Goal: Task Accomplishment & Management: Manage account settings

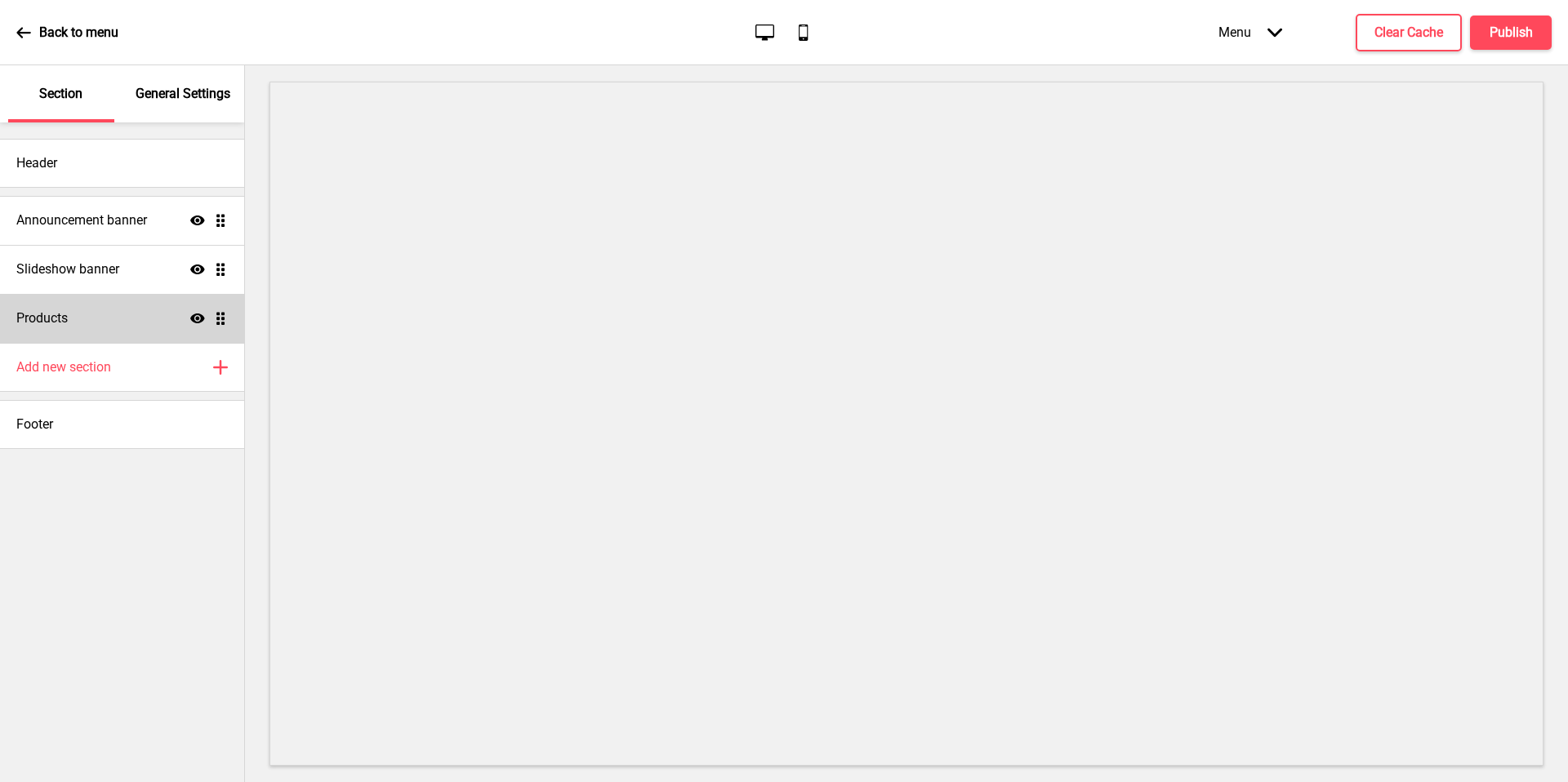
click at [101, 312] on div "Products Show Drag" at bounding box center [122, 318] width 244 height 49
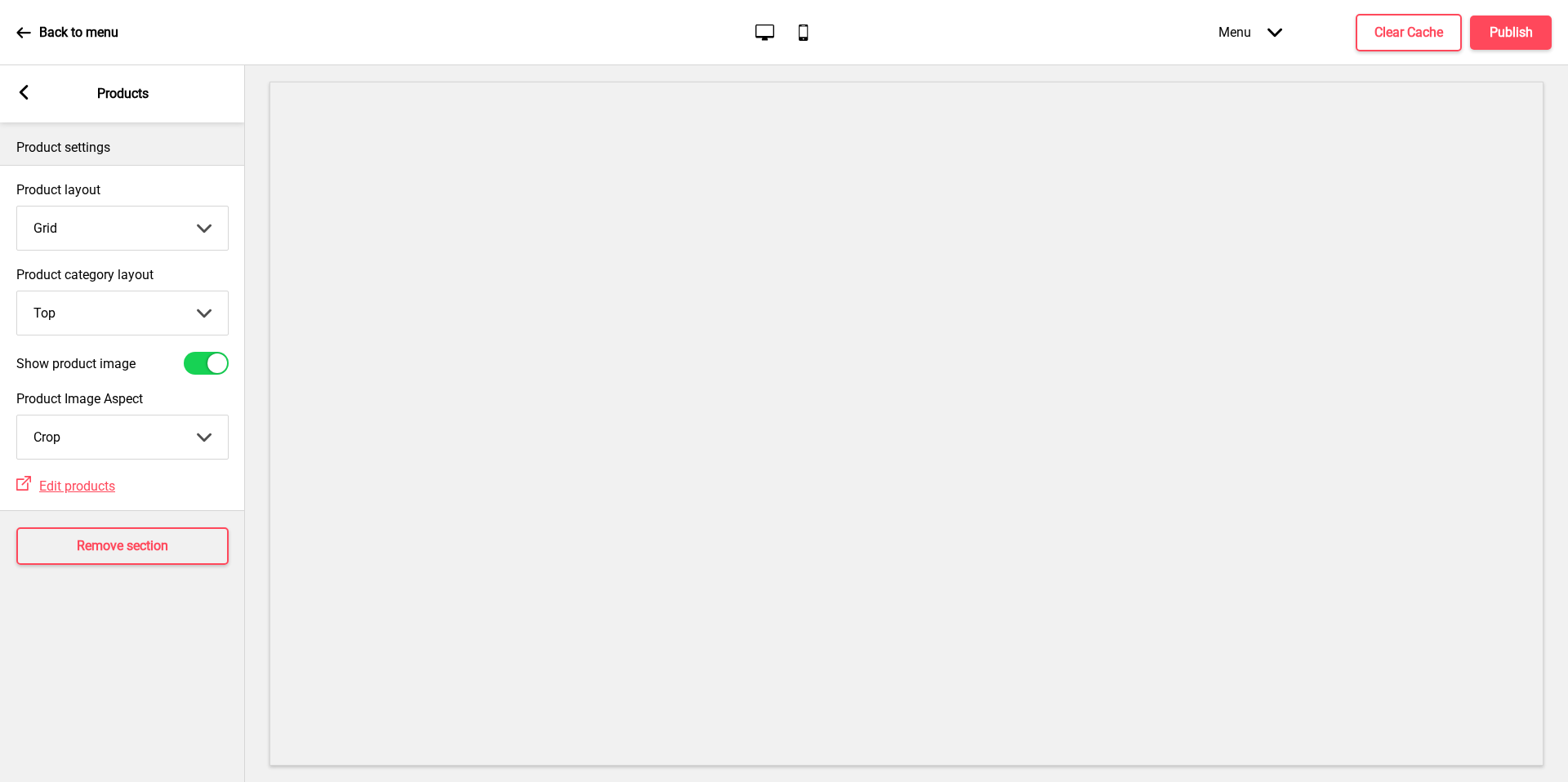
click at [110, 320] on select "Top Side" at bounding box center [123, 313] width 211 height 43
select select "side"
click at [17, 95] on rect at bounding box center [24, 92] width 15 height 15
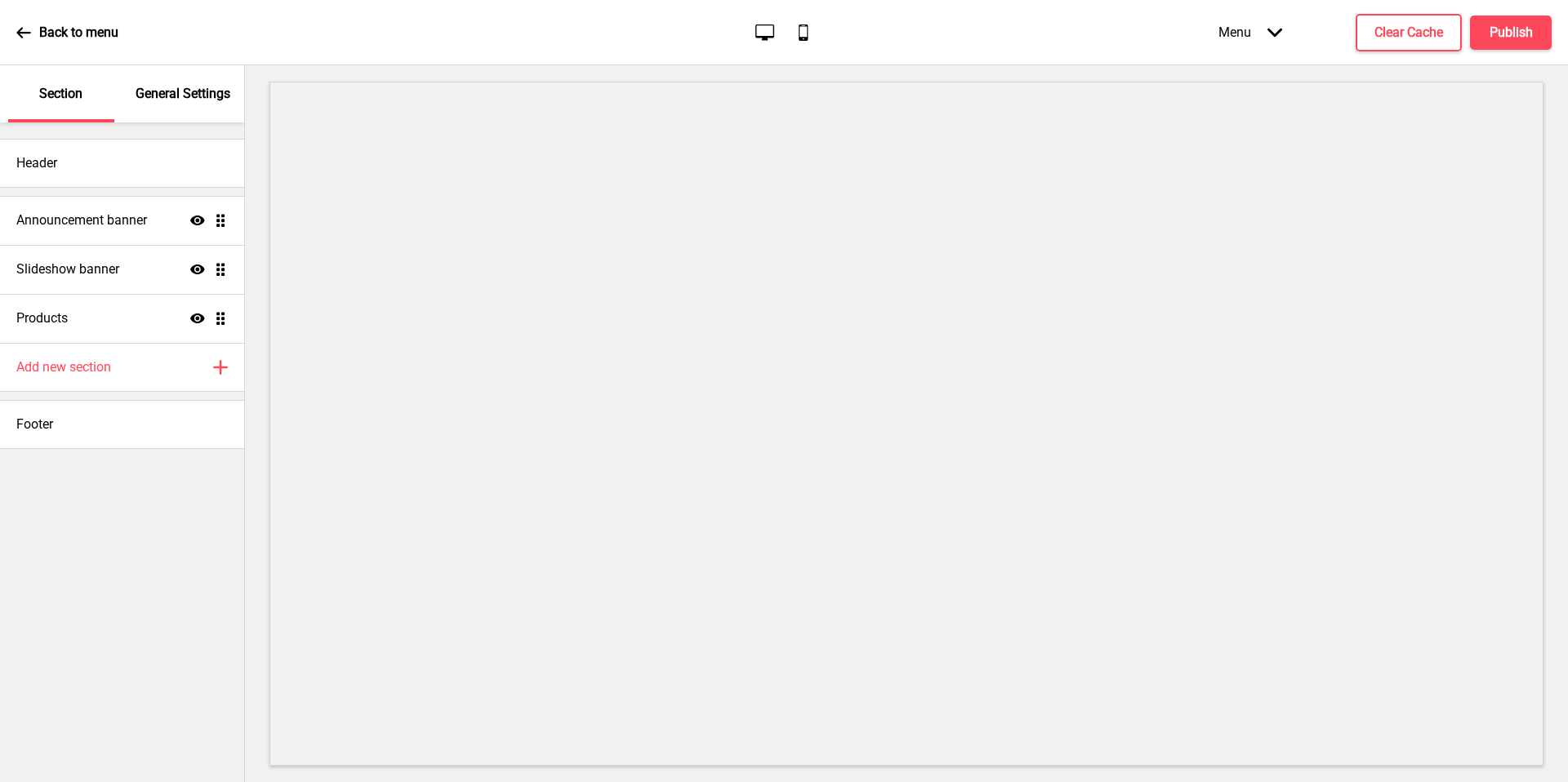
click at [71, 27] on p "Back to menu" at bounding box center [78, 33] width 79 height 18
click at [172, 378] on div "Add new section Plus" at bounding box center [122, 367] width 244 height 49
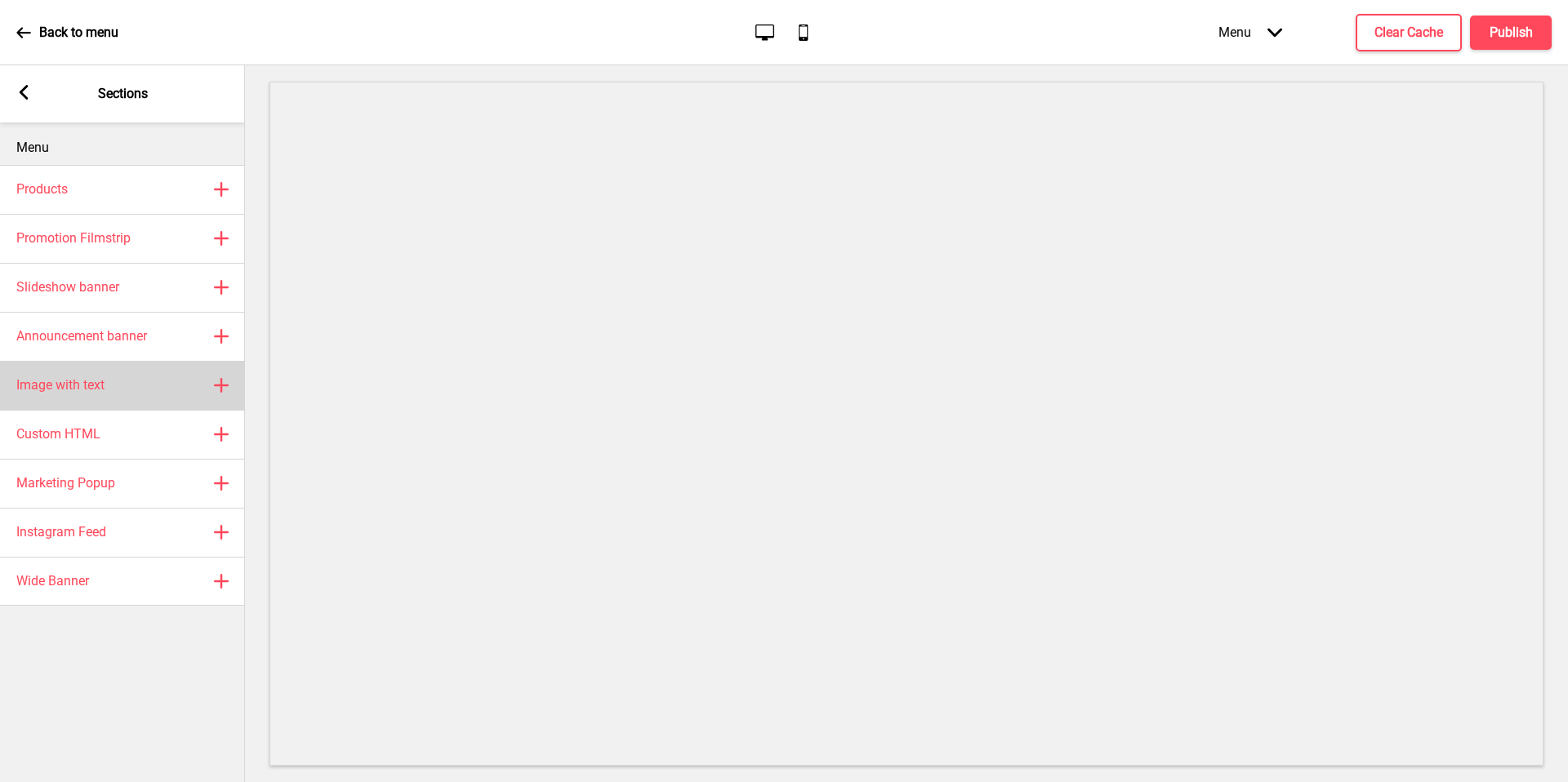
click at [171, 378] on div "Image with text Plus" at bounding box center [122, 385] width 245 height 49
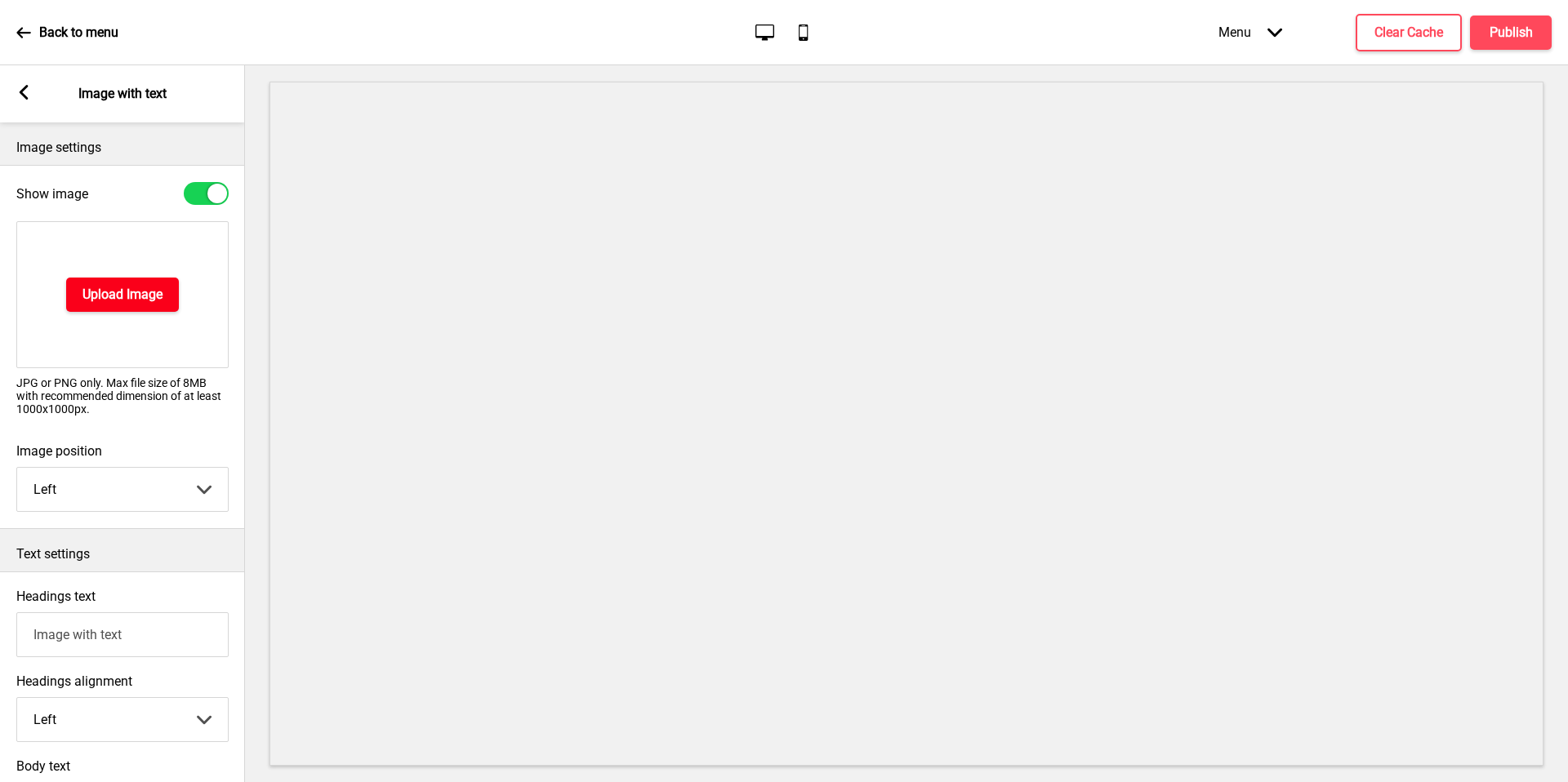
click at [134, 291] on h4 "Upload Image" at bounding box center [122, 295] width 80 height 18
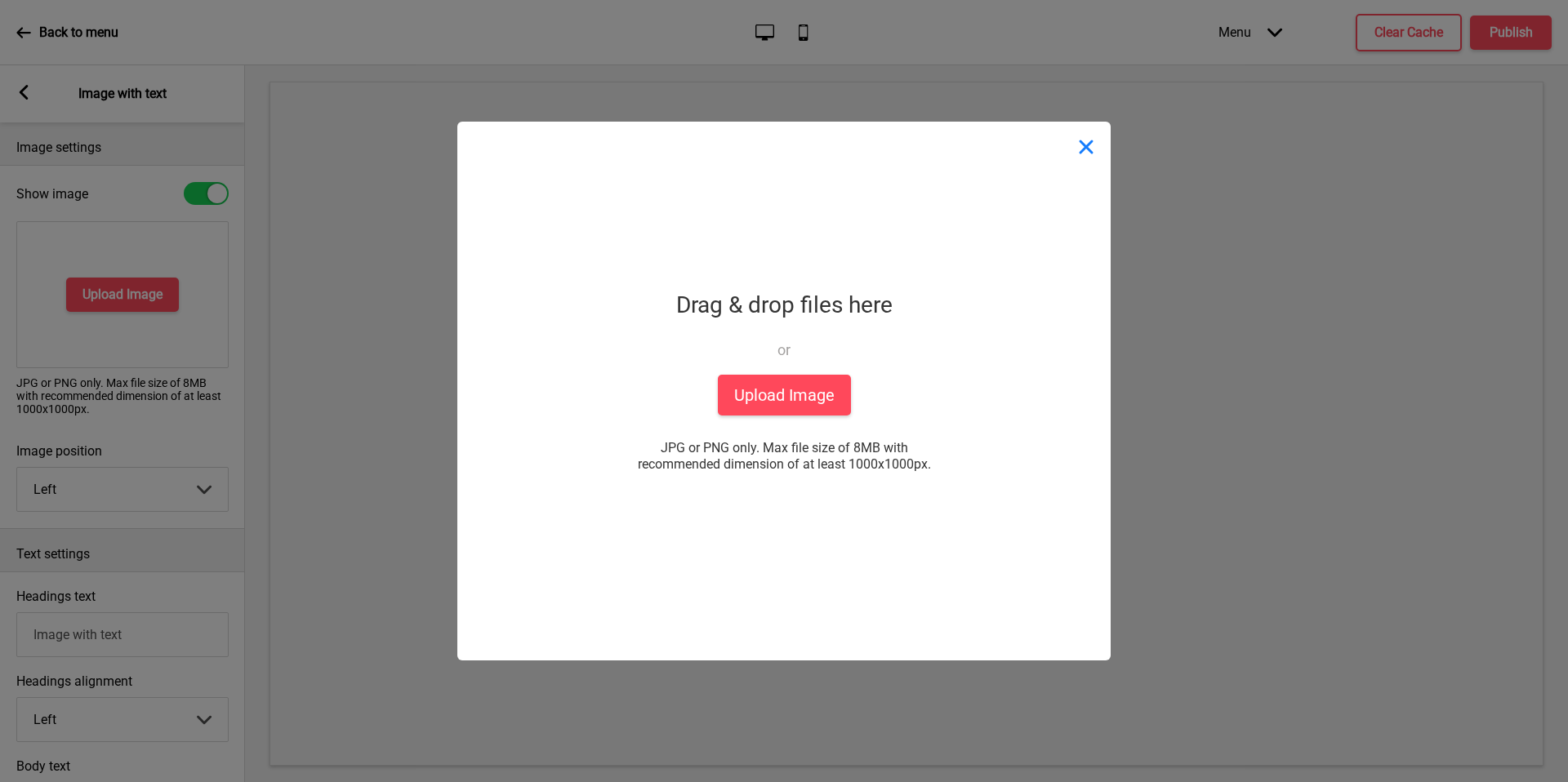
click at [1078, 155] on button "Close" at bounding box center [1085, 145] width 49 height 49
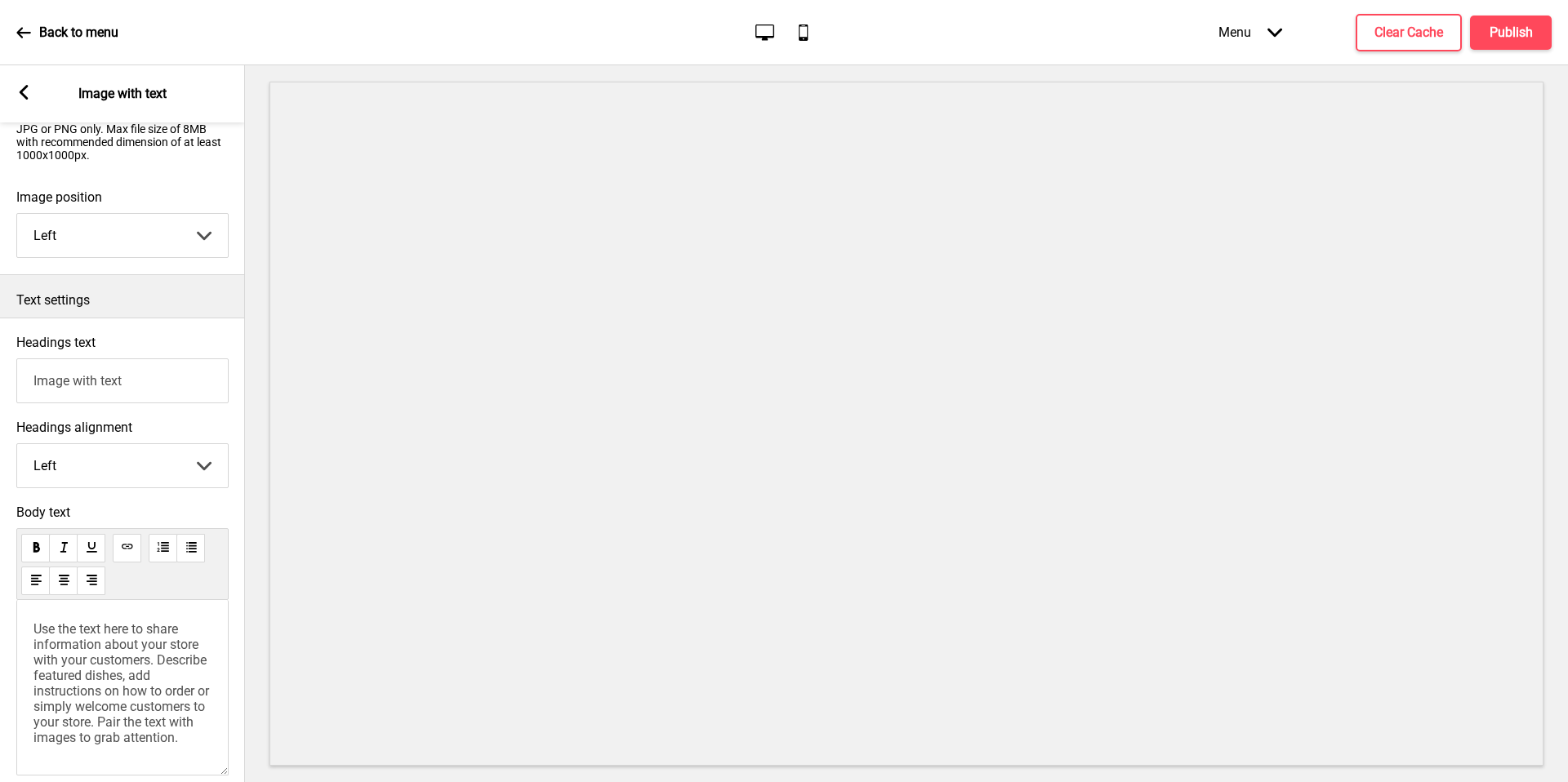
scroll to position [371, 0]
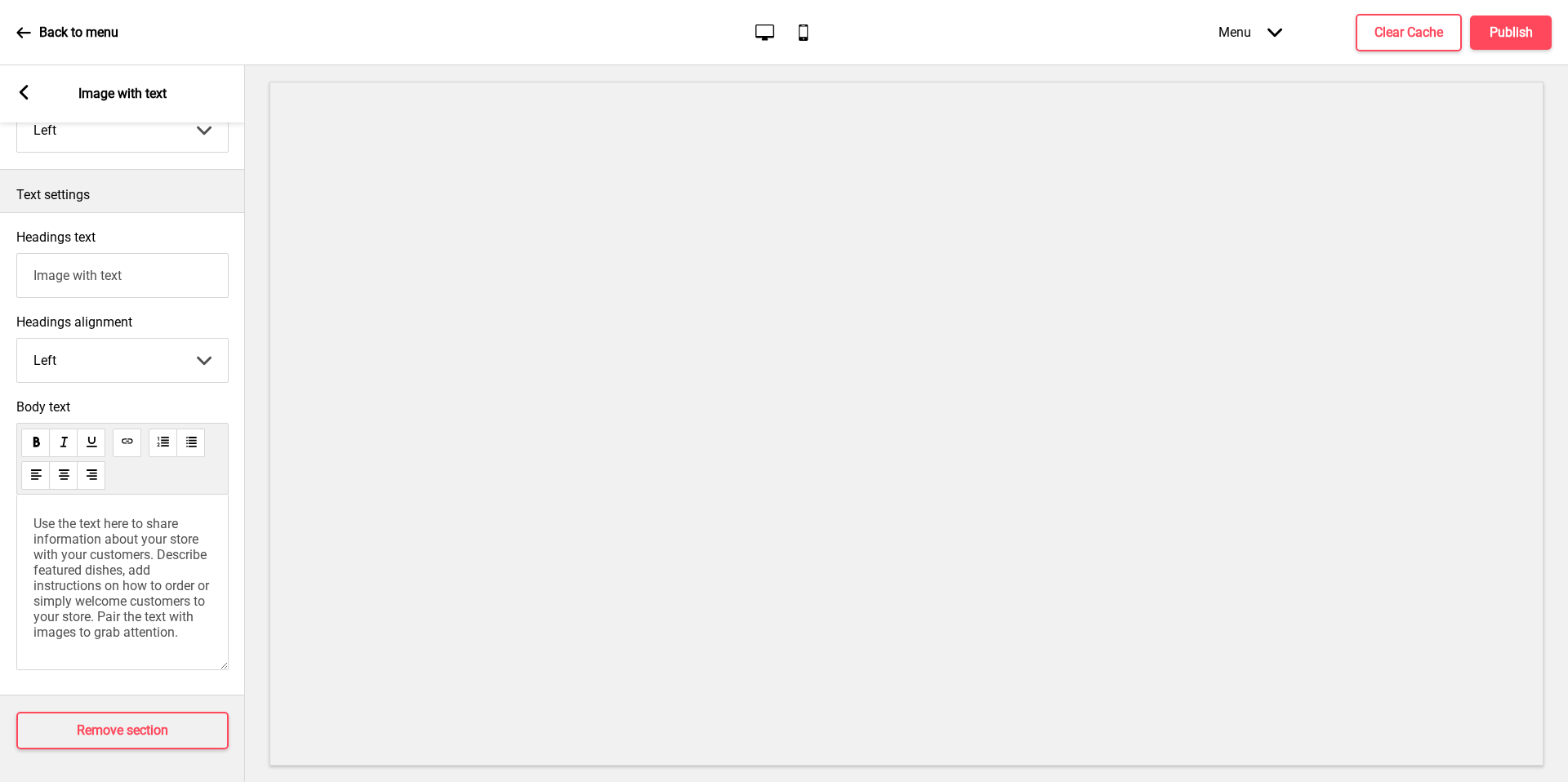
click at [153, 266] on input "Image with text" at bounding box center [123, 276] width 213 height 45
click at [190, 259] on input "Image with text" at bounding box center [123, 276] width 213 height 45
click at [123, 544] on span "Use the text here to share information about your store with your customers. De…" at bounding box center [122, 577] width 179 height 124
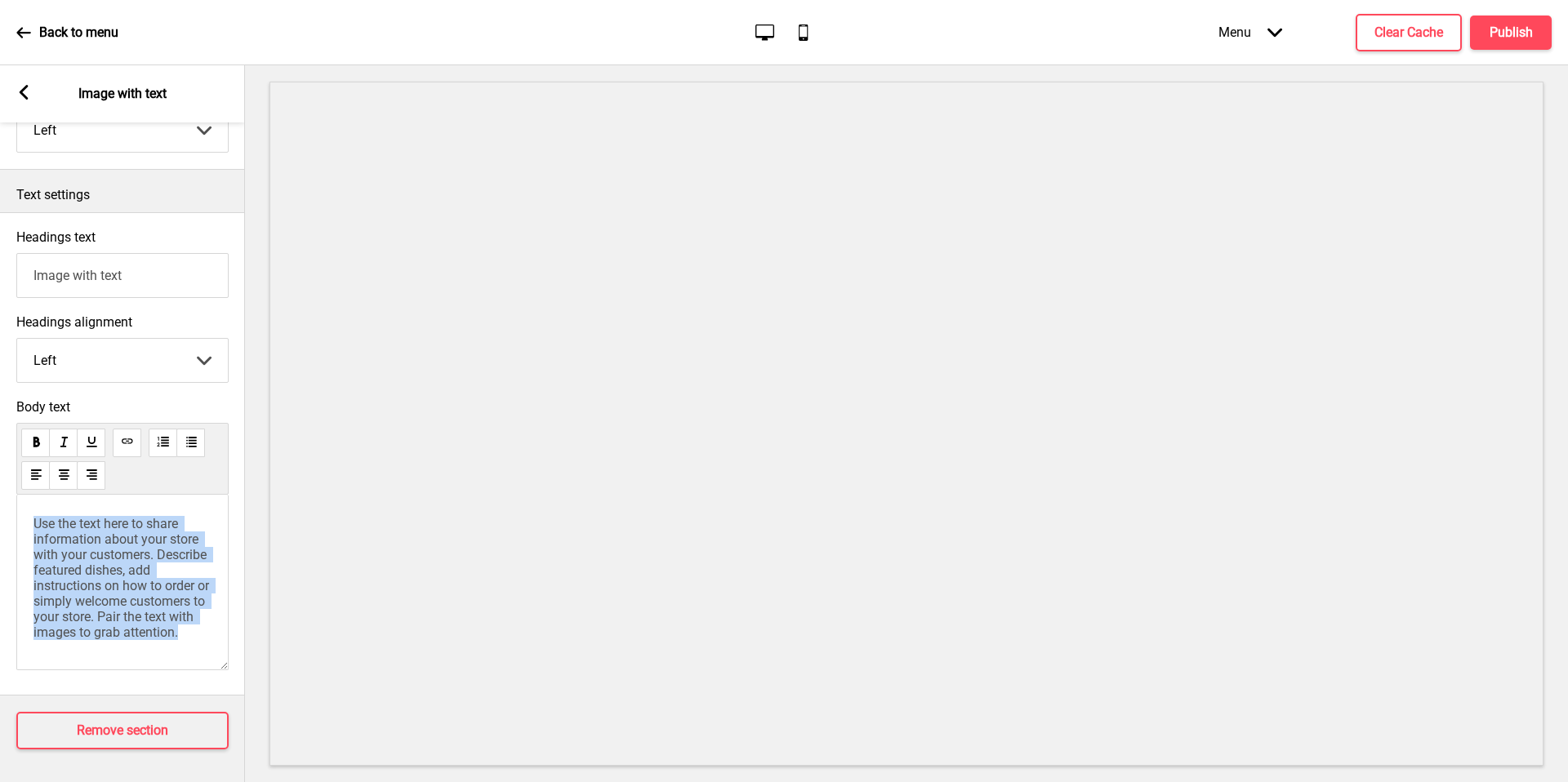
click at [123, 544] on span "Use the text here to share information about your store with your customers. De…" at bounding box center [122, 577] width 179 height 124
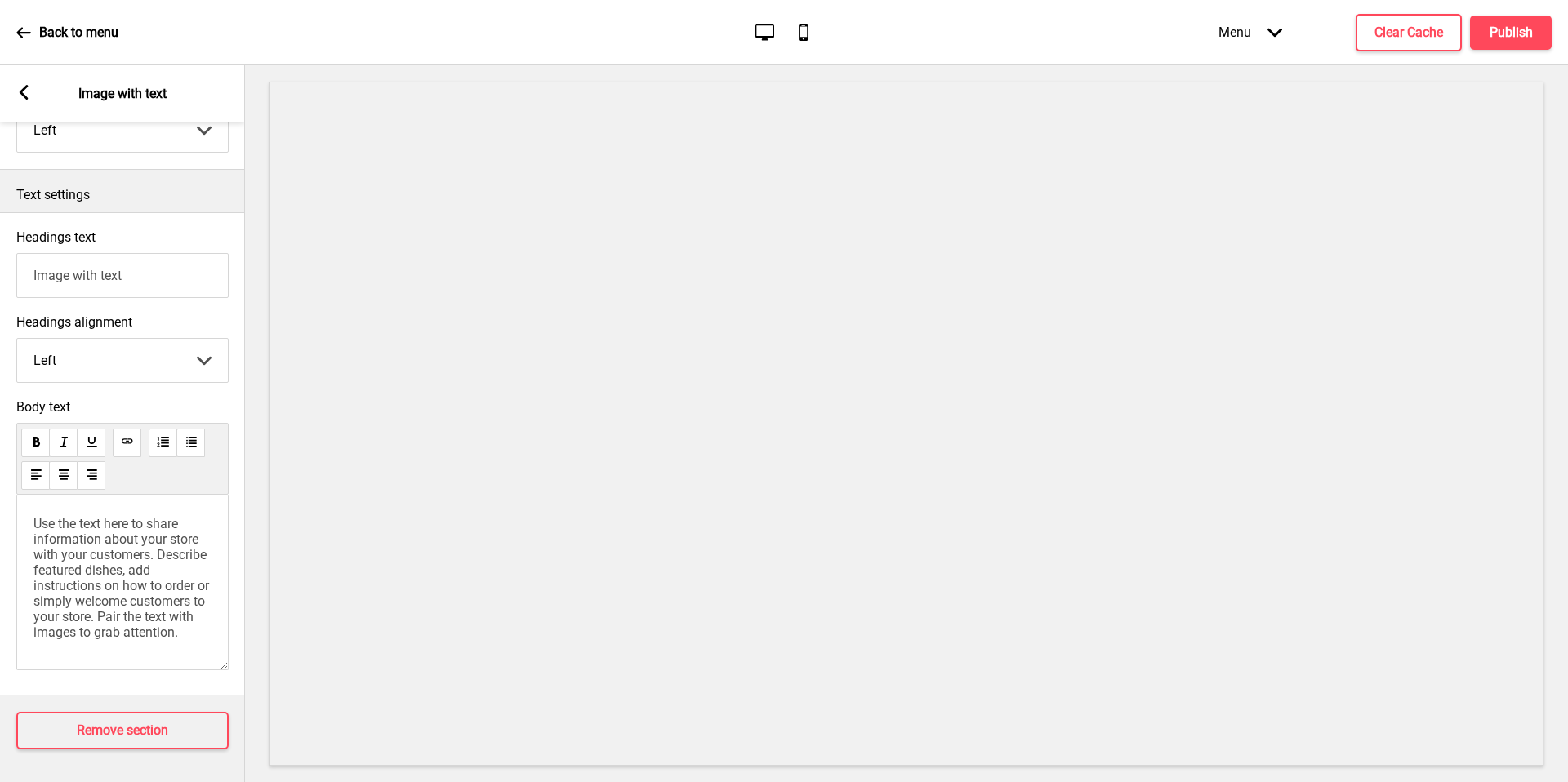
click at [192, 278] on input "Image with text" at bounding box center [123, 276] width 213 height 45
paste input "𝘔𝘪𝘤𝘩𝘦𝘭𝘪𝘯 𝘉𝘪𝘣 𝘎𝘰𝘶𝘳𝘮𝘢𝘯𝘥 𝘈𝘶𝘵𝘩𝘦𝘯𝘵𝘪𝘤 𝘛𝘢𝘪𝘸𝘢𝘯𝘦𝘴𝘦 𝘧𝘰𝘰𝘥"
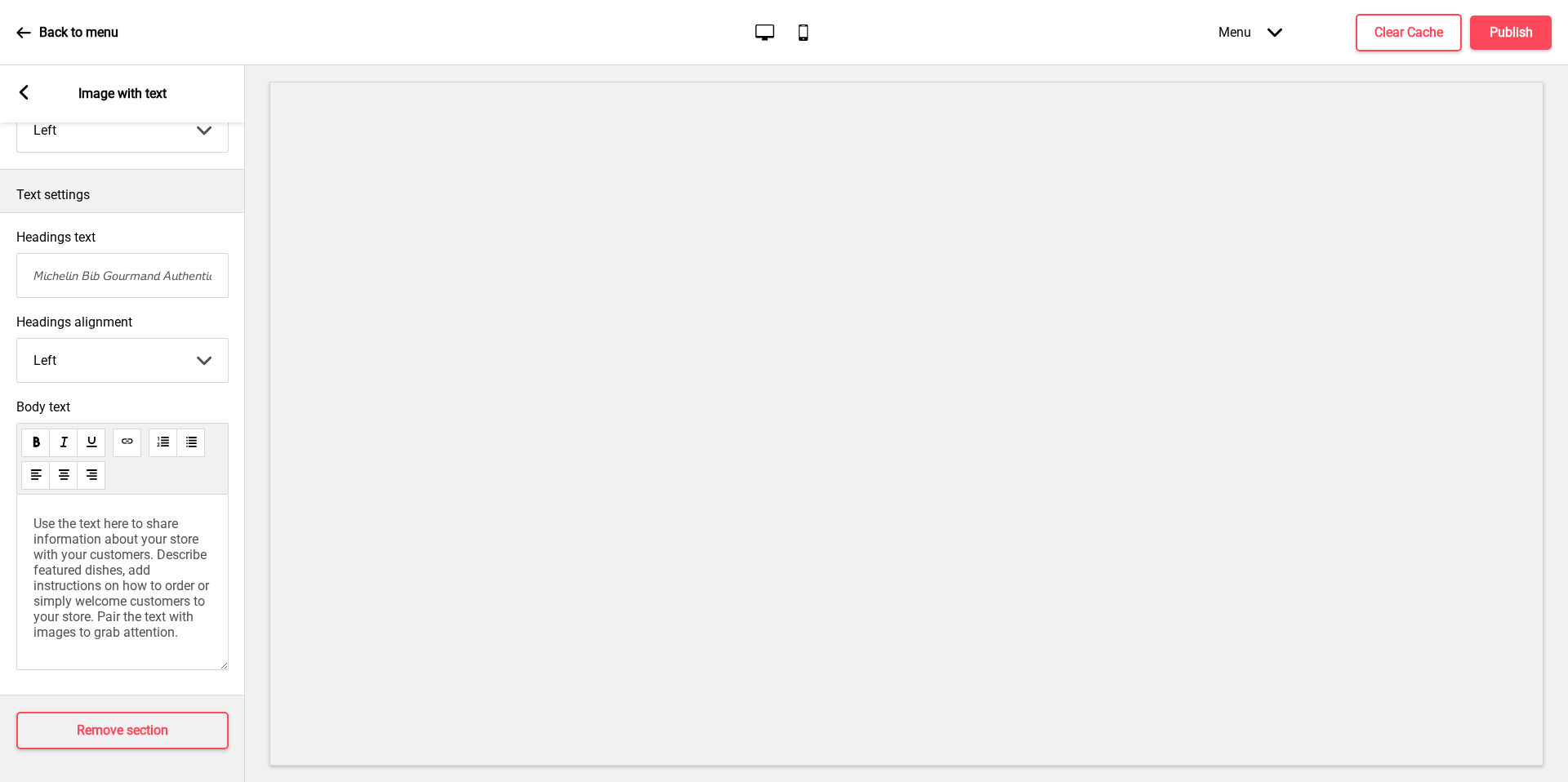
scroll to position [0, 84]
type input "𝘔𝘪𝘤𝘩𝘦𝘭𝘪𝘯 𝘉𝘪𝘣 𝘎𝘰𝘶𝘳𝘮𝘢𝘯𝘥 𝘈𝘶𝘵𝘩𝘦𝘯𝘵𝘪𝘤 𝘛𝘢𝘪𝘸𝘢𝘯𝘦𝘴𝘦 𝘧𝘰𝘰𝘥"
click at [85, 565] on span "Use the text here to share information about your store with your customers. De…" at bounding box center [122, 577] width 179 height 124
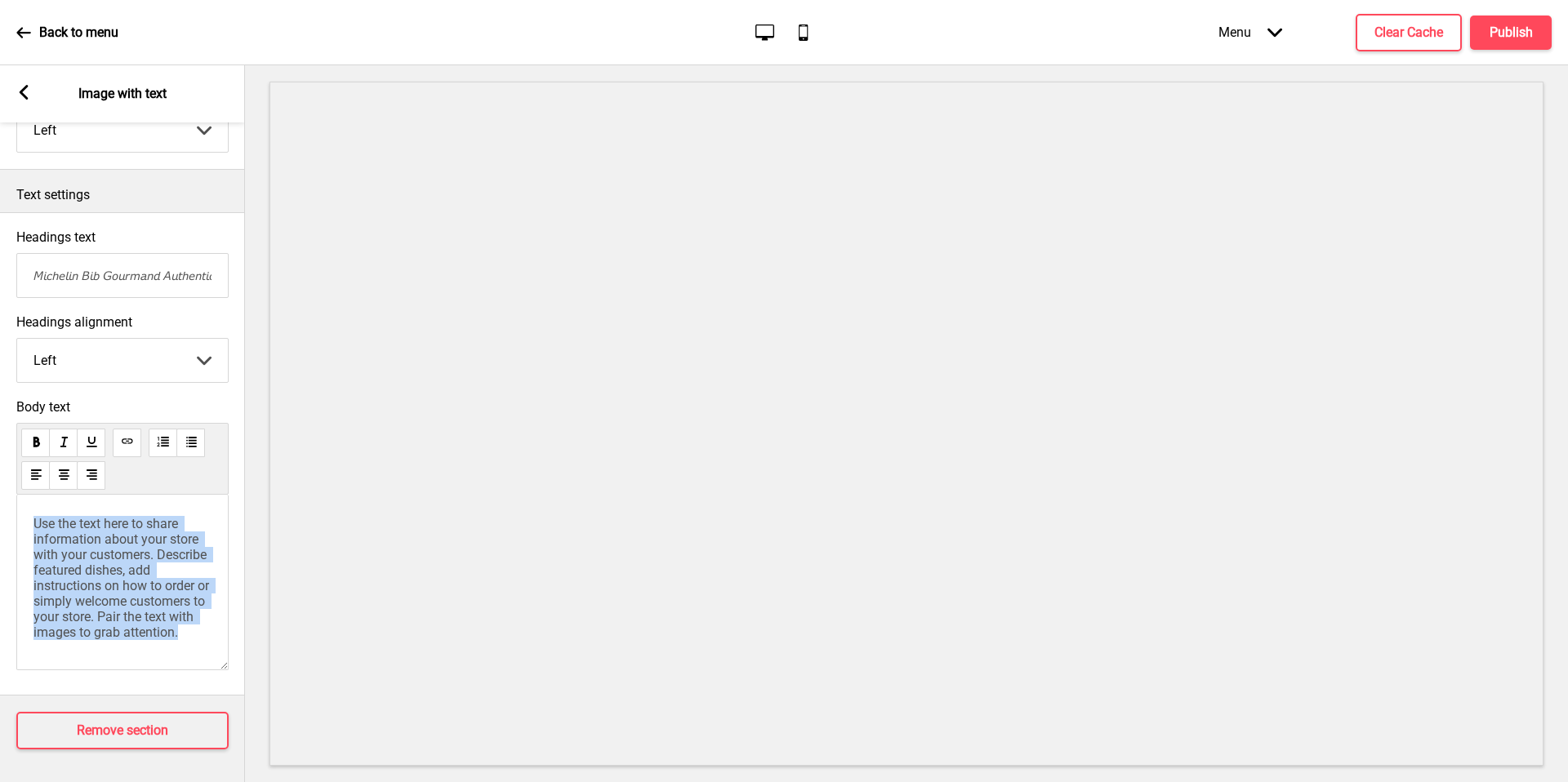
click at [85, 565] on span "Use the text here to share information about your store with your customers. De…" at bounding box center [122, 577] width 179 height 124
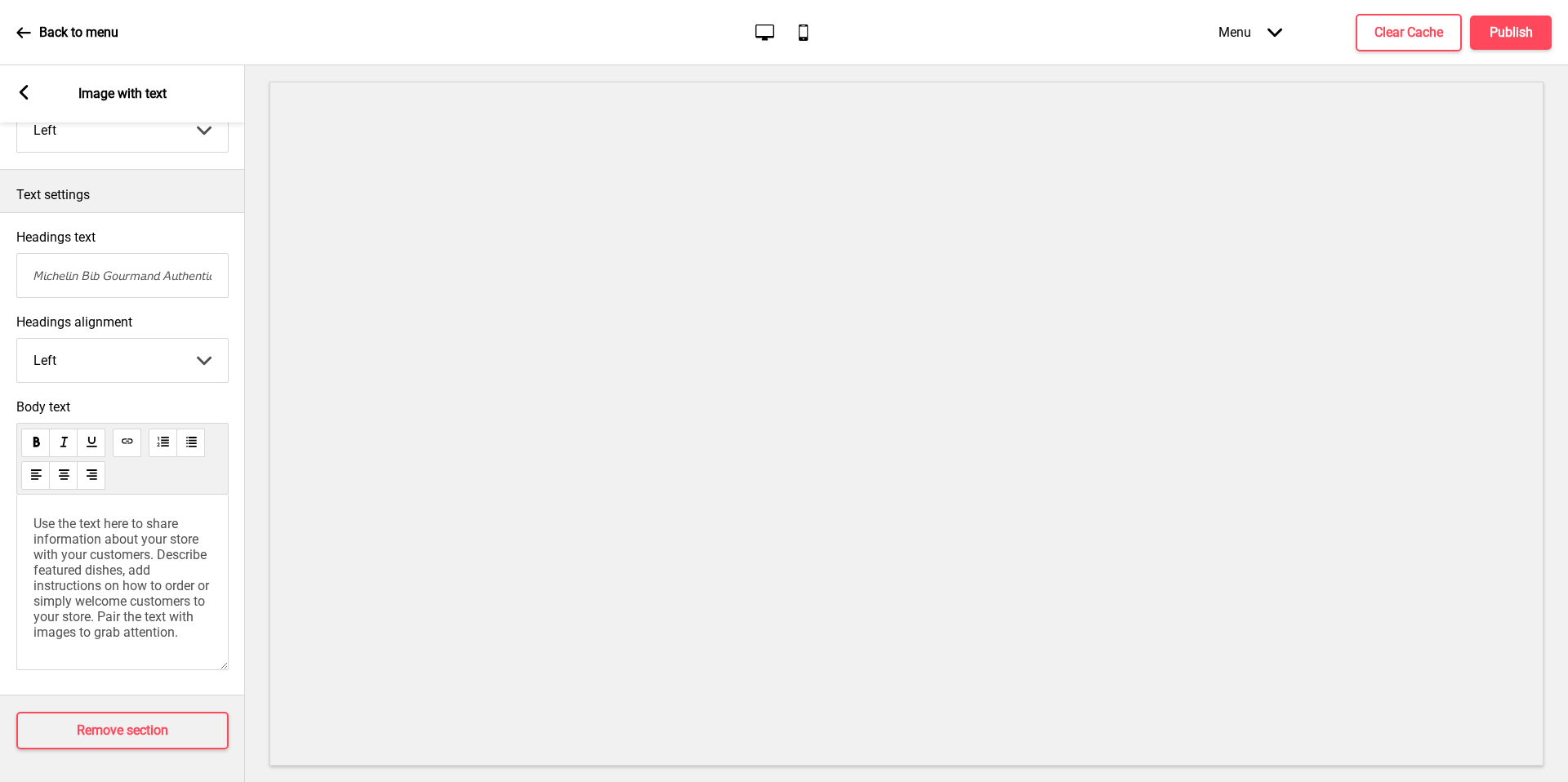
paste div
click at [85, 565] on span "Use the text here to share information about your store with your customers. De…" at bounding box center [122, 577] width 179 height 124
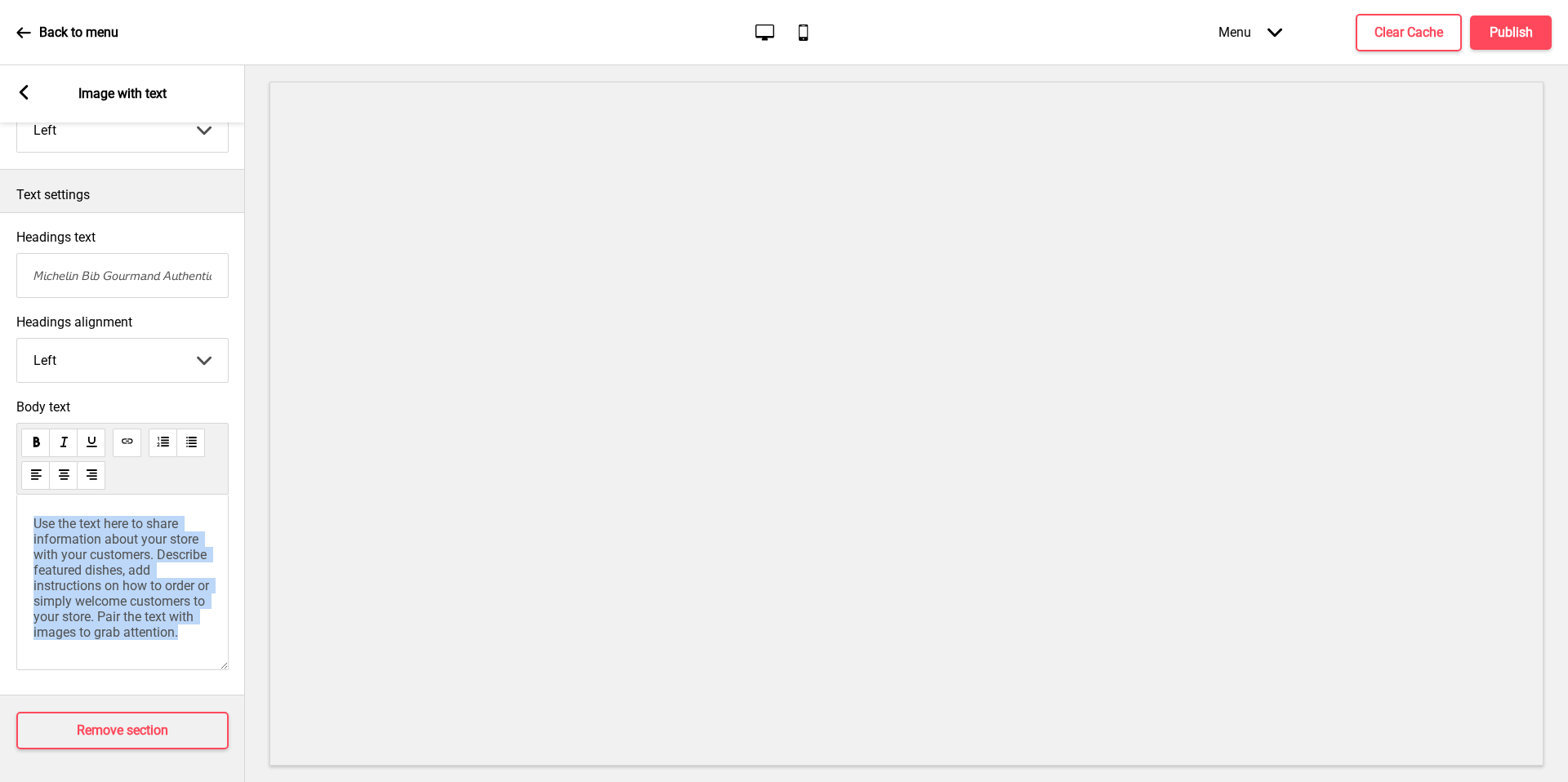
click at [85, 565] on span "Use the text here to share information about your store with your customers. De…" at bounding box center [122, 577] width 179 height 124
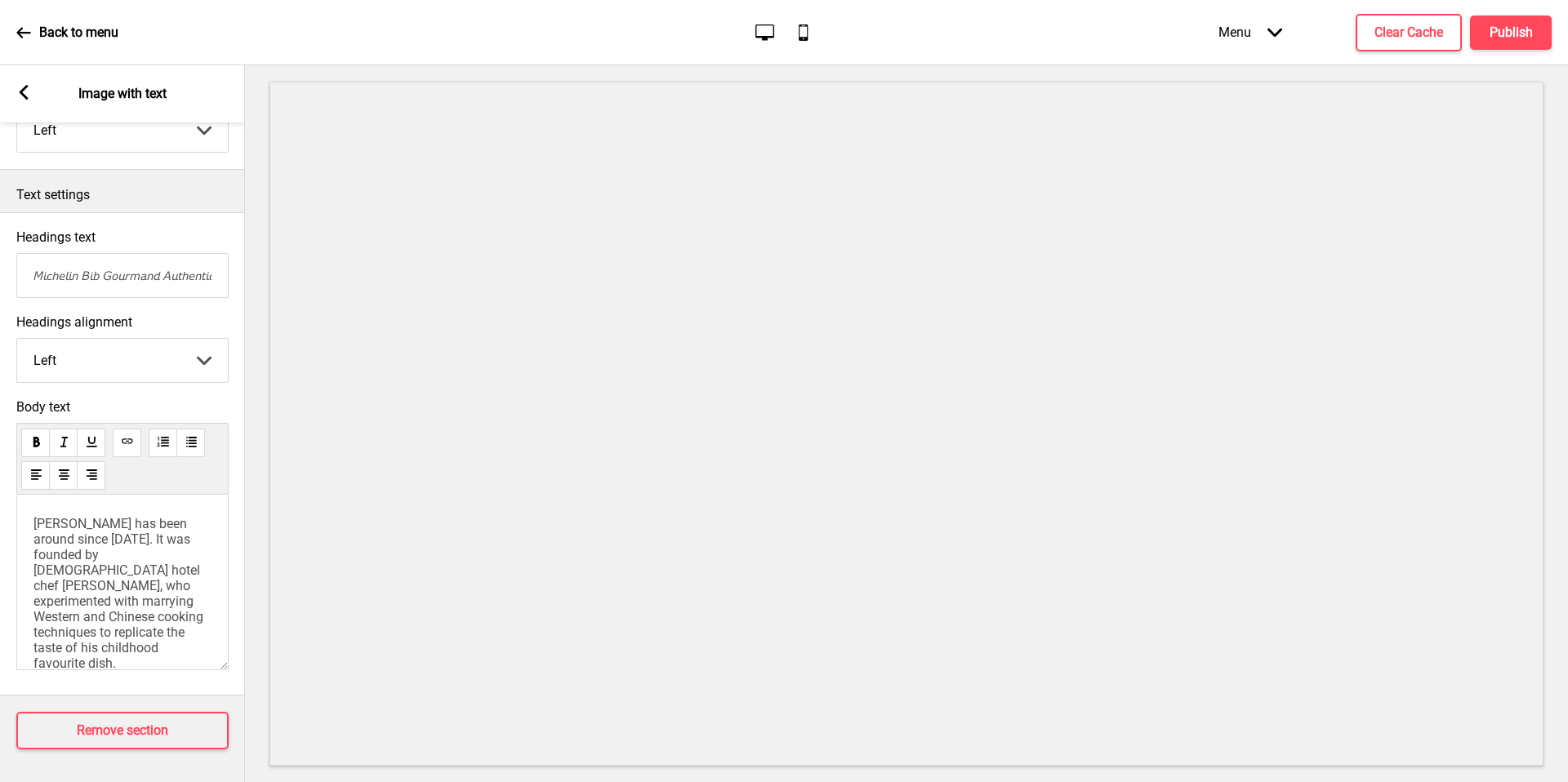
click at [200, 615] on p "[PERSON_NAME] has been around since [DATE]. It was founded by [DEMOGRAPHIC_DATA…" at bounding box center [122, 593] width 178 height 155
click at [140, 266] on input "𝘔𝘪𝘤𝘩𝘦𝘭𝘪𝘯 𝘉𝘪𝘣 𝘎𝘰𝘶𝘳𝘮𝘢𝘯𝘥 𝘈𝘶𝘵𝘩𝘦𝘯𝘵𝘪𝘤 𝘛𝘢𝘪𝘸𝘢𝘯𝘦𝘴𝘦 𝘧𝘰𝘰𝘥" at bounding box center [123, 276] width 213 height 45
click at [48, 264] on input "𝘔𝘪𝘤𝘩𝘦𝘭𝘪𝘯 𝘉𝘪𝘣 𝘎𝘰𝘶𝘳𝘮𝘢𝘯𝘥 𝘈𝘶𝘵𝘩𝘦𝘯𝘵𝘪𝘤 𝘛𝘢𝘪𝘸𝘢𝘯𝘦𝘴𝘦 𝘧𝘰𝘰𝘥" at bounding box center [123, 276] width 213 height 45
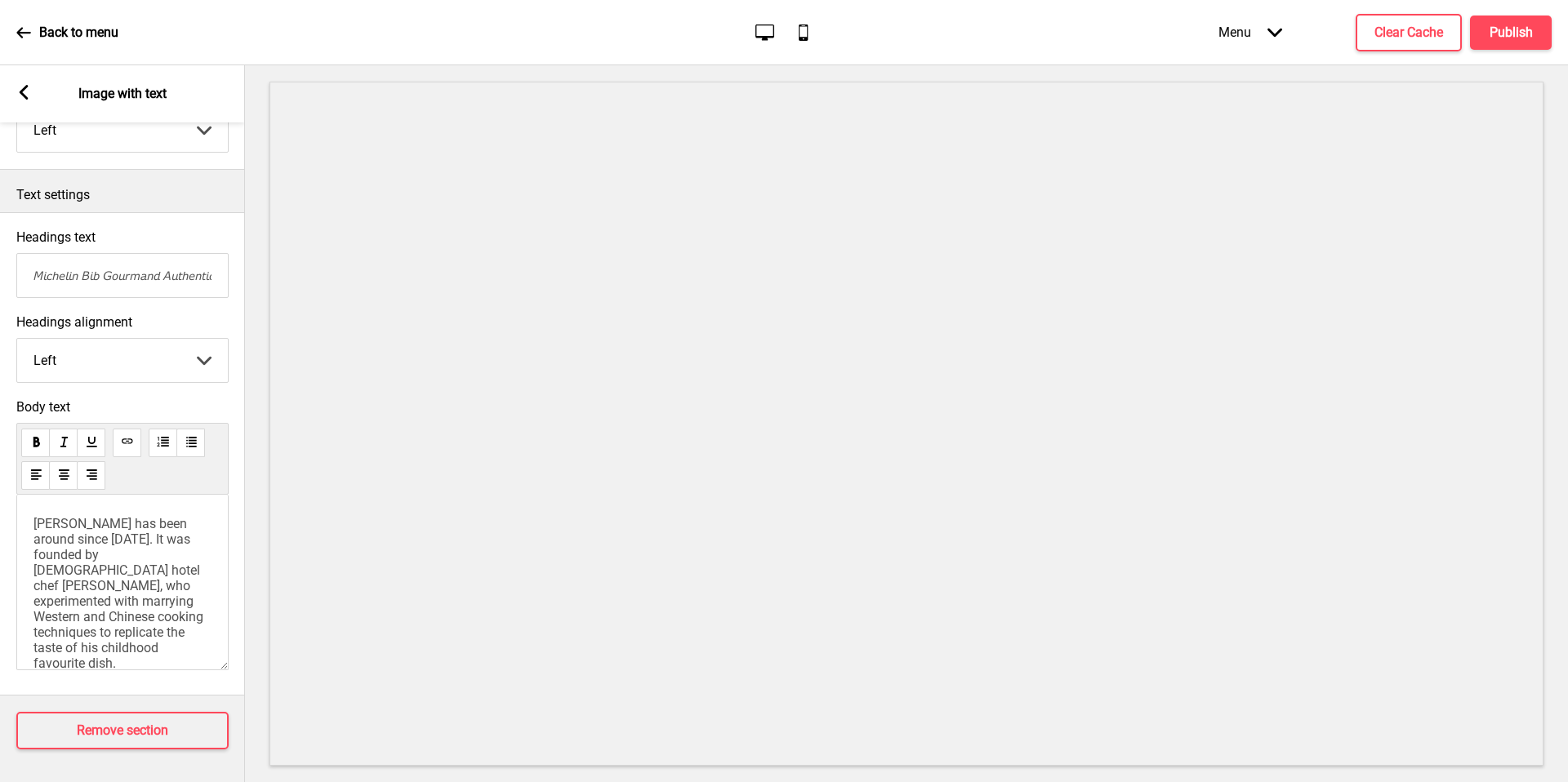
click at [36, 264] on input "𝘔𝘪𝘤𝘩𝘦𝘭𝘪𝘯 𝘉𝘪𝘣 𝘎𝘰𝘶𝘳𝘮𝘢𝘯𝘥 𝘈𝘶𝘵𝘩𝘦𝘯𝘵𝘪𝘤 𝘛𝘢𝘪𝘸𝘢𝘯𝘦𝘴𝘦 𝘧𝘰𝘰𝘥" at bounding box center [123, 276] width 213 height 45
paste input "[PERSON_NAME]-Endorsed Beef Noodles From [GEOGRAPHIC_DATA]"
click at [175, 263] on input "[PERSON_NAME]-Endorsed Beef Noodles From [GEOGRAPHIC_DATA]" at bounding box center [122, 276] width 213 height 45
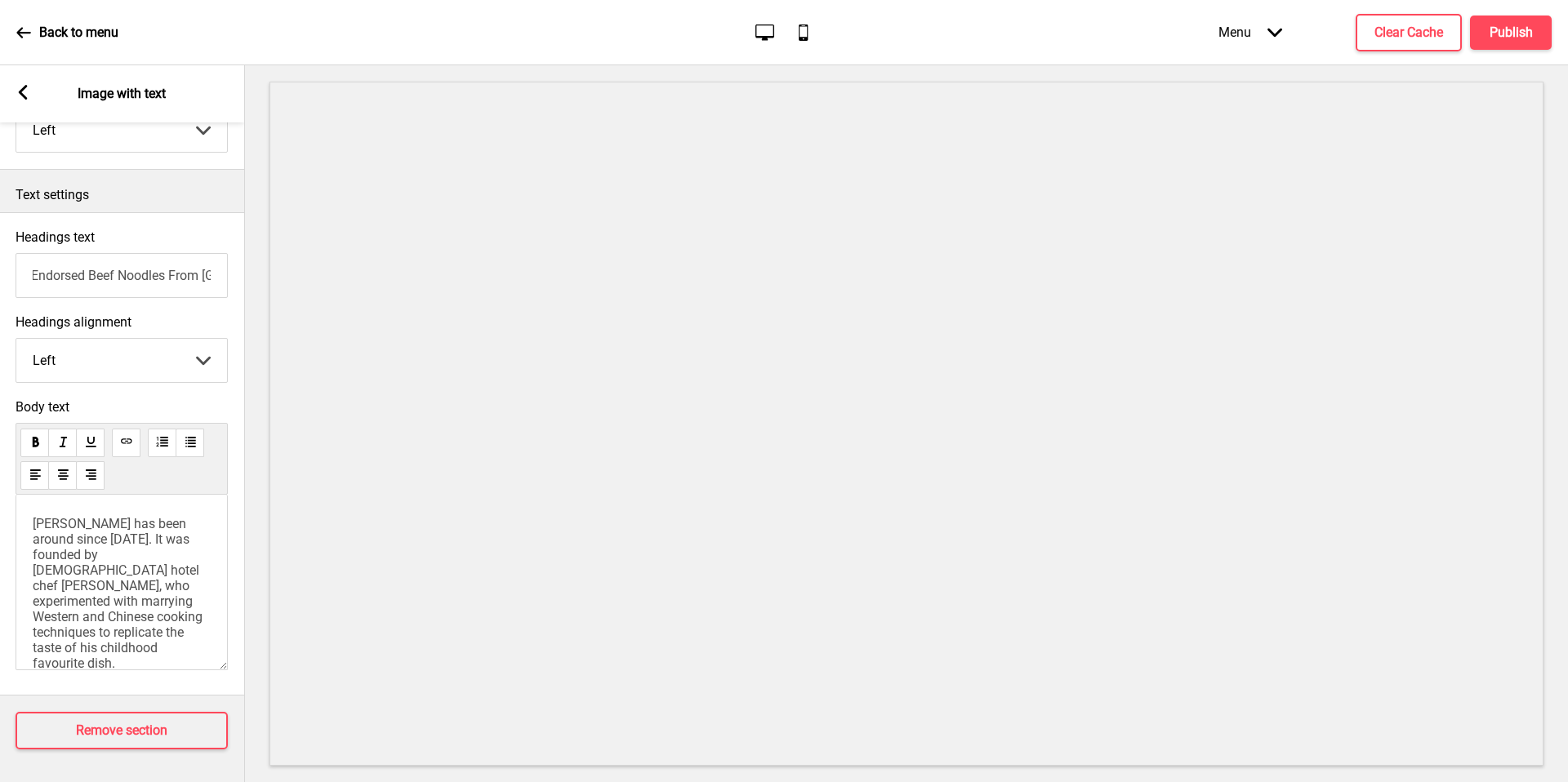
click at [175, 263] on input "[PERSON_NAME]-Endorsed Beef Noodles From [GEOGRAPHIC_DATA]" at bounding box center [122, 276] width 213 height 45
type input "[PERSON_NAME]-Endorsed Beef Noodles From [GEOGRAPHIC_DATA]"
click at [51, 495] on div "[PERSON_NAME] has been around since [DATE]. It was founded by [DEMOGRAPHIC_DATA…" at bounding box center [122, 582] width 213 height 175
click at [32, 516] on span "[PERSON_NAME] has been around since [DATE]. It was founded by [DEMOGRAPHIC_DATA…" at bounding box center [119, 593] width 173 height 155
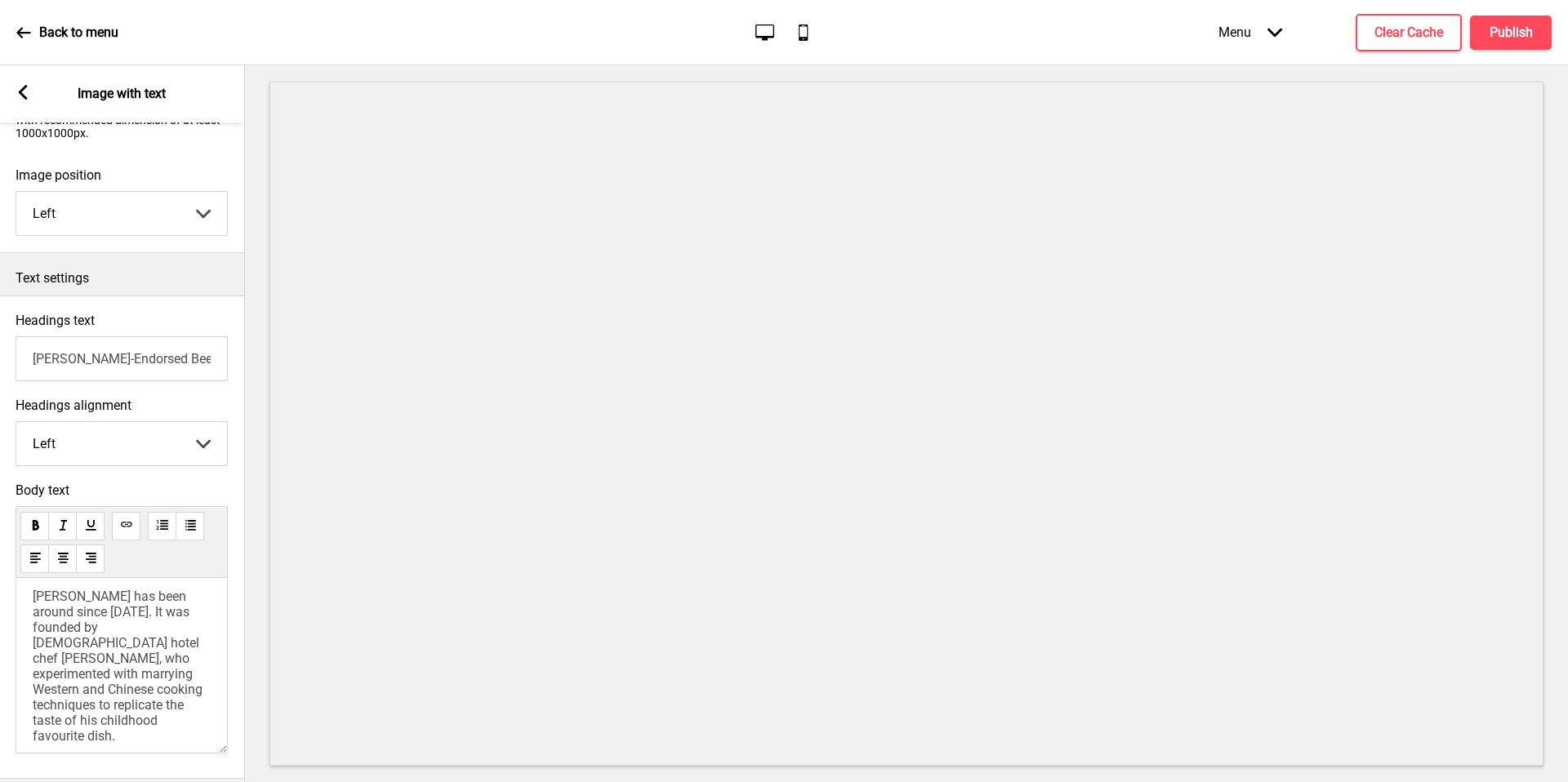
scroll to position [371, 0]
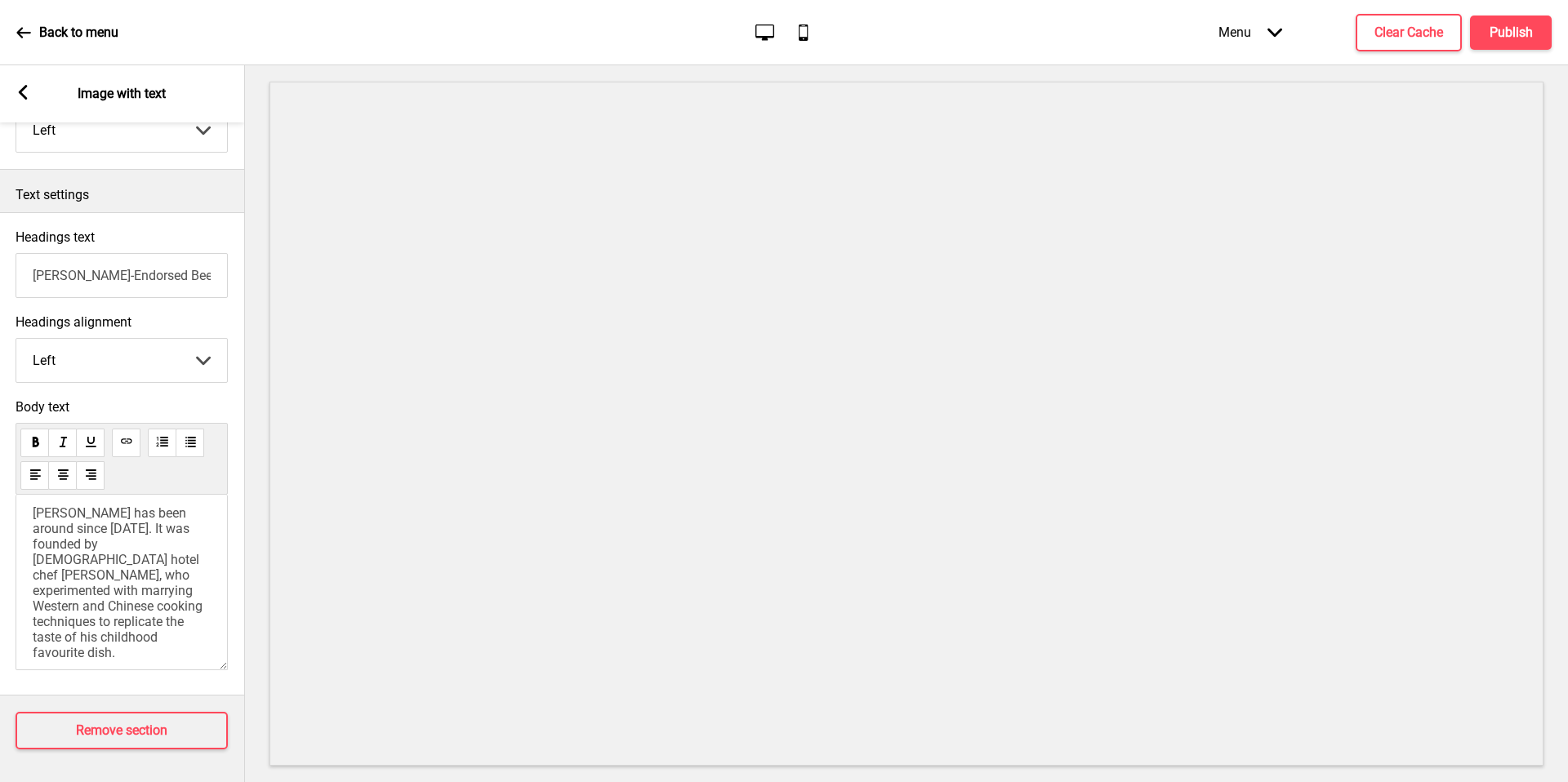
click at [198, 544] on p "[PERSON_NAME] has been around since [DATE]. It was founded by [DEMOGRAPHIC_DATA…" at bounding box center [121, 583] width 178 height 155
click at [189, 537] on span "[PERSON_NAME] has been around since [DATE]. It was founded by [DEMOGRAPHIC_DATA…" at bounding box center [119, 583] width 173 height 155
click at [48, 550] on span "[PERSON_NAME] has been around since [DATE]. It was founded by [DEMOGRAPHIC_DATA…" at bounding box center [119, 583] width 173 height 155
click at [194, 624] on p "[PERSON_NAME] has been around since [DATE]. It was founded by [DEMOGRAPHIC_DATA…" at bounding box center [121, 575] width 178 height 139
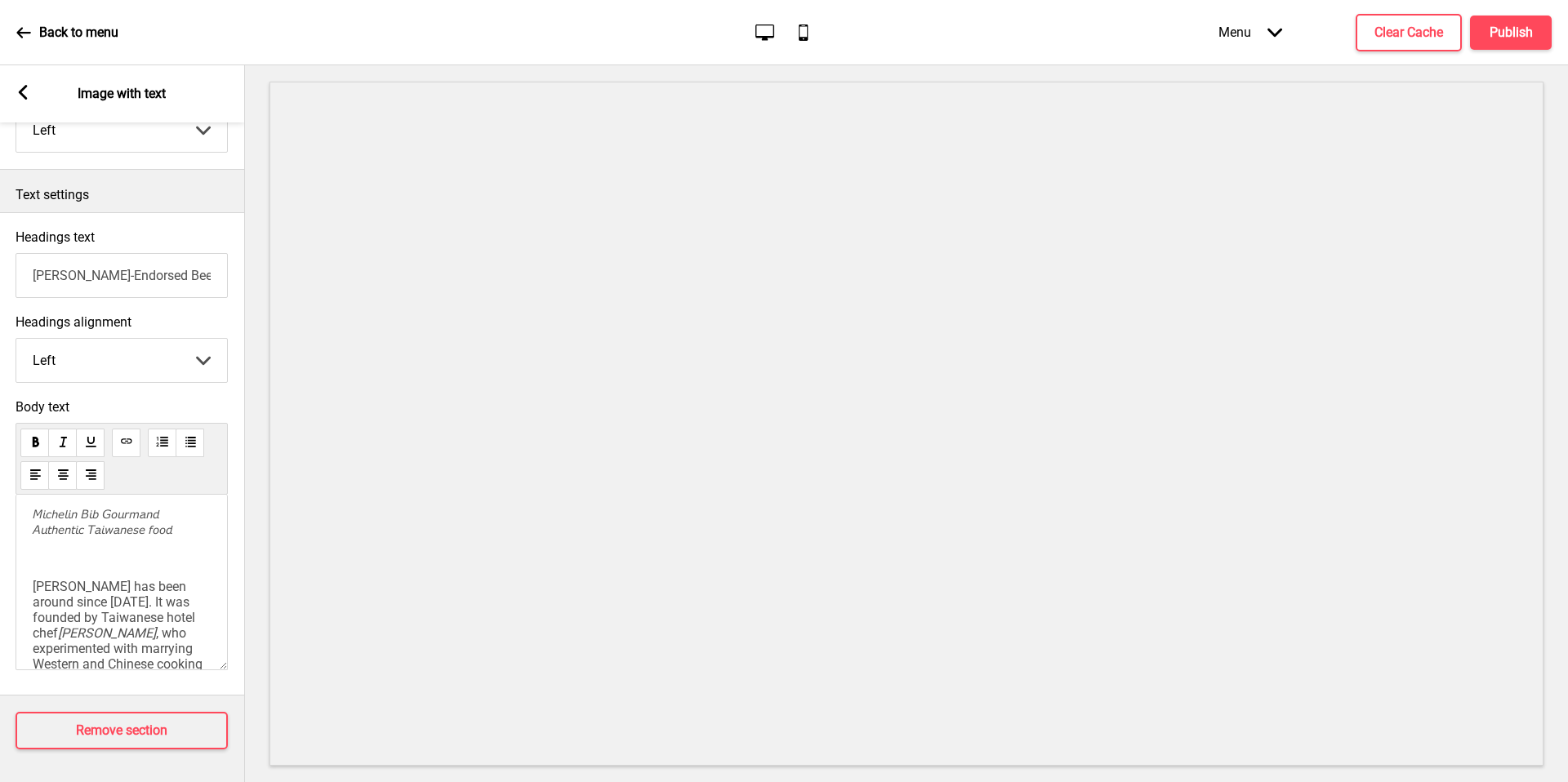
scroll to position [0, 0]
click at [138, 560] on p "﻿" at bounding box center [121, 567] width 178 height 16
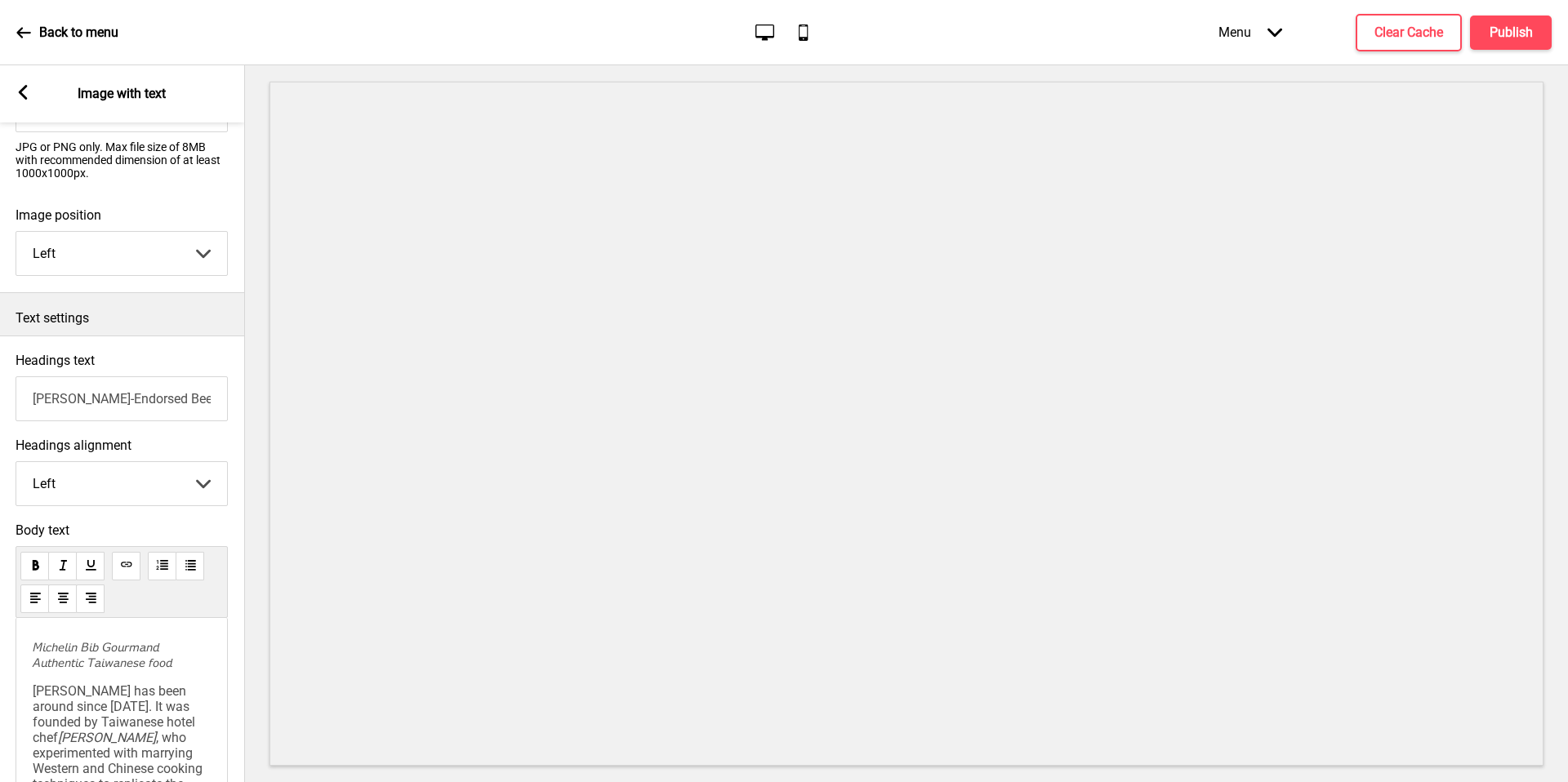
scroll to position [232, 0]
click at [114, 661] on span "𝘔𝘪𝘤𝘩𝘦𝘭𝘪𝘯 𝘉𝘪𝘣 𝘎𝘰𝘶𝘳𝘮𝘢𝘯𝘥 𝘈𝘶𝘵𝘩𝘦𝘯𝘵𝘪𝘤 𝘛𝘢𝘪𝘸𝘢𝘯𝘦𝘴𝘦 𝘧𝘰𝘰𝘥" at bounding box center [102, 657] width 140 height 31
click at [159, 691] on span "[PERSON_NAME] has been around since [DATE]. It was founded by Taiwanese hotel c…" at bounding box center [115, 717] width 166 height 62
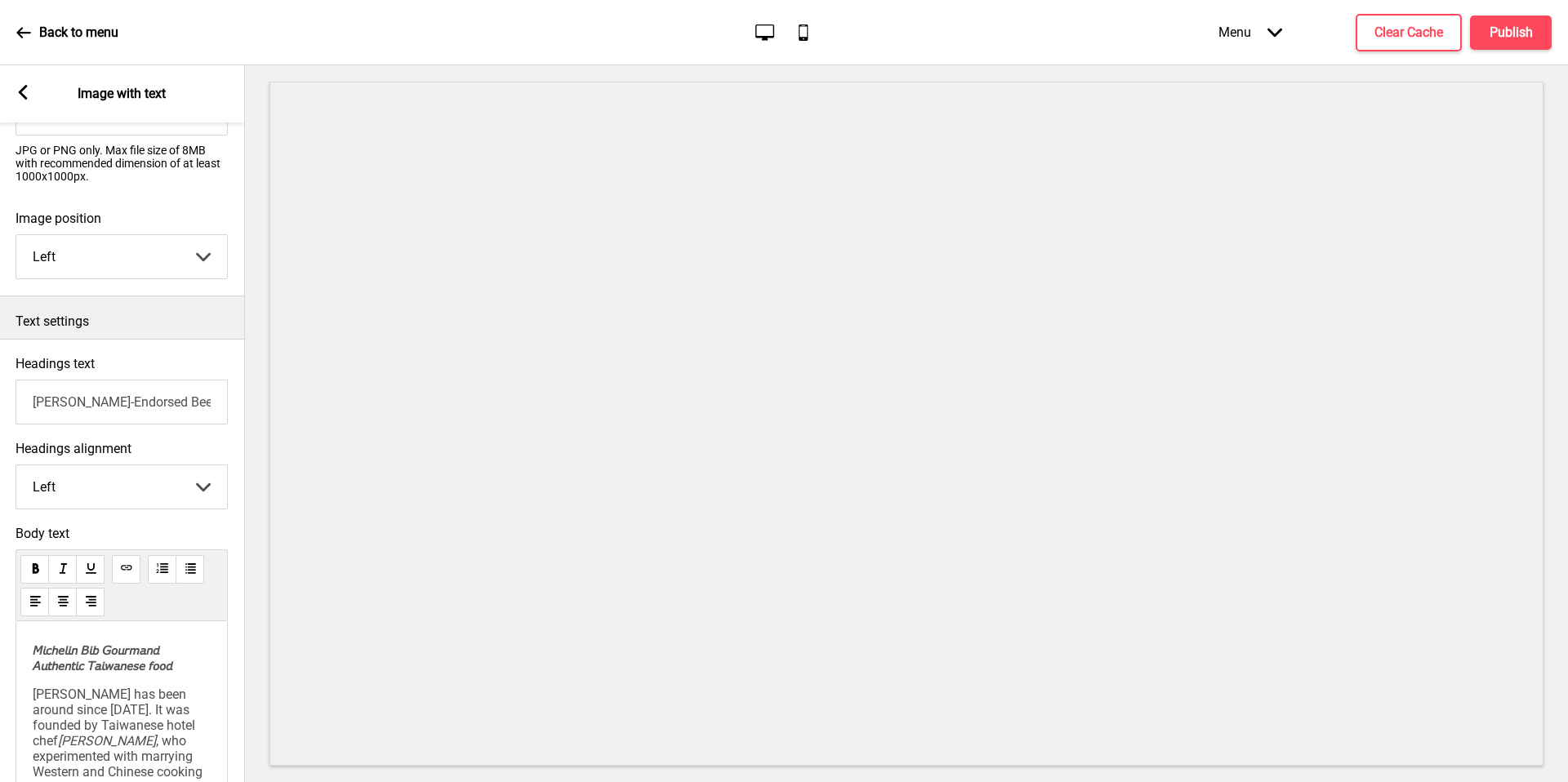
click at [104, 663] on span "𝘔𝘪𝘤𝘩𝘦𝘭𝘪𝘯 𝘉𝘪𝘣 𝘎𝘰𝘶𝘳𝘮𝘢𝘯𝘥 𝘈𝘶𝘵𝘩𝘦𝘯𝘵𝘪𝘤 𝘛𝘢𝘪𝘸𝘢𝘯𝘦𝘴𝘦 𝘧𝘰𝘰𝘥" at bounding box center [102, 657] width 140 height 31
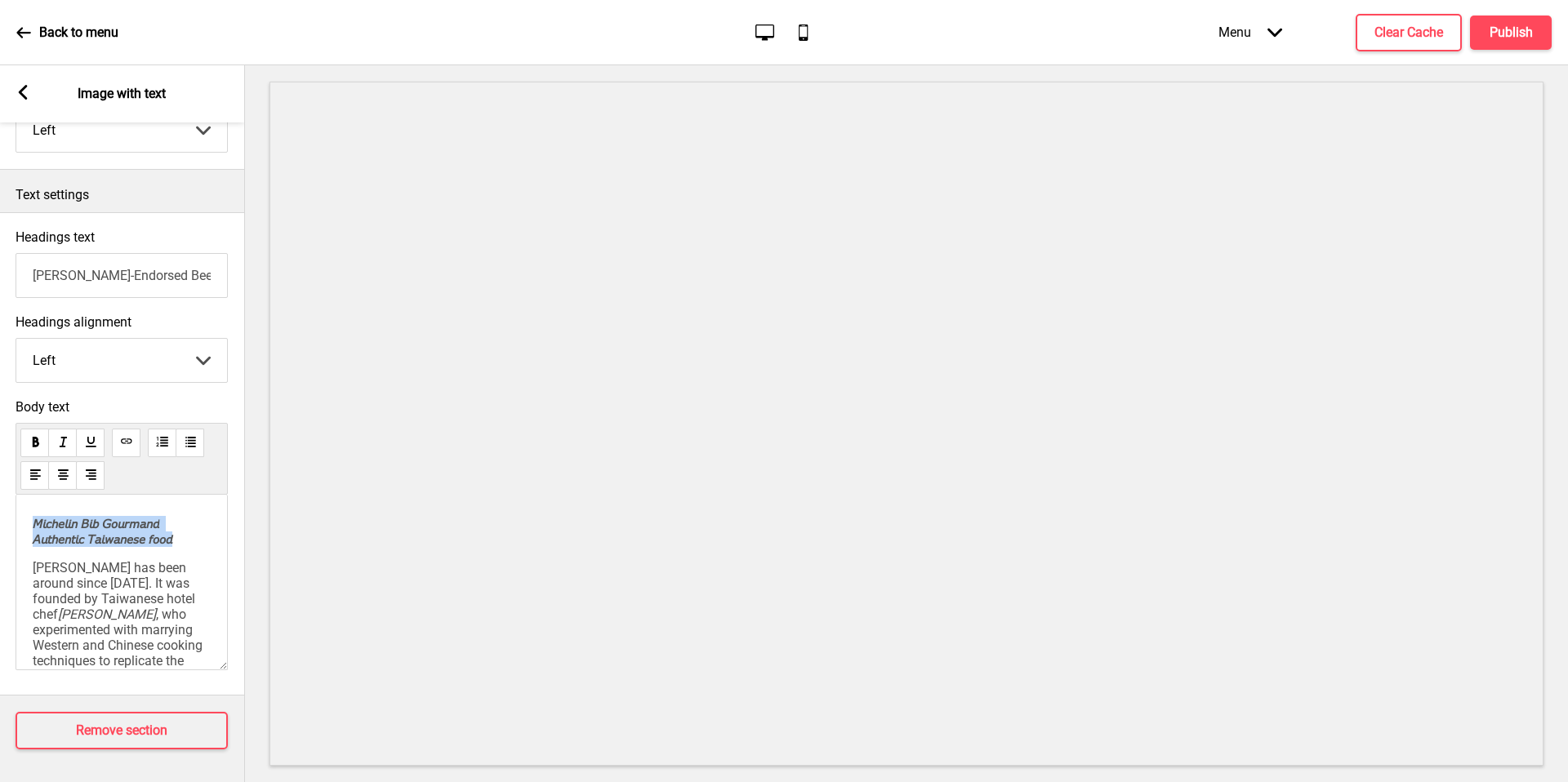
drag, startPoint x: 34, startPoint y: 558, endPoint x: 29, endPoint y: 511, distance: 47.3
click at [29, 511] on div "𝘔𝘪𝘤𝘩𝘦𝘭𝘪𝘯 𝘉𝘪𝘣 𝘎𝘰𝘶𝘳𝘮𝘢𝘯𝘥 𝘈𝘶𝘵𝘩𝘦𝘯𝘵𝘪𝘤 𝘛𝘢𝘪𝘸𝘢𝘯𝘦𝘴𝘦 𝘧𝘰𝘰𝘥 [PERSON_NAME] has been around si…" at bounding box center [122, 582] width 213 height 175
click at [57, 536] on p "𝘔𝘪𝘤𝘩𝘦𝘭𝘪𝘯 𝘉𝘪𝘣 𝘎𝘰𝘶𝘳𝘮𝘢𝘯𝘥 𝘈𝘶𝘵𝘩𝘦𝘯𝘵𝘪𝘤 𝘛𝘢𝘪𝘸𝘢𝘯𝘦𝘴𝘦 𝘧𝘰𝘰𝘥" at bounding box center [121, 530] width 178 height 31
click at [33, 560] on span "[PERSON_NAME] has been around since [DATE]. It was founded by Taiwanese hotel c…" at bounding box center [115, 590] width 166 height 62
drag, startPoint x: 33, startPoint y: 559, endPoint x: 15, endPoint y: 462, distance: 98.7
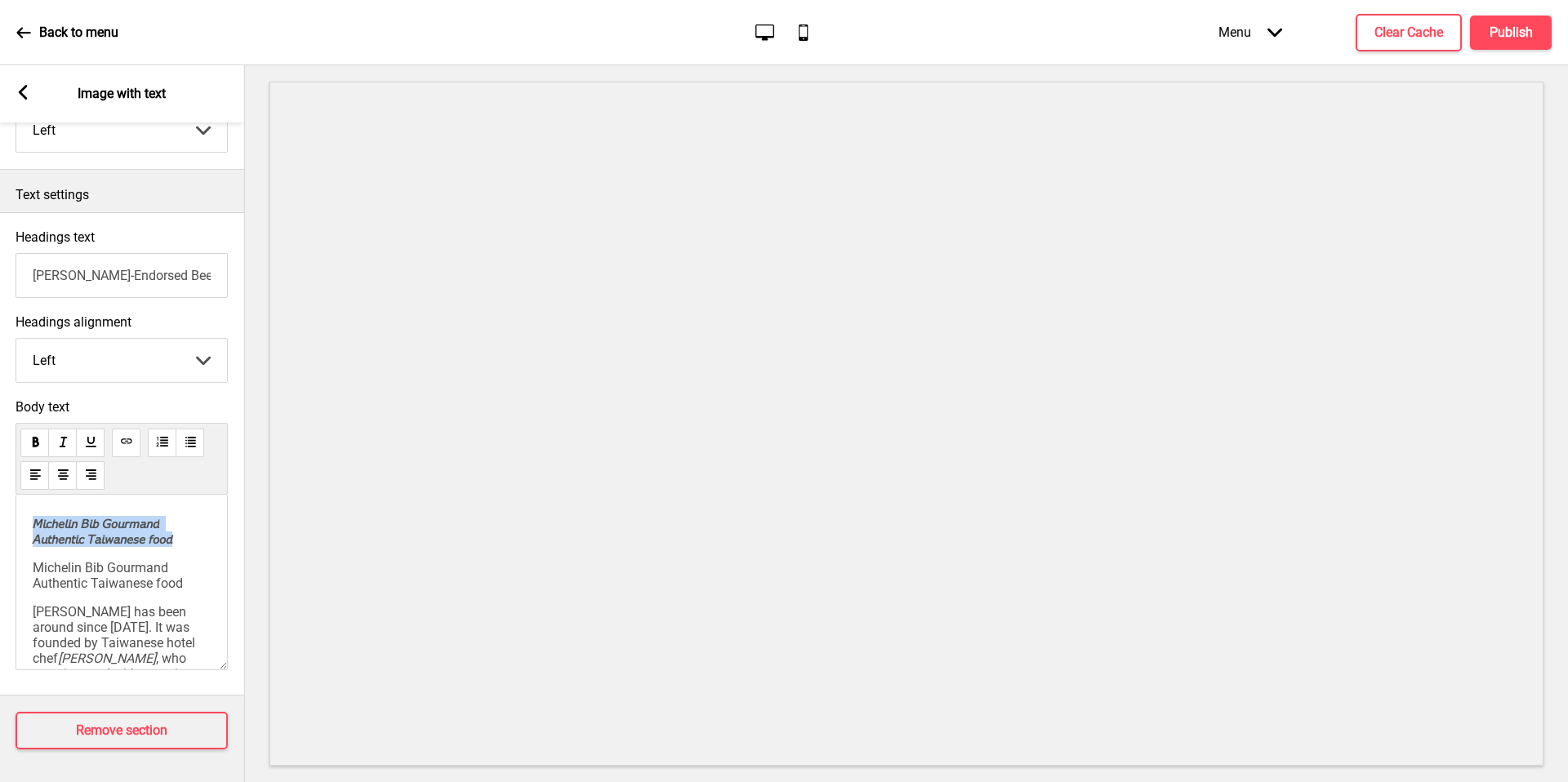
click at [15, 462] on div "Body text 𝘔𝘪𝘤𝘩𝘦𝘭𝘪𝘯 𝘉𝘪𝘣 𝘎𝘰𝘶𝘳𝘮𝘢𝘯𝘥 𝘈𝘶𝘵𝘩𝘦𝘯𝘵𝘪𝘤 𝘛𝘢𝘪𝘸𝘢𝘯𝘦𝘴𝘦 𝘧𝘰𝘰𝘥 Michelin Bib Gourmand …" at bounding box center [121, 539] width 245 height 296
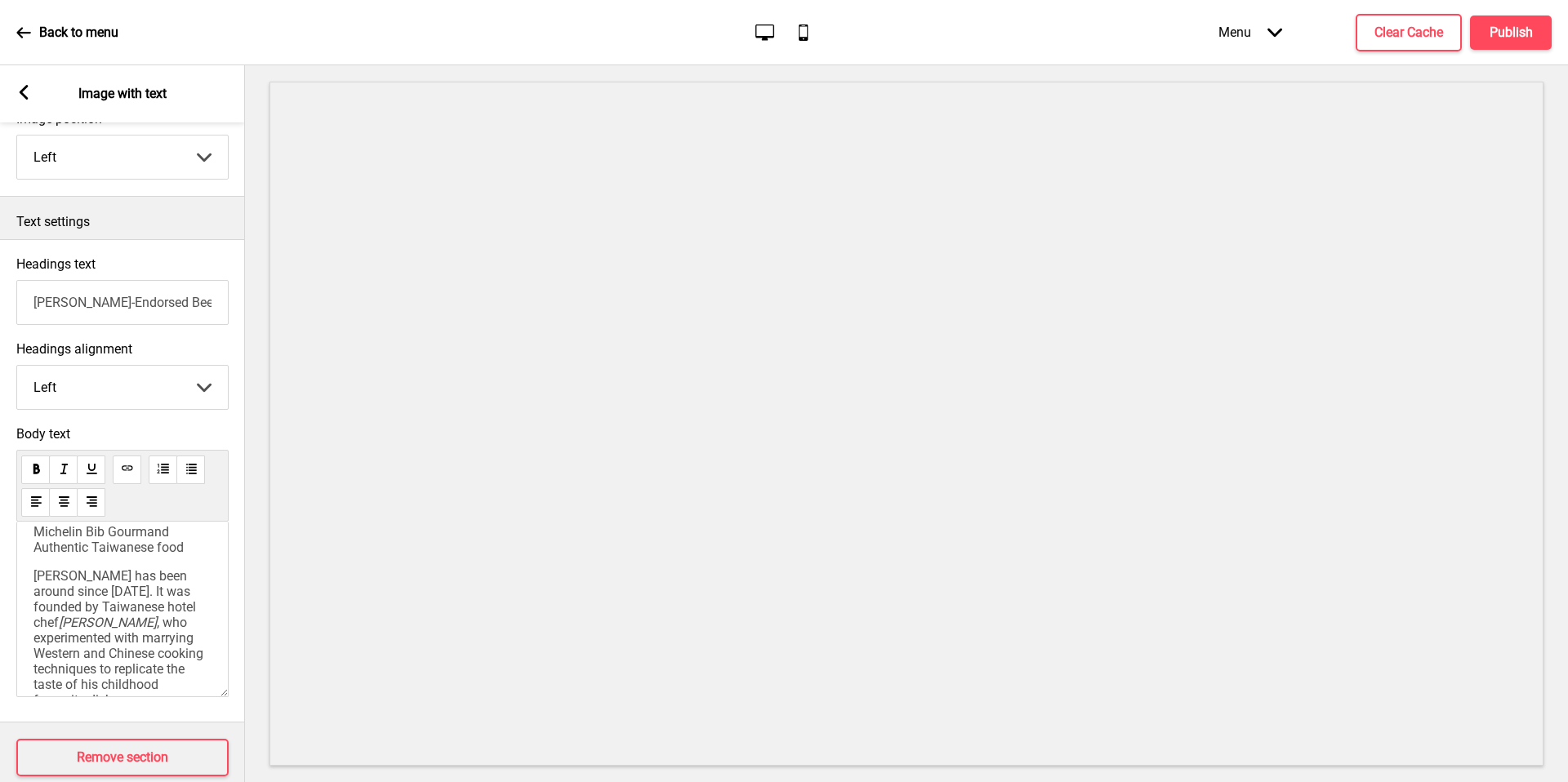
scroll to position [18, 0]
click at [137, 548] on span "Michelin Bib Gourmand Authentic Taiwanese food" at bounding box center [108, 540] width 150 height 31
copy span "Michelin Bib Gourmand Authentic Taiwanese food"
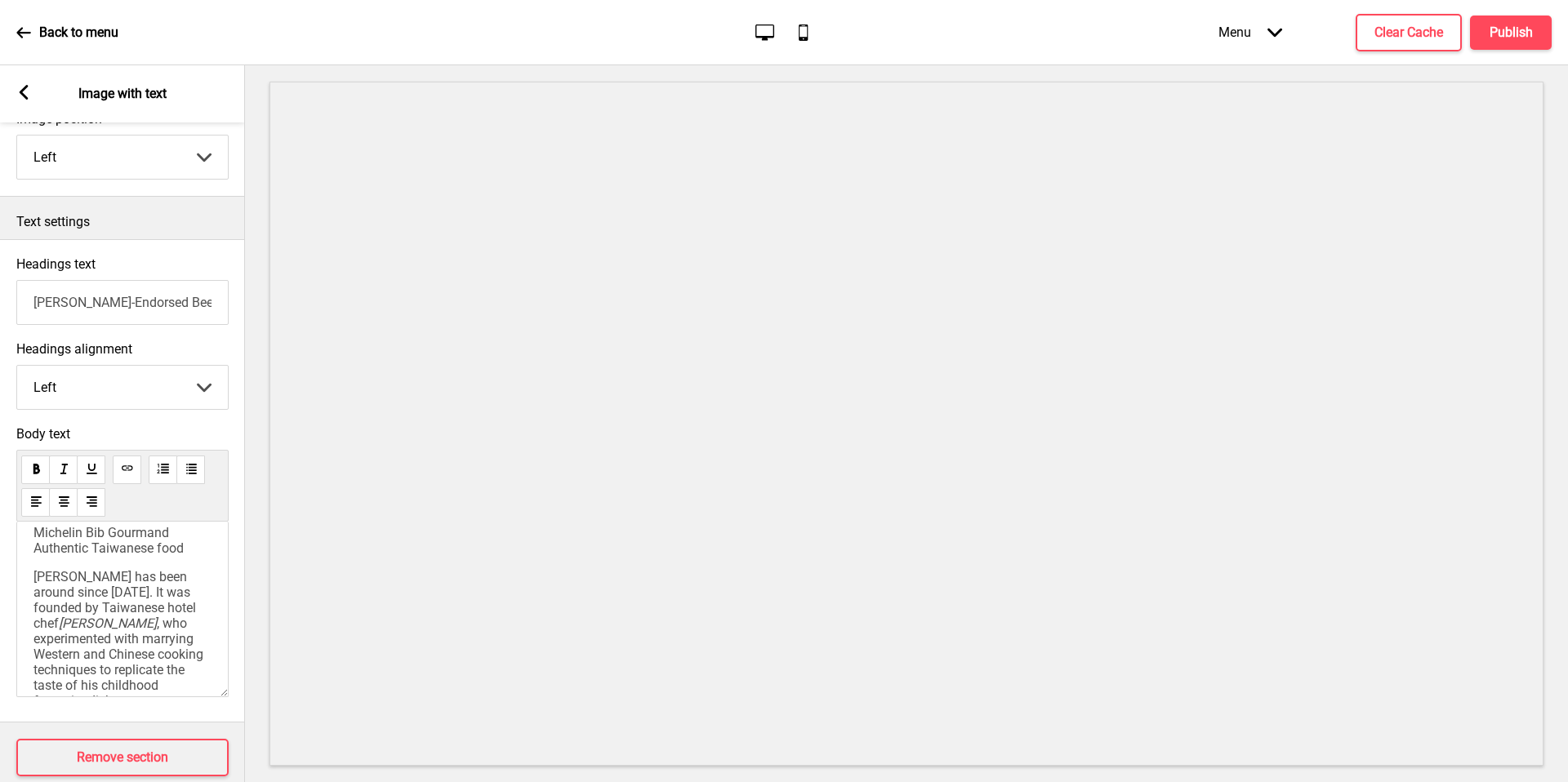
click at [88, 574] on span "[PERSON_NAME] has been around since [DATE]. It was founded by Taiwanese hotel c…" at bounding box center [116, 599] width 166 height 62
drag, startPoint x: 33, startPoint y: 579, endPoint x: 11, endPoint y: 492, distance: 89.7
click at [9, 491] on div "Body text Michelin Bib Gourmand Authentic Taiwanese food [PERSON_NAME], Micheli…" at bounding box center [122, 565] width 245 height 296
click at [130, 579] on span "[PERSON_NAME], Michelin Bib Gourmand Authentic Taiwanese food has been around s…" at bounding box center [122, 589] width 178 height 93
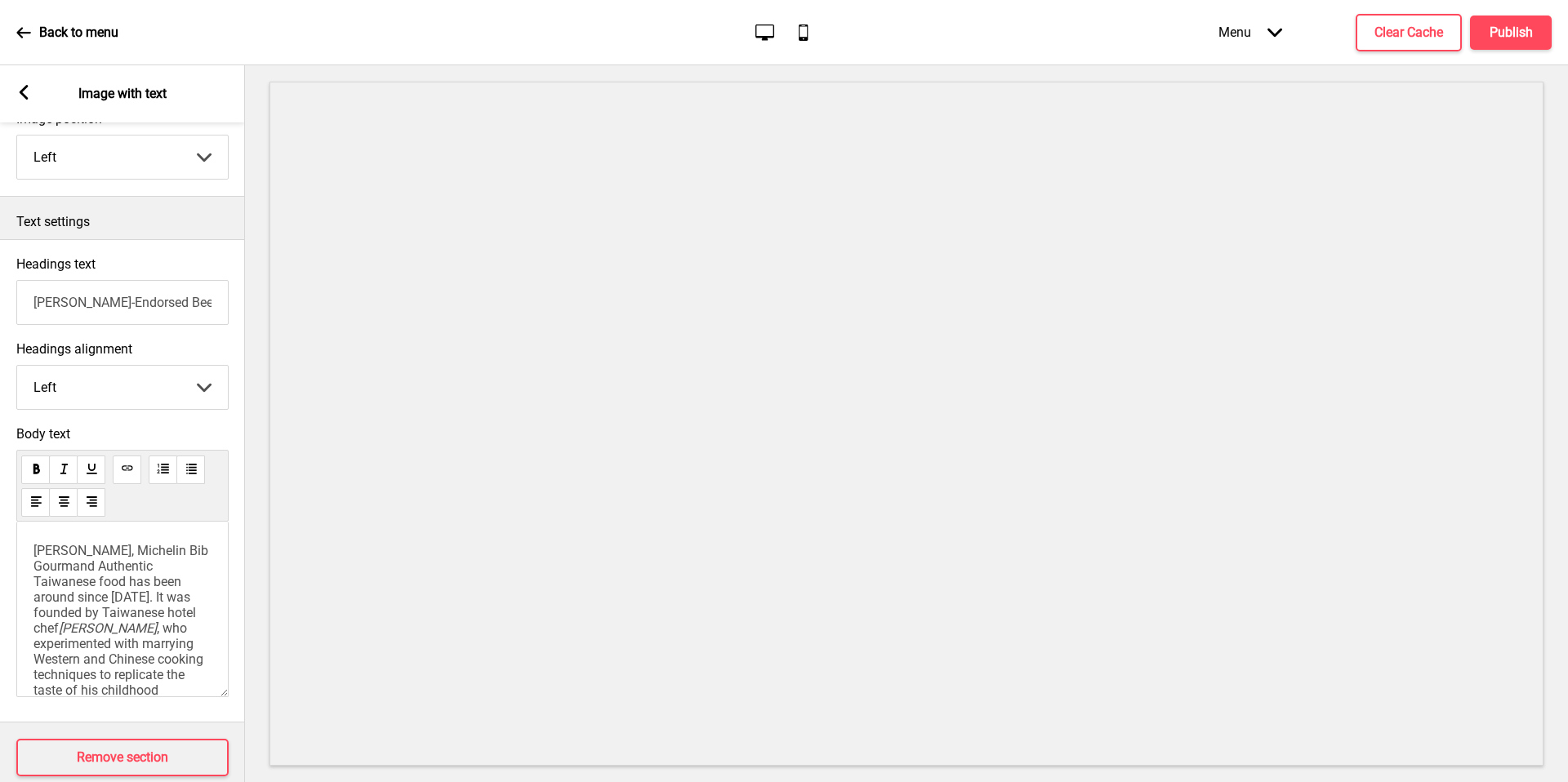
click at [129, 552] on span "[PERSON_NAME], Michelin Bib Gourmand Authentic Taiwanese food has been around s…" at bounding box center [122, 589] width 178 height 93
click at [78, 586] on span "[PERSON_NAME], Michelin Bib Gourmand Authentic Taiwanese food has been around s…" at bounding box center [122, 589] width 178 height 93
click at [114, 577] on span "[PERSON_NAME], Michelin Bib Gourmand Authentic Taiwanese food has been around s…" at bounding box center [122, 589] width 178 height 93
click at [115, 601] on span "has been around since [DATE]. It was founded by Taiwanese hotel chef" at bounding box center [116, 604] width 166 height 62
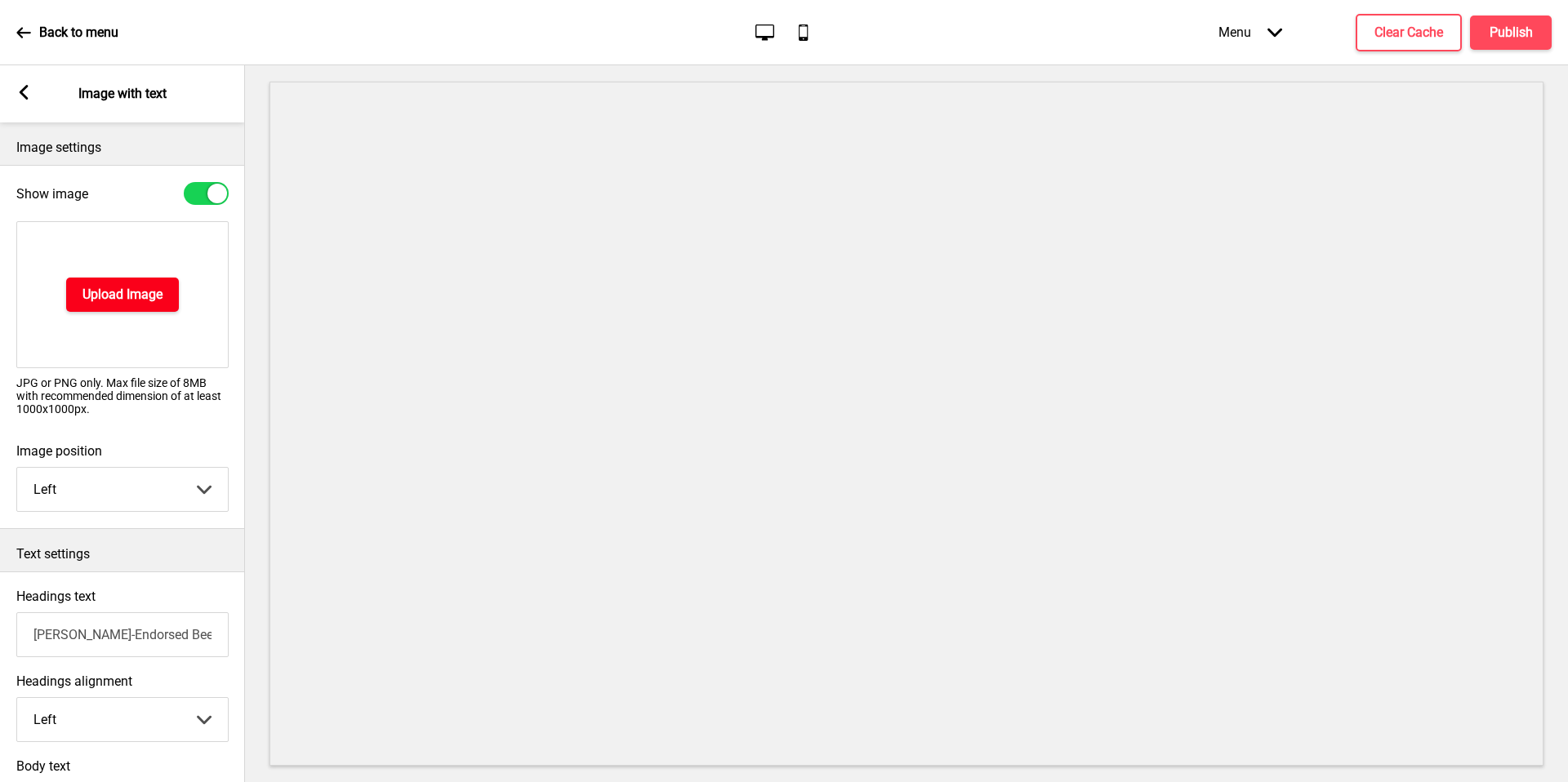
click at [169, 281] on button "Upload Image" at bounding box center [123, 294] width 113 height 34
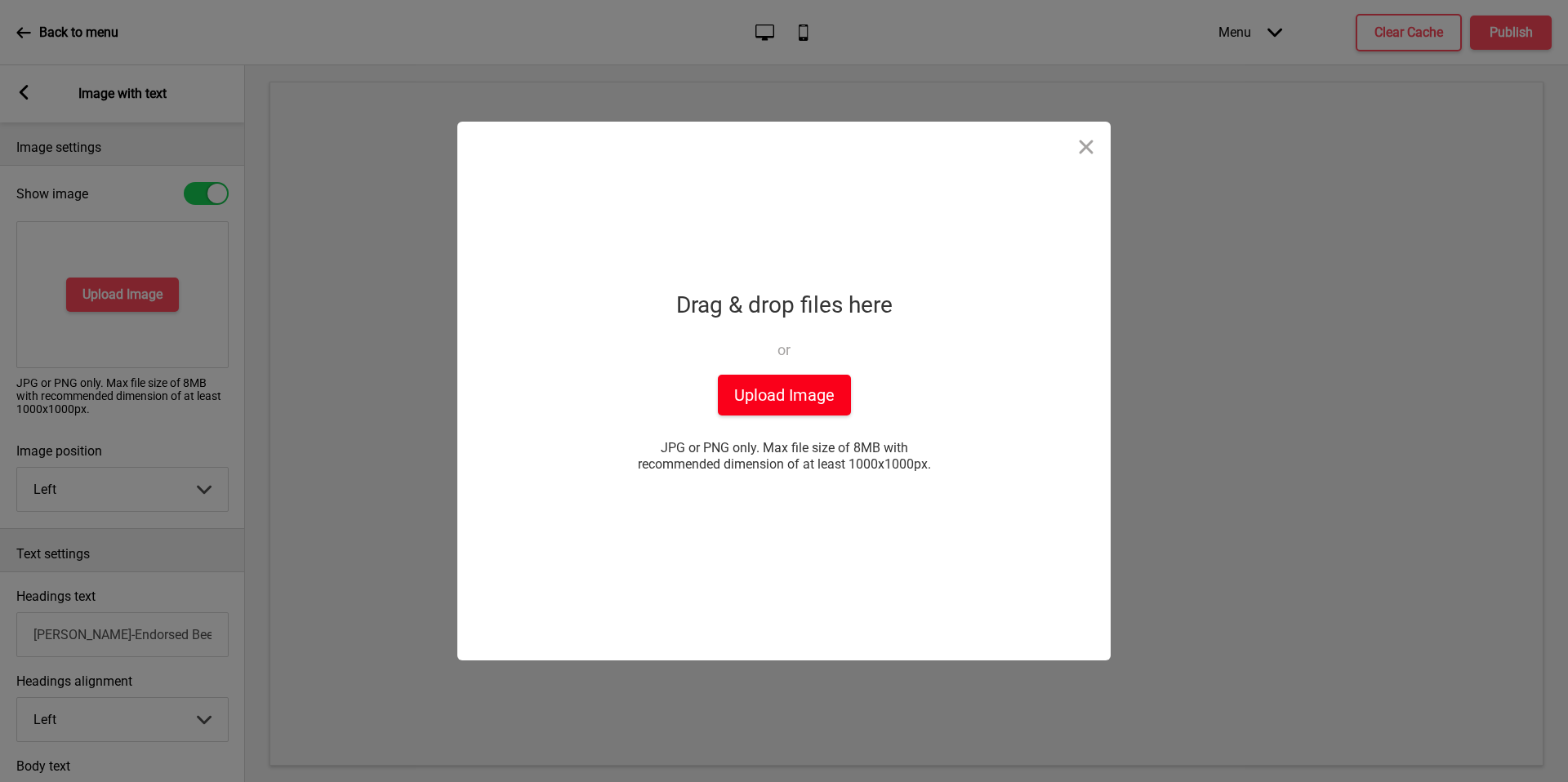
click at [795, 395] on button "Upload Image" at bounding box center [784, 394] width 133 height 41
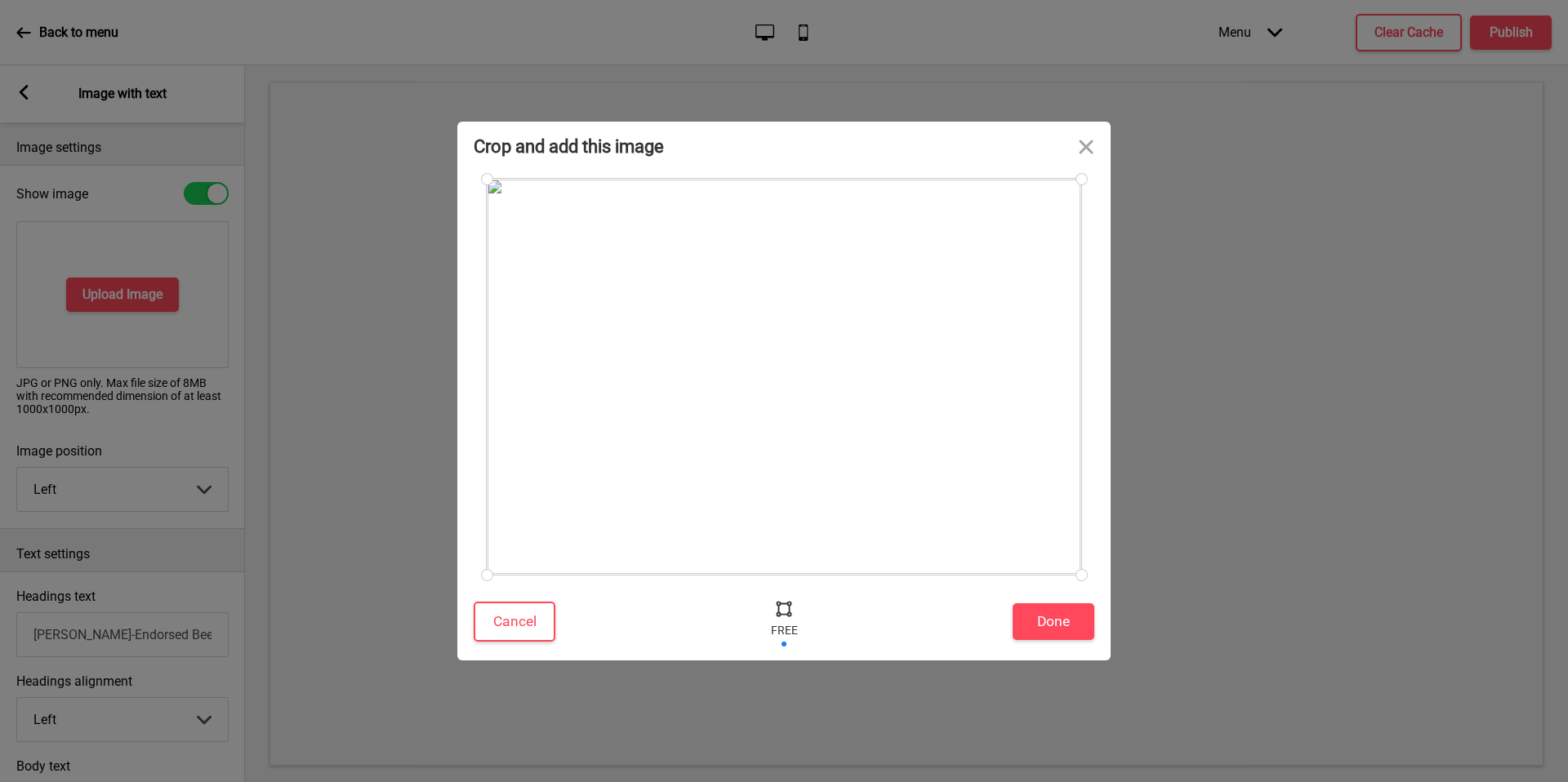
drag, startPoint x: 793, startPoint y: 574, endPoint x: 808, endPoint y: 545, distance: 32.6
click at [808, 545] on div at bounding box center [784, 376] width 595 height 396
drag, startPoint x: 1085, startPoint y: 576, endPoint x: 1091, endPoint y: 563, distance: 14.3
click at [1091, 563] on div at bounding box center [1081, 564] width 28 height 28
drag, startPoint x: 1075, startPoint y: 177, endPoint x: 1080, endPoint y: 210, distance: 33.4
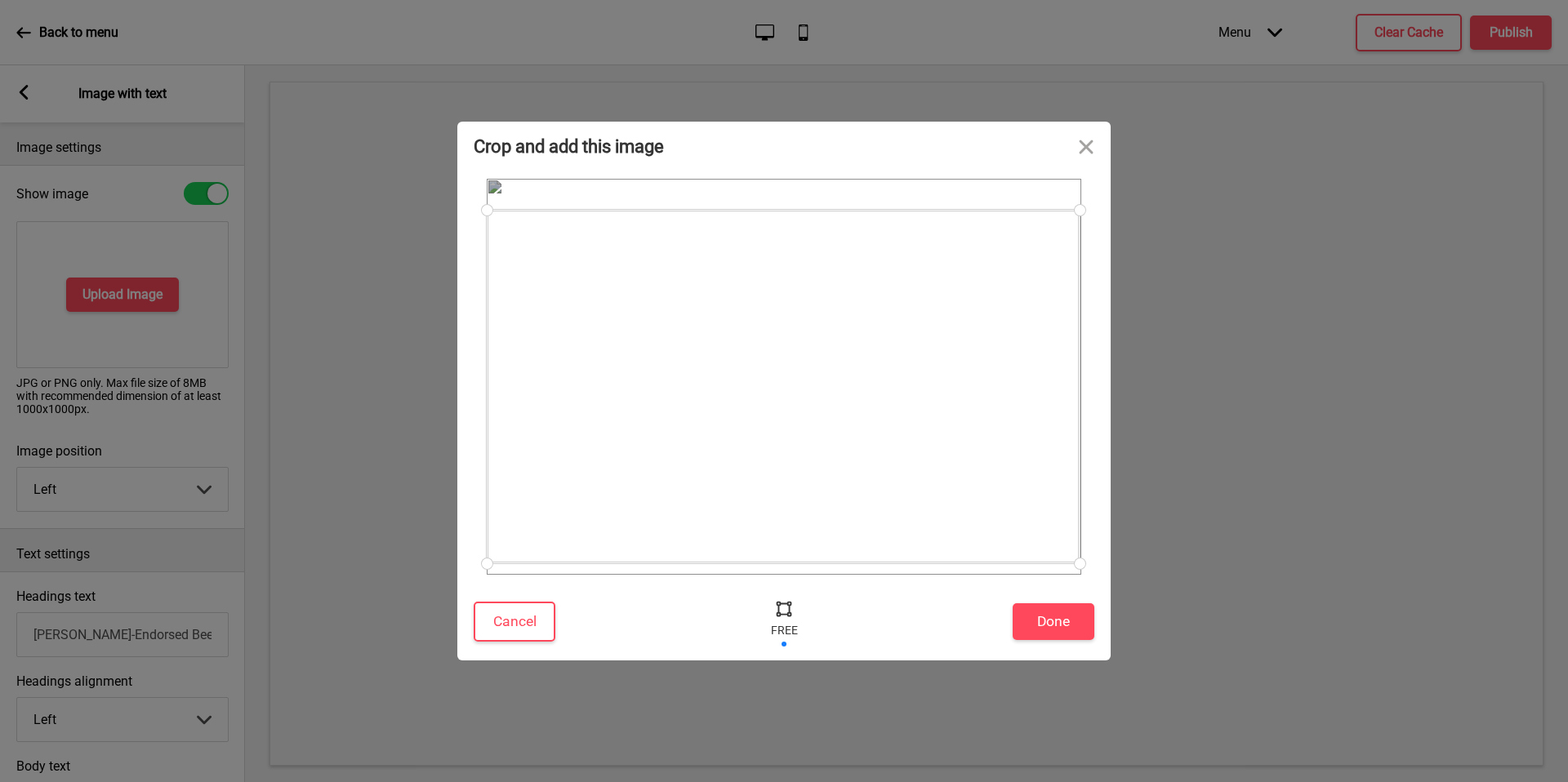
click at [1080, 210] on div at bounding box center [1080, 210] width 28 height 28
click at [1066, 600] on div "Cancel Done" at bounding box center [784, 626] width 653 height 70
click at [1067, 612] on button "Done" at bounding box center [1053, 622] width 81 height 37
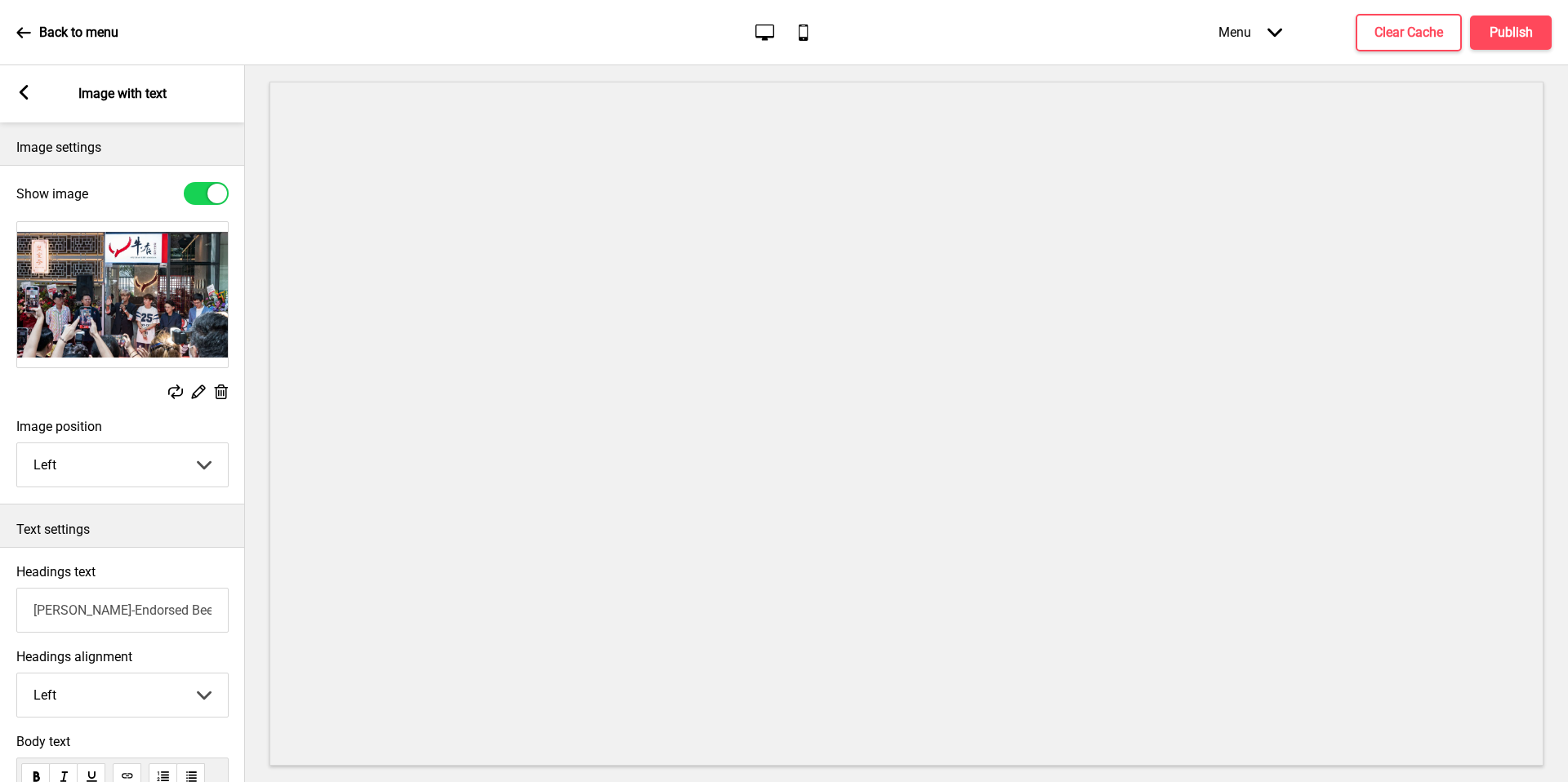
click at [24, 92] on rect at bounding box center [24, 92] width 15 height 15
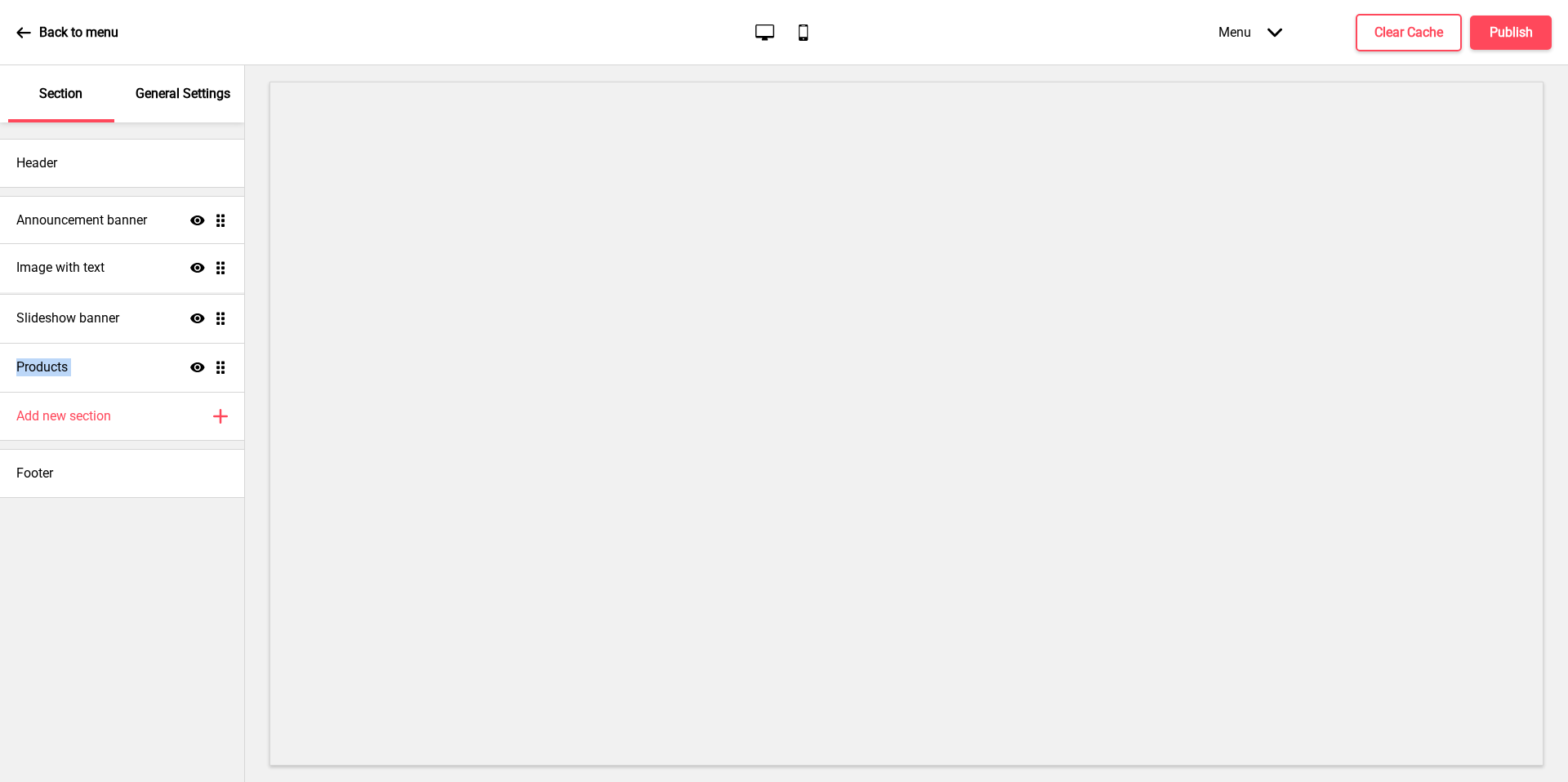
drag, startPoint x: 218, startPoint y: 362, endPoint x: 228, endPoint y: 262, distance: 100.5
click at [228, 262] on ul "Announcement banner Show Drag Slideshow banner Show Drag Products Show Drag Ima…" at bounding box center [122, 294] width 244 height 196
drag, startPoint x: 219, startPoint y: 271, endPoint x: 219, endPoint y: 305, distance: 34.0
click at [219, 305] on ul "Announcement banner Show Drag Image with text Show Drag Slideshow banner Show D…" at bounding box center [122, 294] width 244 height 196
click at [1498, 34] on h4 "Publish" at bounding box center [1511, 33] width 43 height 18
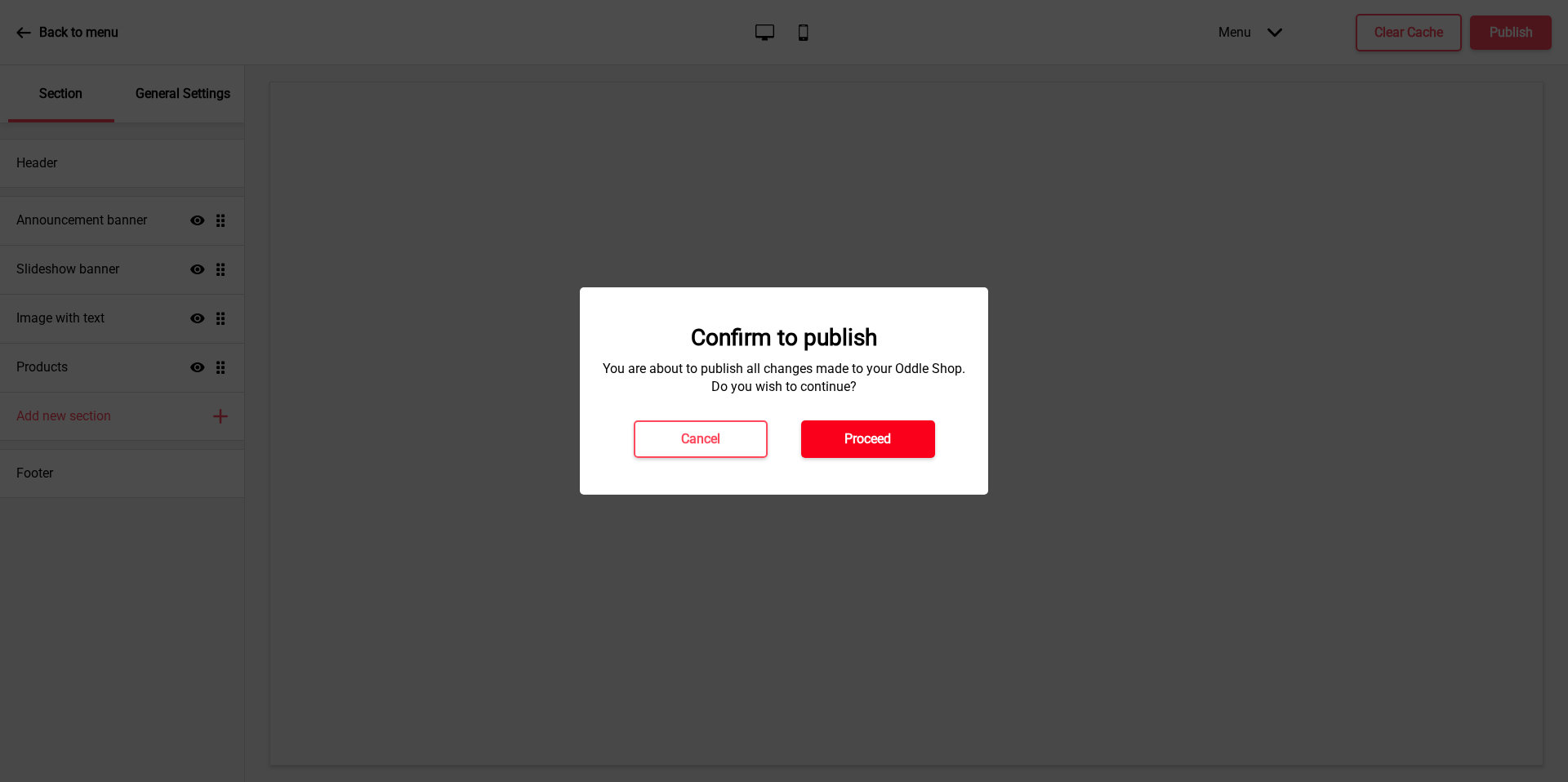
click at [881, 428] on button "Proceed" at bounding box center [867, 438] width 134 height 37
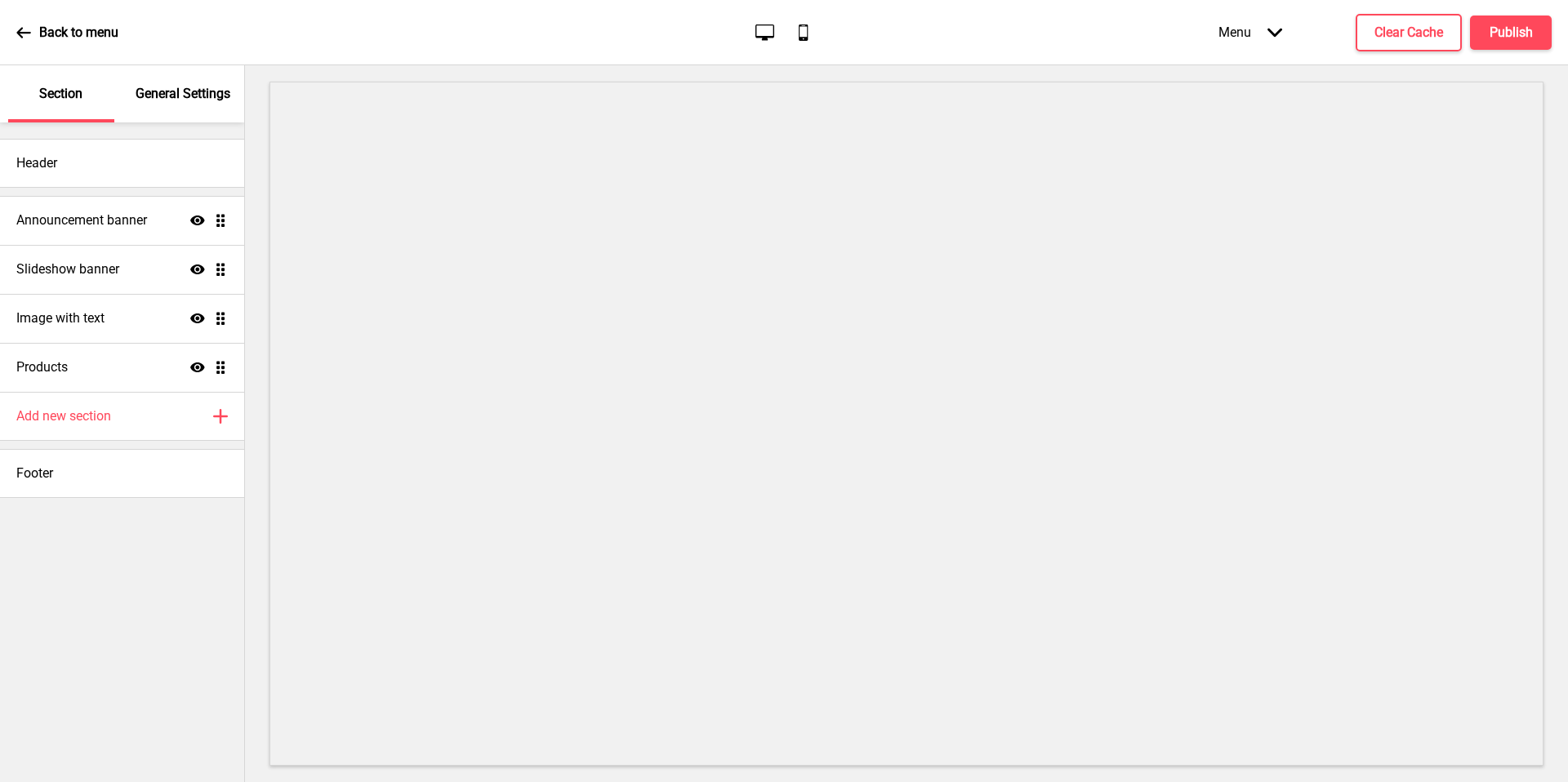
click at [167, 98] on p "General Settings" at bounding box center [183, 94] width 95 height 18
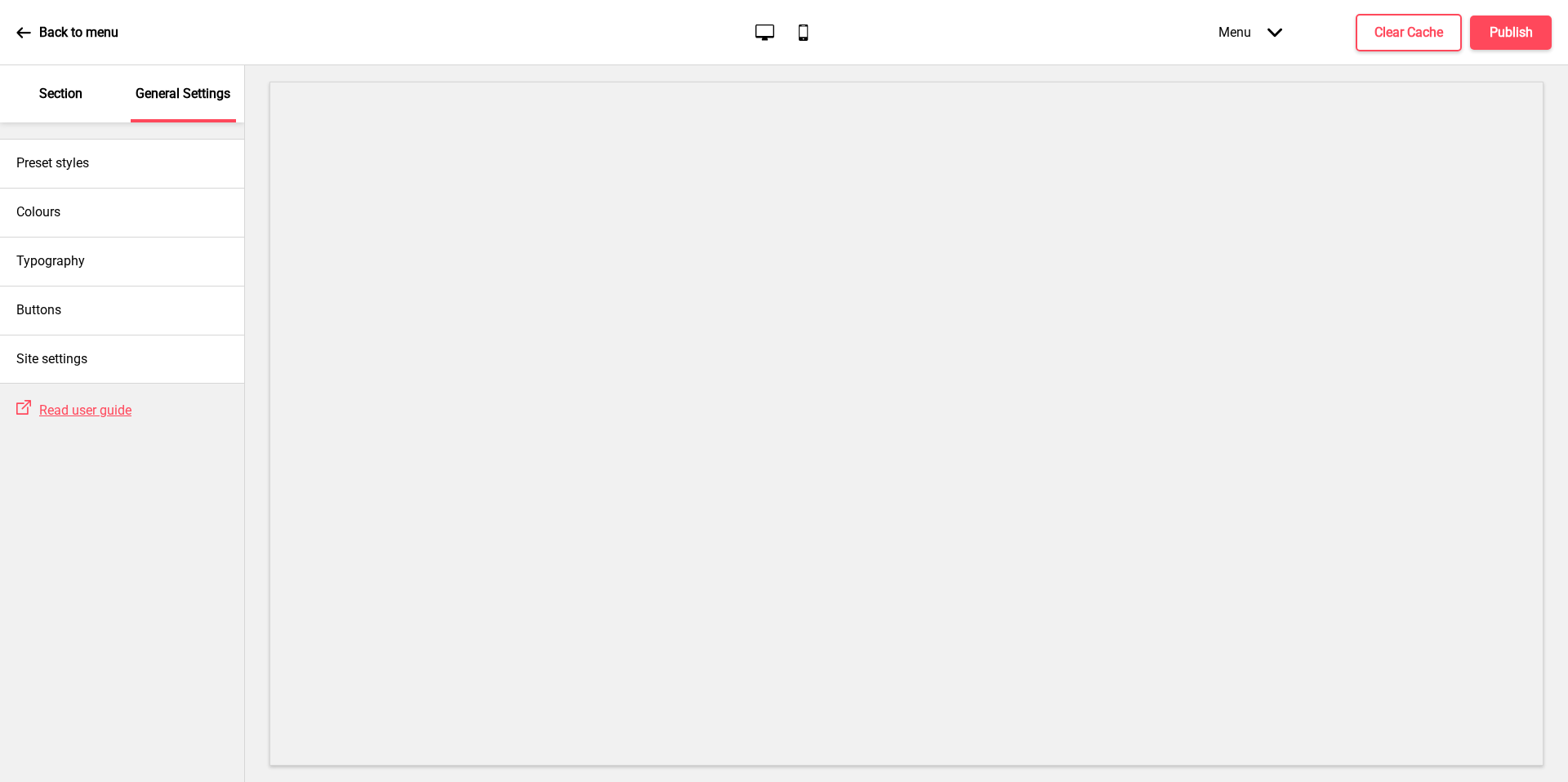
click at [66, 100] on p "Section" at bounding box center [61, 94] width 43 height 18
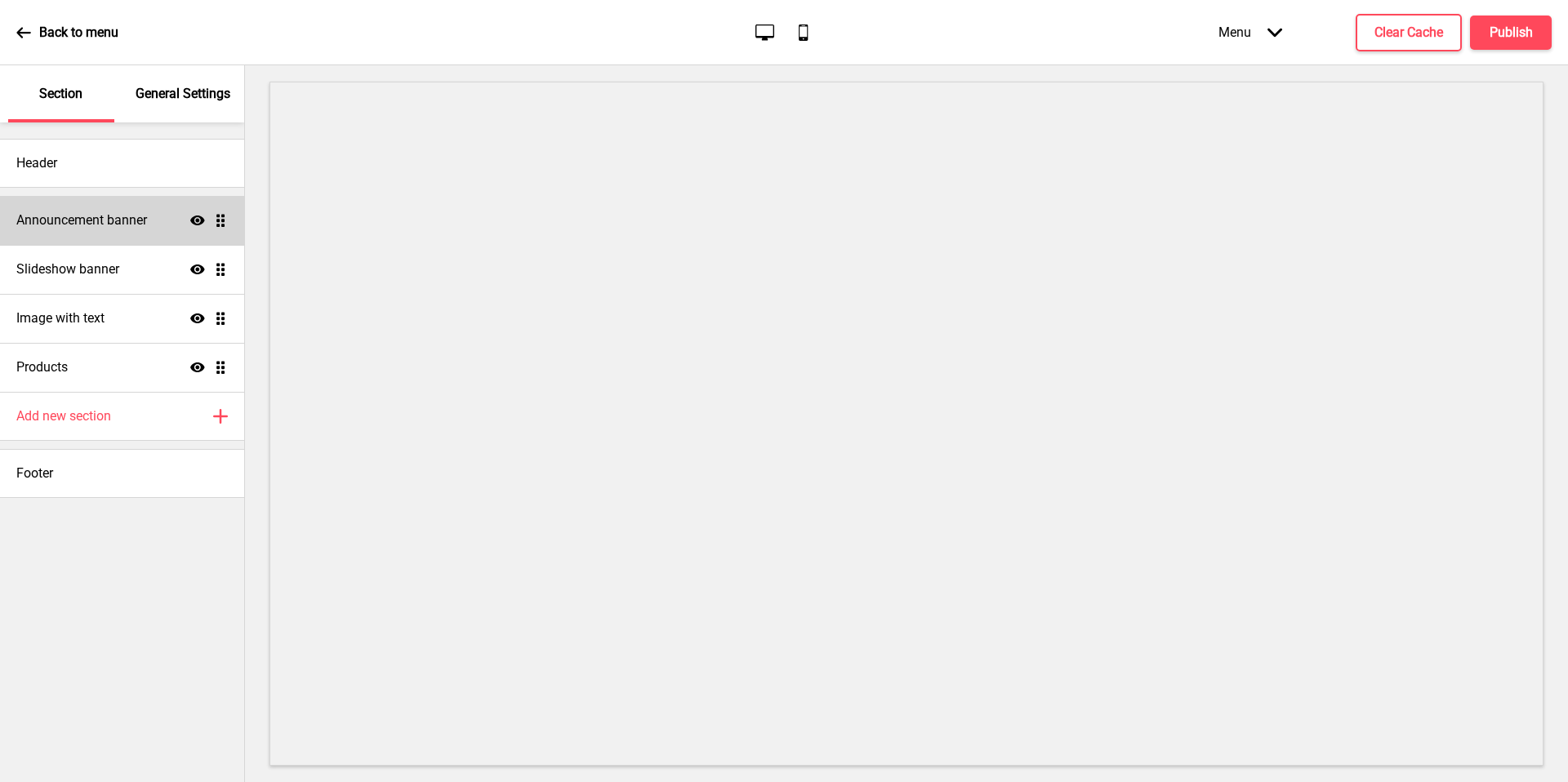
click at [95, 206] on div "Announcement banner Show Drag" at bounding box center [122, 220] width 244 height 49
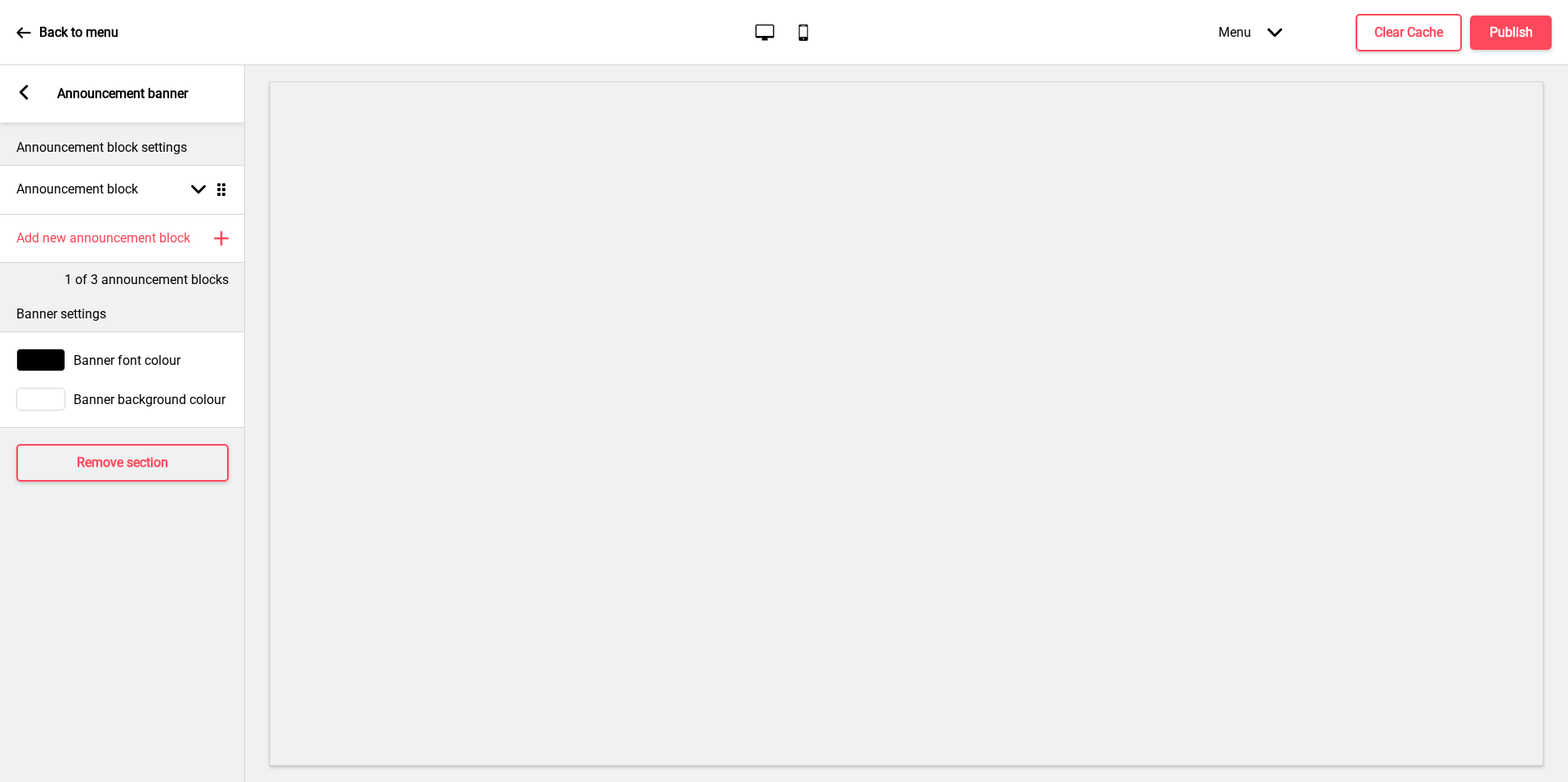
click at [22, 90] on icon at bounding box center [24, 92] width 9 height 15
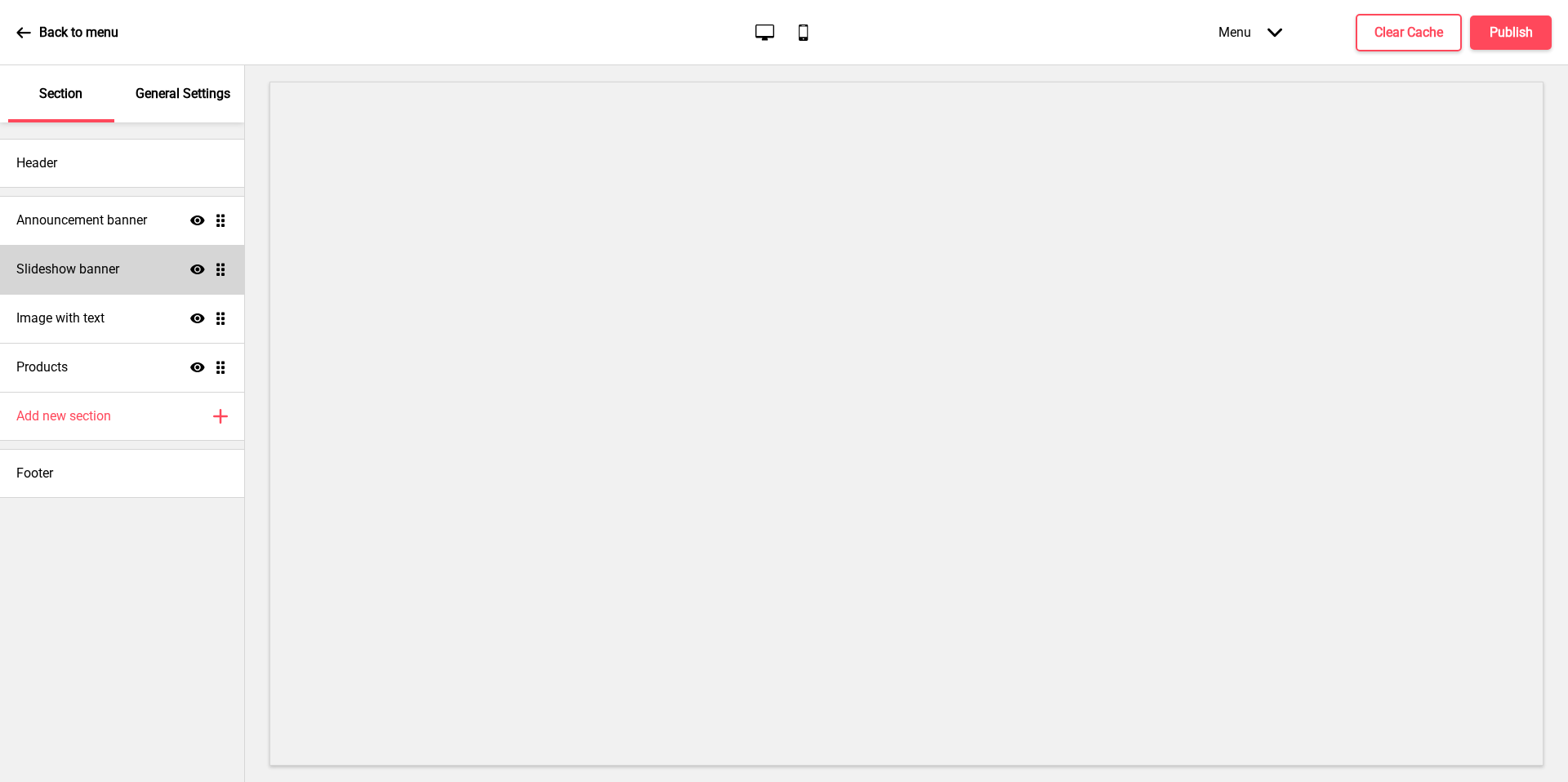
click at [110, 266] on h4 "Slideshow banner" at bounding box center [68, 270] width 103 height 18
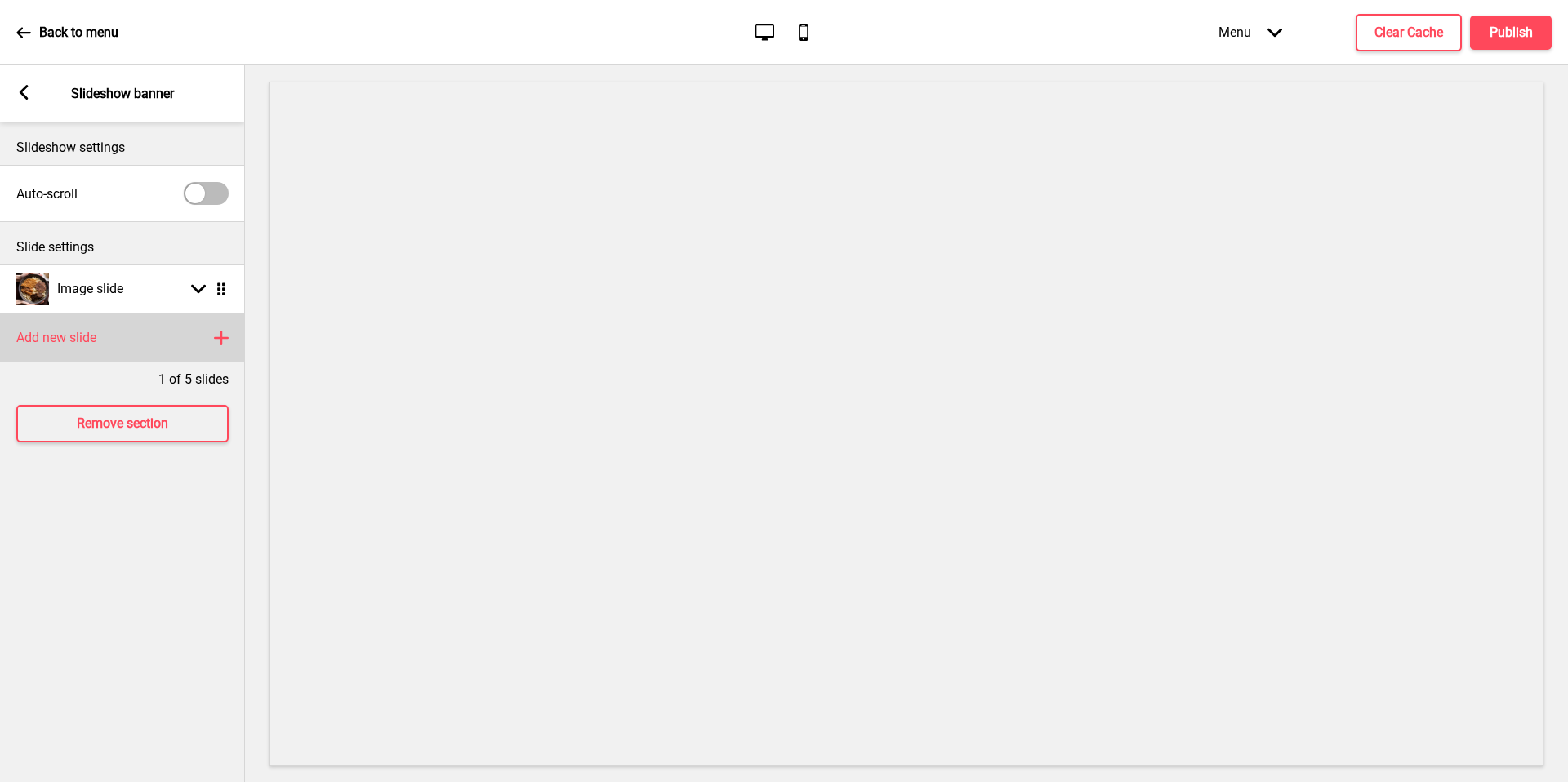
click at [104, 332] on div "Add new slide Plus" at bounding box center [122, 338] width 245 height 49
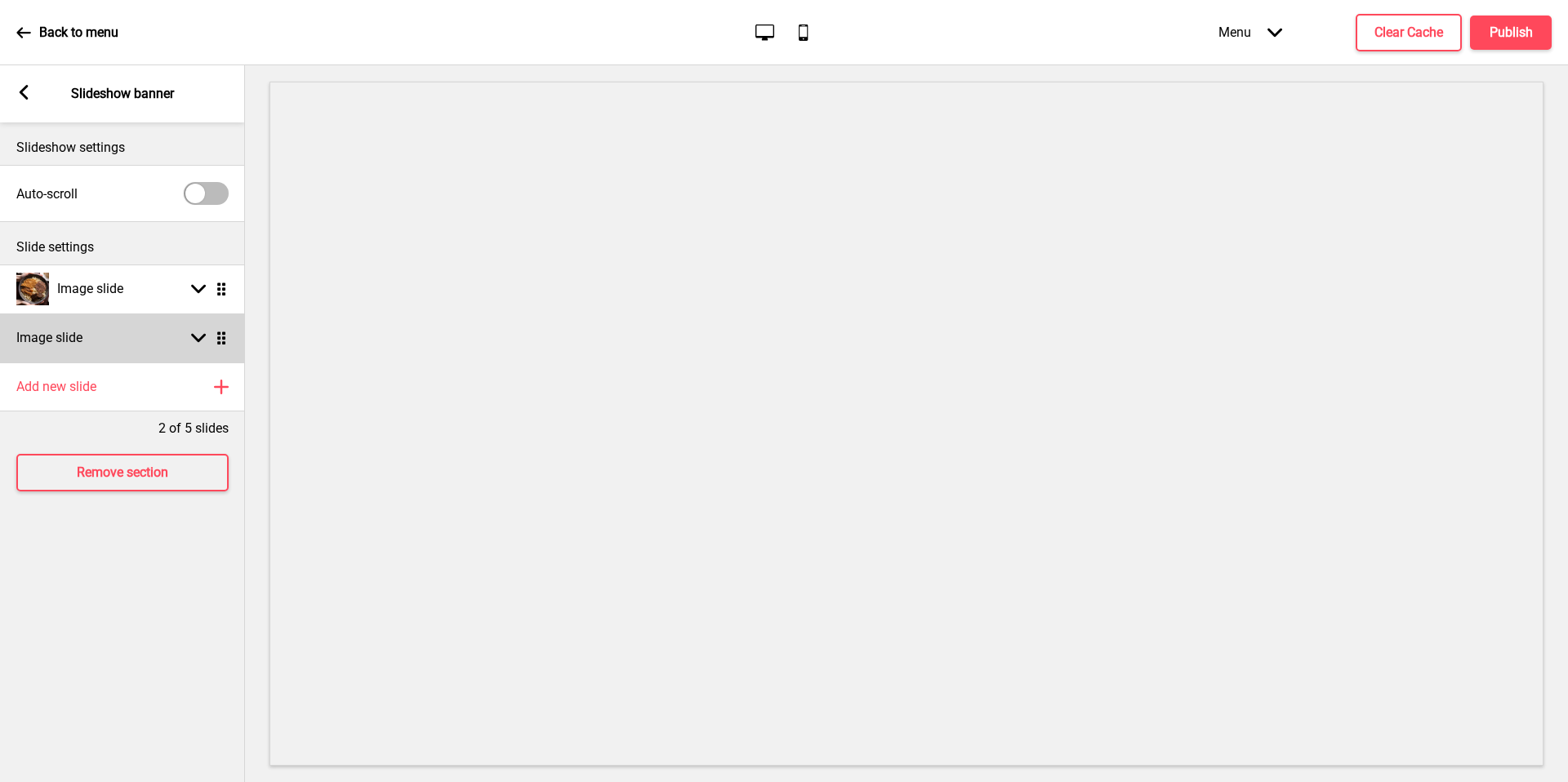
click at [120, 345] on div "Image slide Arrow down Drag" at bounding box center [122, 338] width 245 height 49
select select "right"
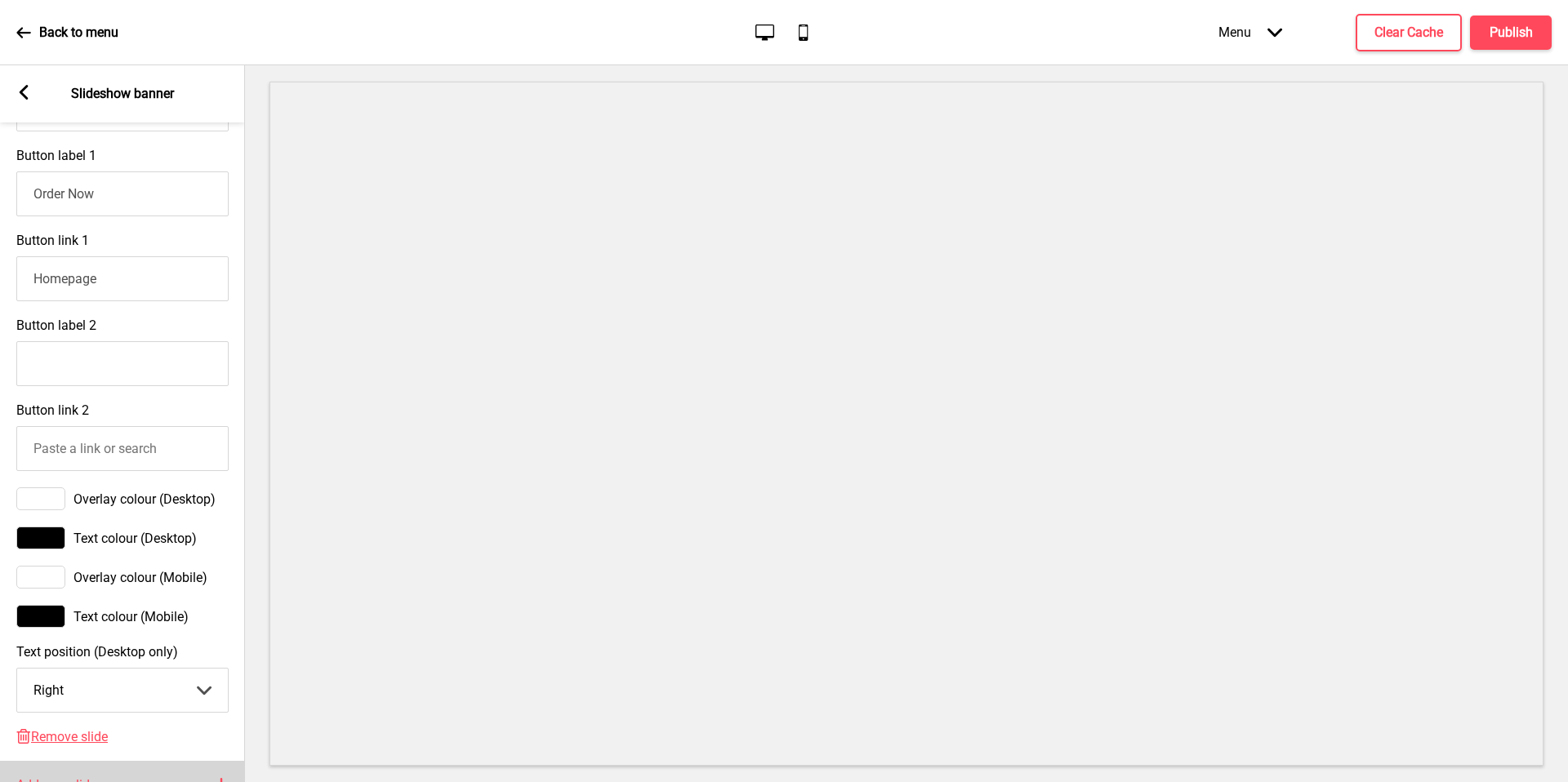
scroll to position [814, 0]
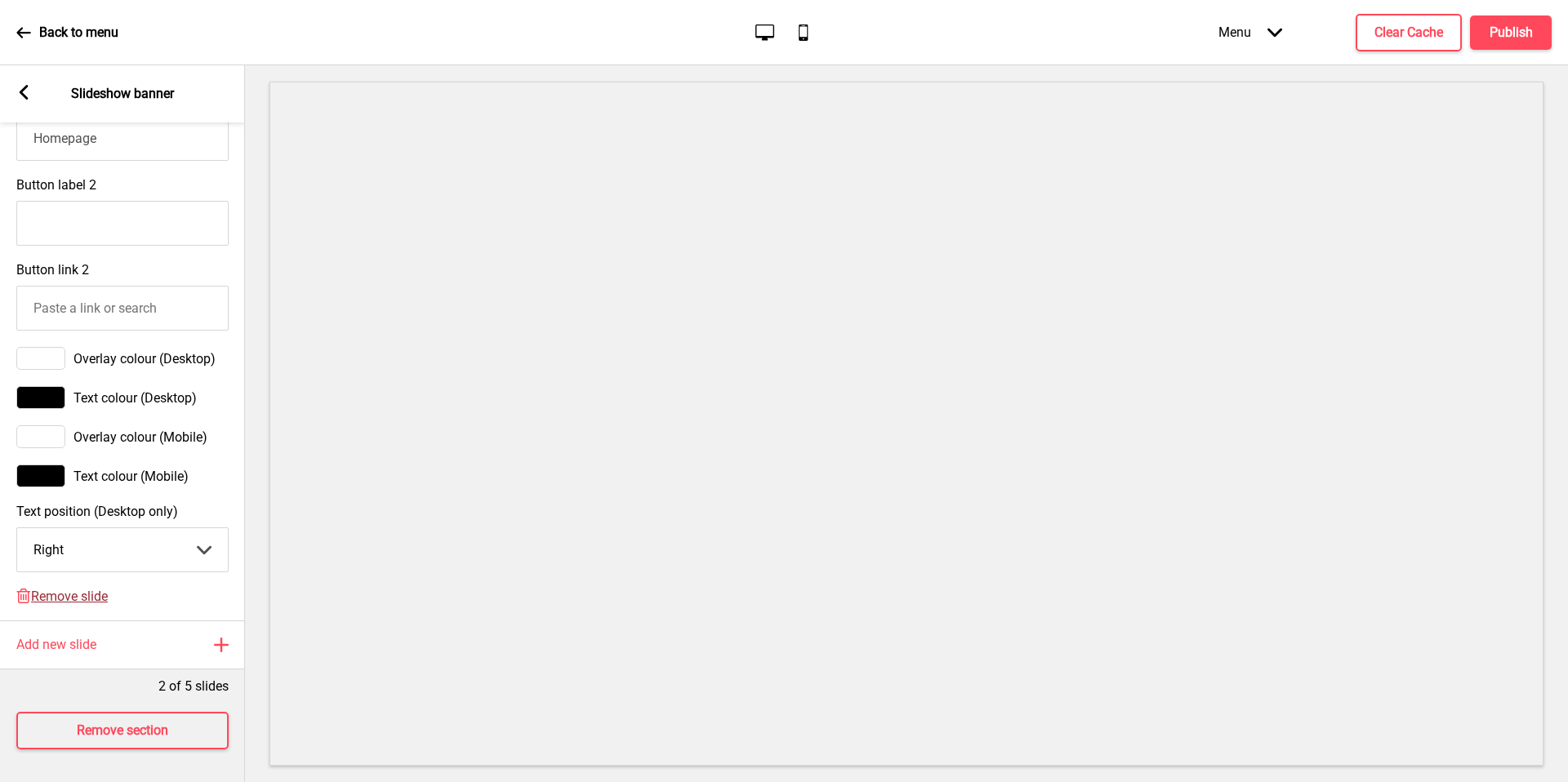
click at [70, 589] on span "Remove slide" at bounding box center [69, 596] width 76 height 16
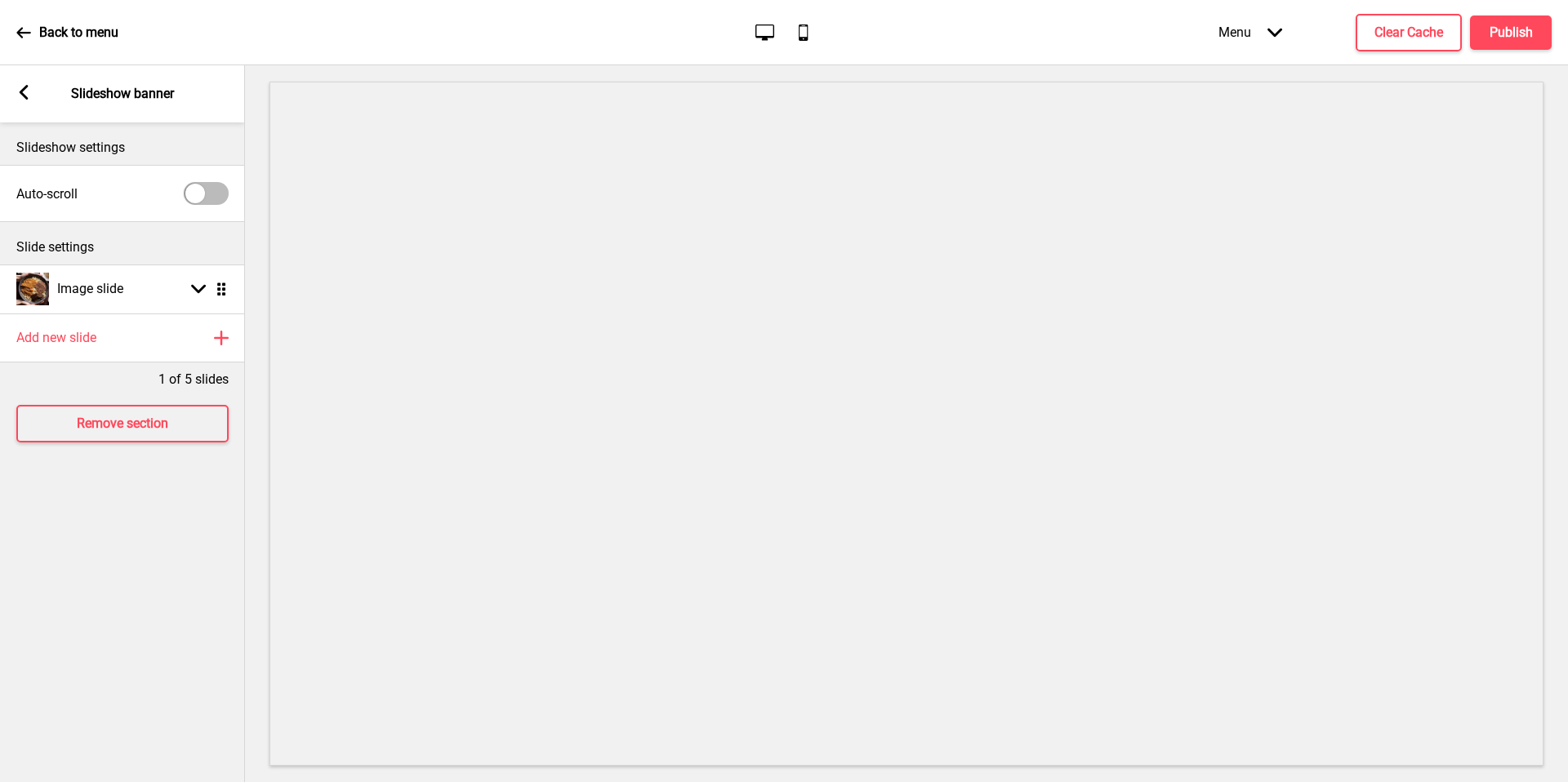
scroll to position [0, 0]
click at [138, 309] on div "Image slide Arrow down Drag" at bounding box center [122, 289] width 245 height 49
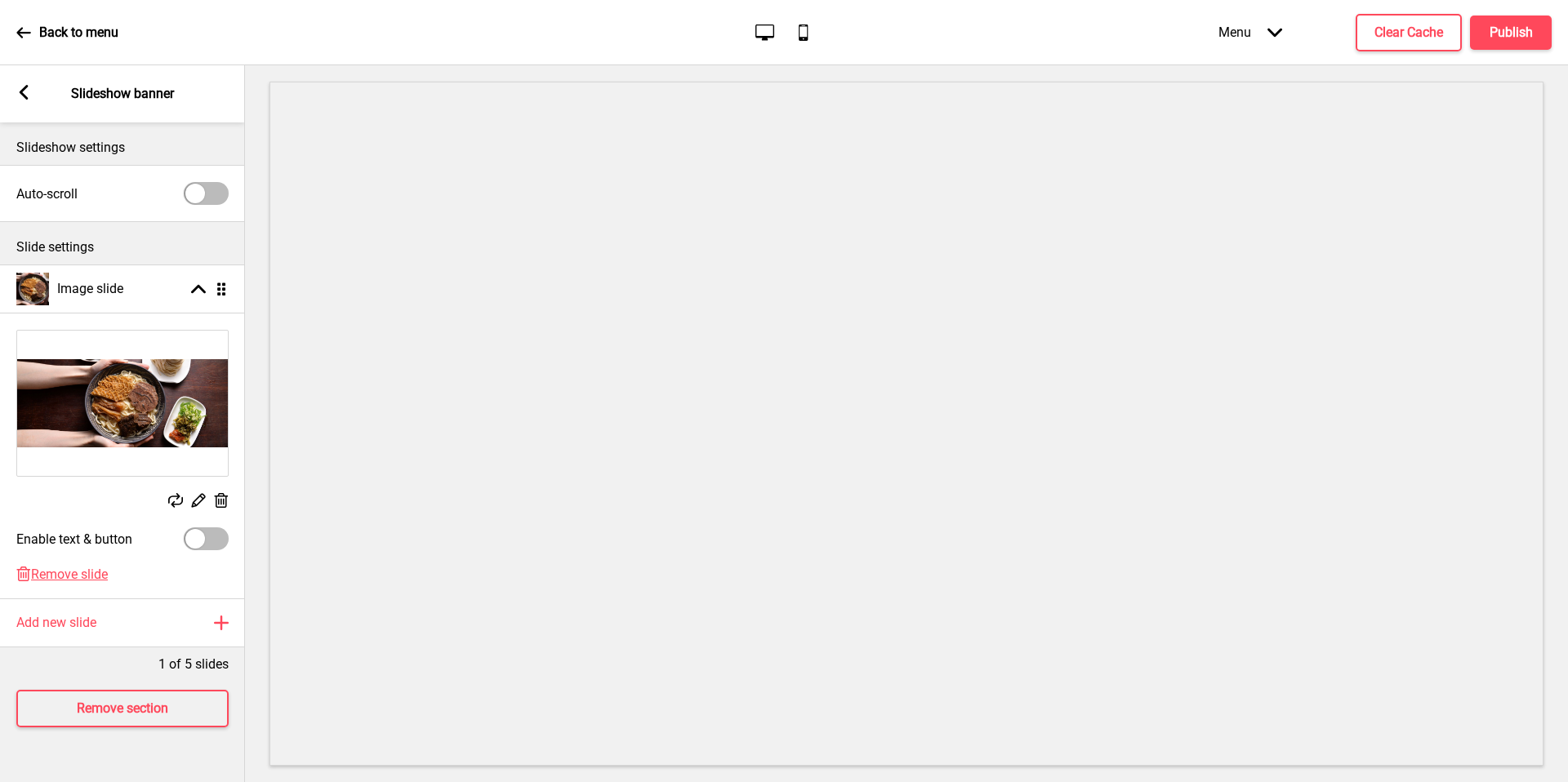
click at [198, 525] on div "Enable text & button" at bounding box center [122, 538] width 245 height 39
click at [209, 534] on div at bounding box center [206, 539] width 45 height 23
checkbox input "true"
select select "right"
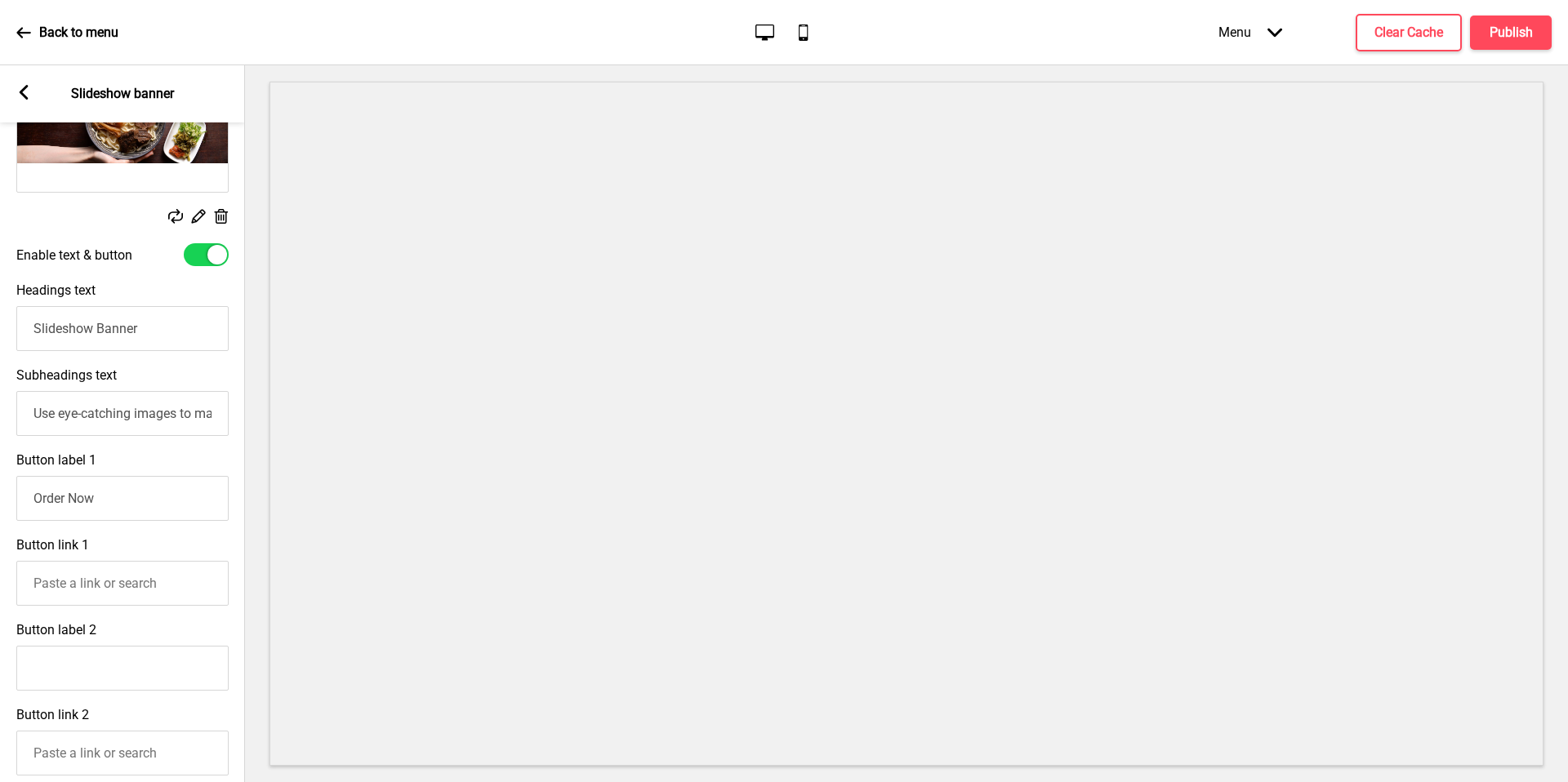
scroll to position [304, 0]
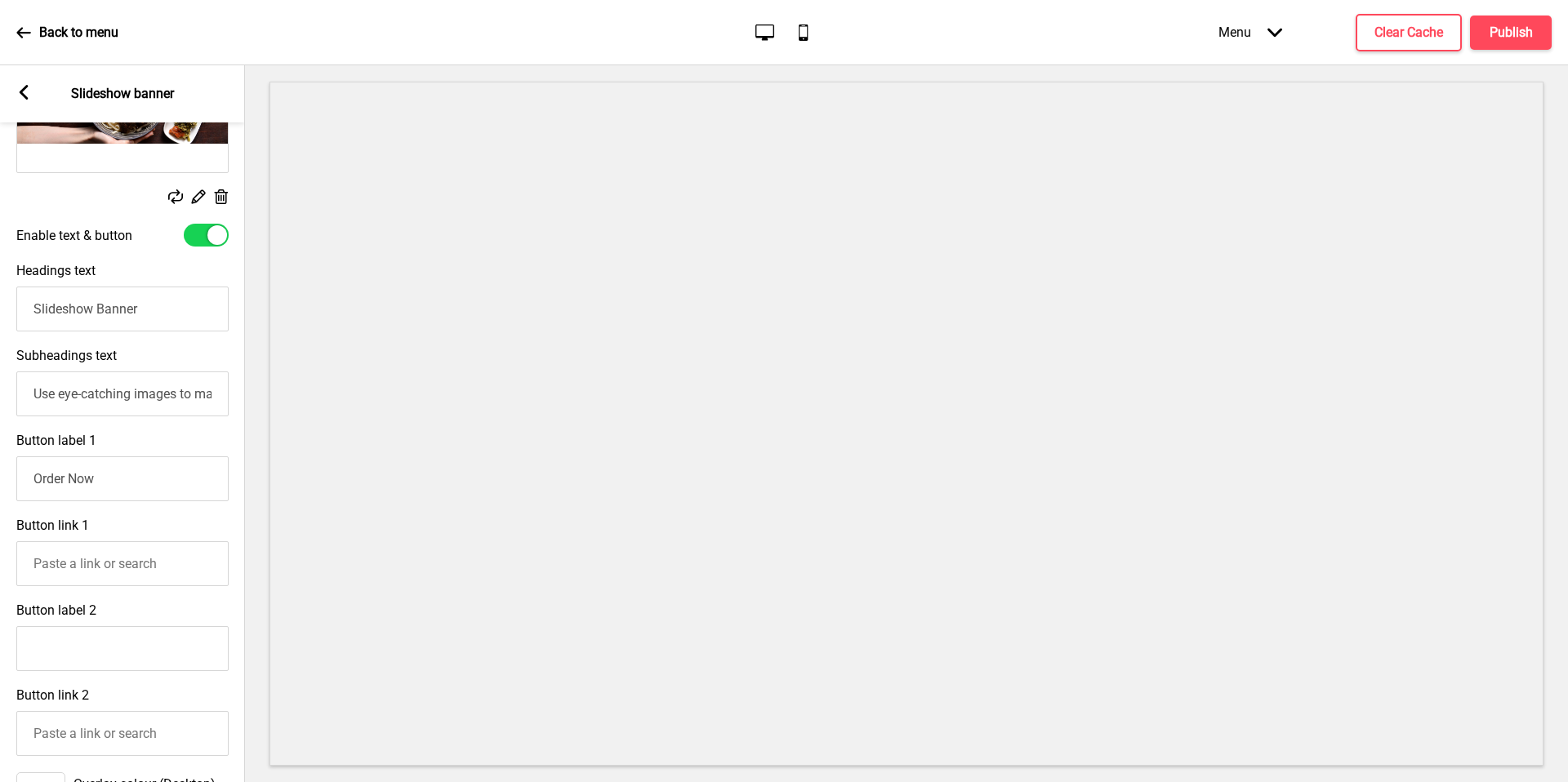
drag, startPoint x: 135, startPoint y: 492, endPoint x: 0, endPoint y: 483, distance: 135.3
click at [0, 483] on div "Button label 1 Order Now" at bounding box center [122, 467] width 245 height 85
click at [107, 377] on input "Use eye-catching images to make a strong first impression of your brand" at bounding box center [123, 393] width 213 height 45
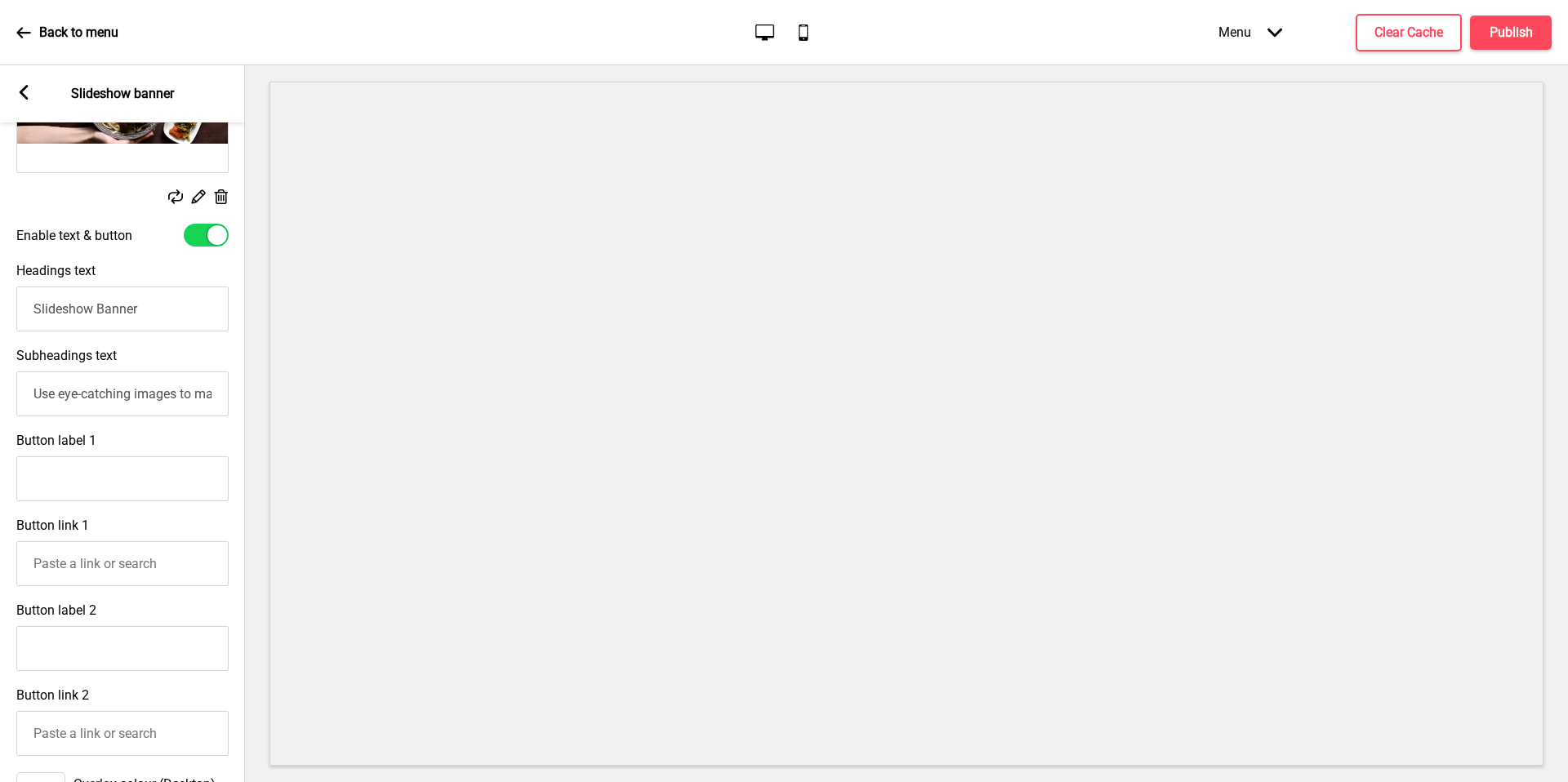
click at [154, 314] on input "Slideshow Banner" at bounding box center [123, 309] width 213 height 45
click at [127, 393] on input "Use eye-catching images to make a strong first impression of your brand" at bounding box center [123, 393] width 213 height 45
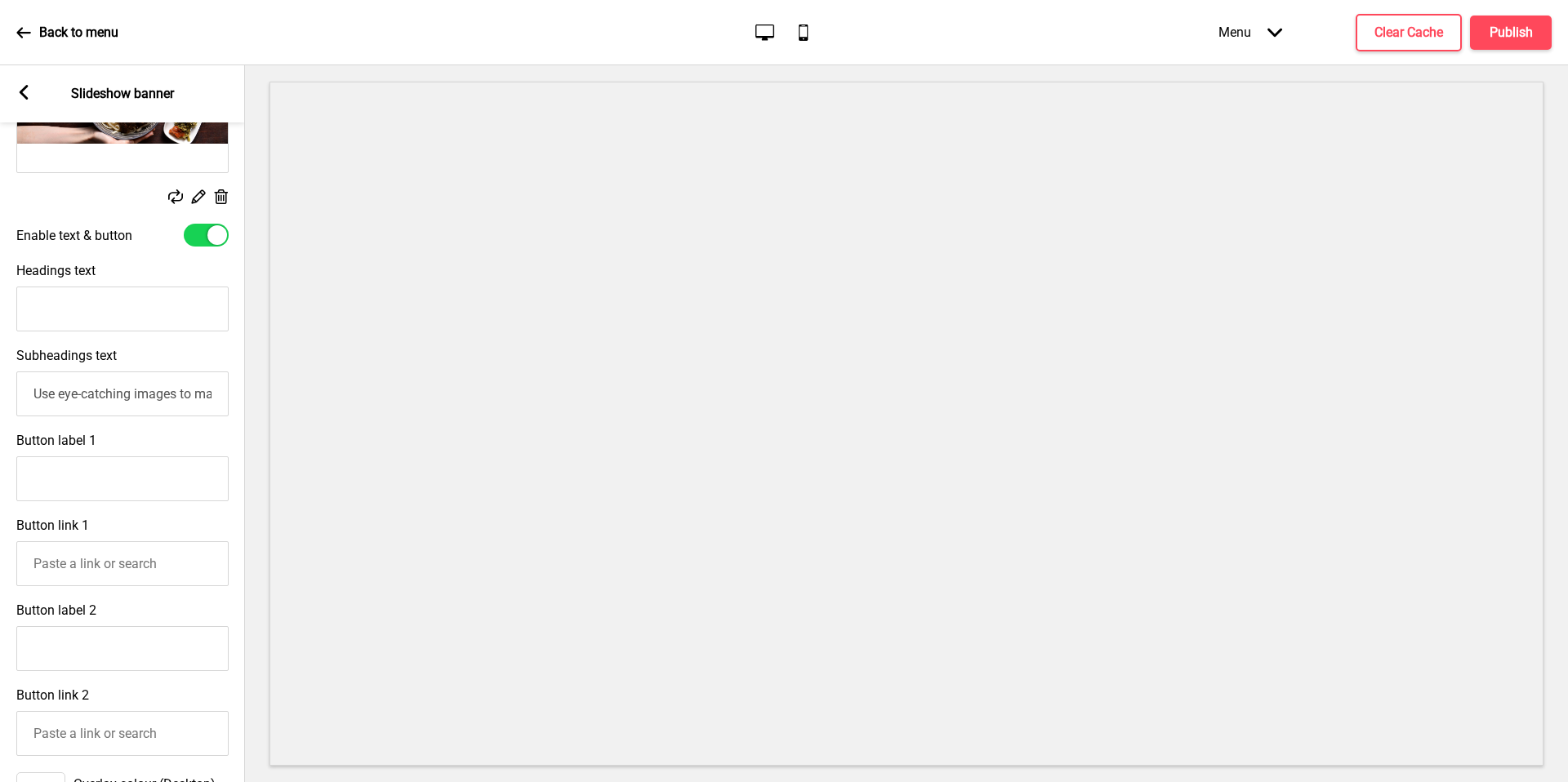
click at [127, 393] on input "Use eye-catching images to make a strong first impression of your brand" at bounding box center [123, 393] width 213 height 45
click at [159, 308] on input "Headings text" at bounding box center [123, 309] width 213 height 45
type input "A Blazing Hot Wok"
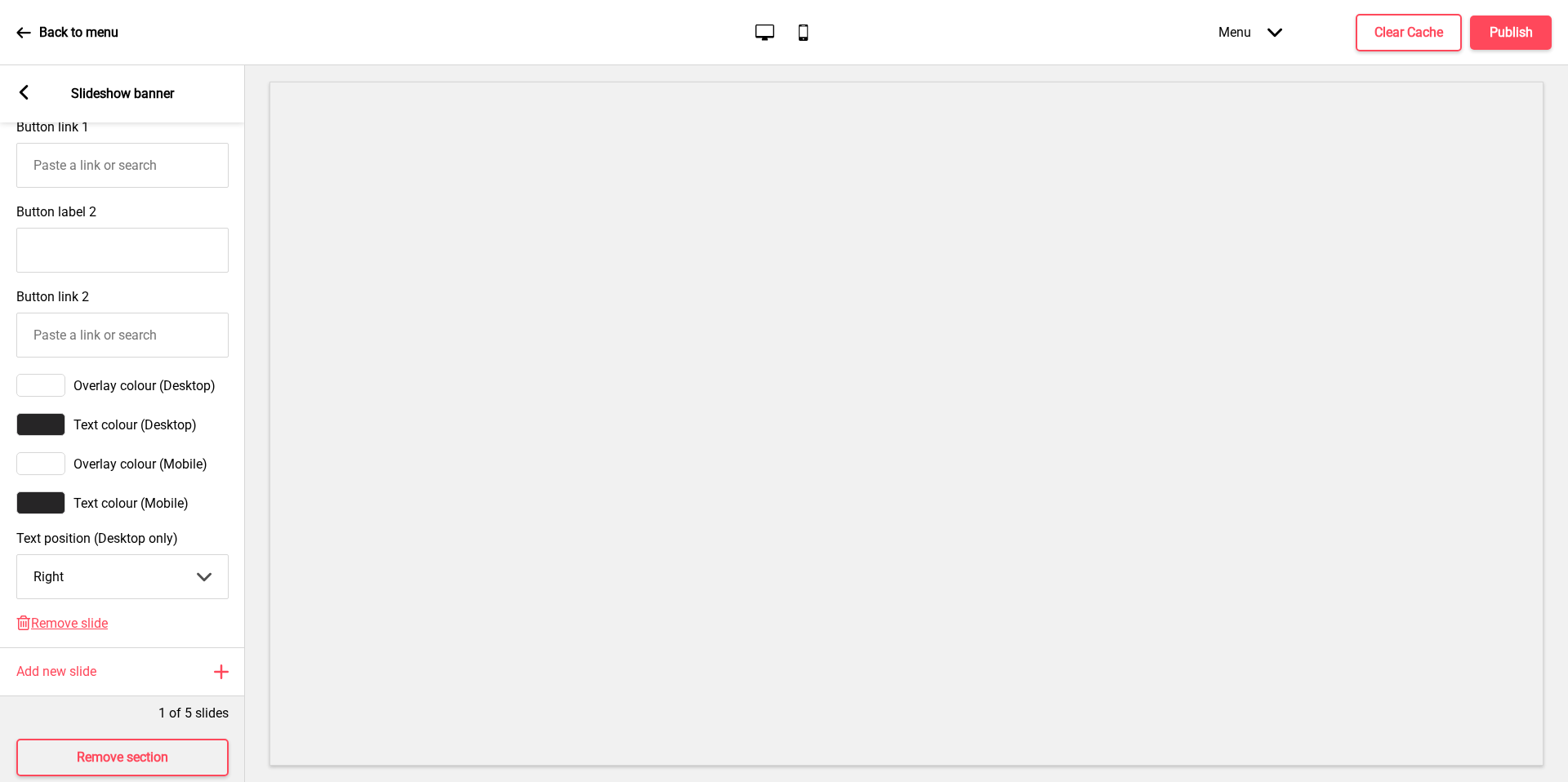
scroll to position [740, 0]
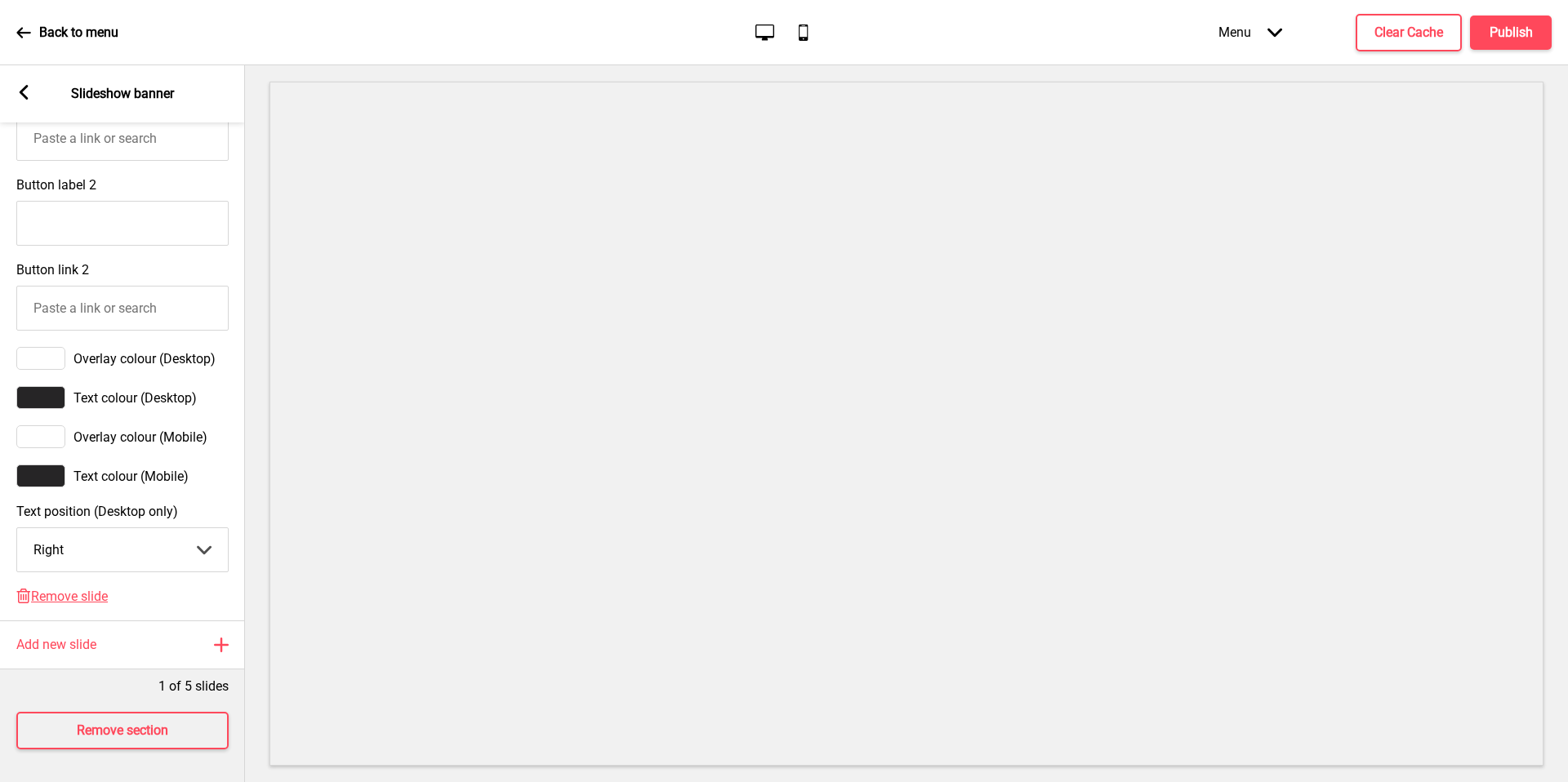
type input "Beef Slices Seared In Seconds - Juicy, Smoky, Irresistible."
click at [87, 539] on select "Center Left Right" at bounding box center [123, 550] width 211 height 43
click at [130, 531] on select "Center Left Right" at bounding box center [123, 550] width 211 height 43
select select "left"
click at [1514, 33] on h4 "Publish" at bounding box center [1511, 33] width 43 height 18
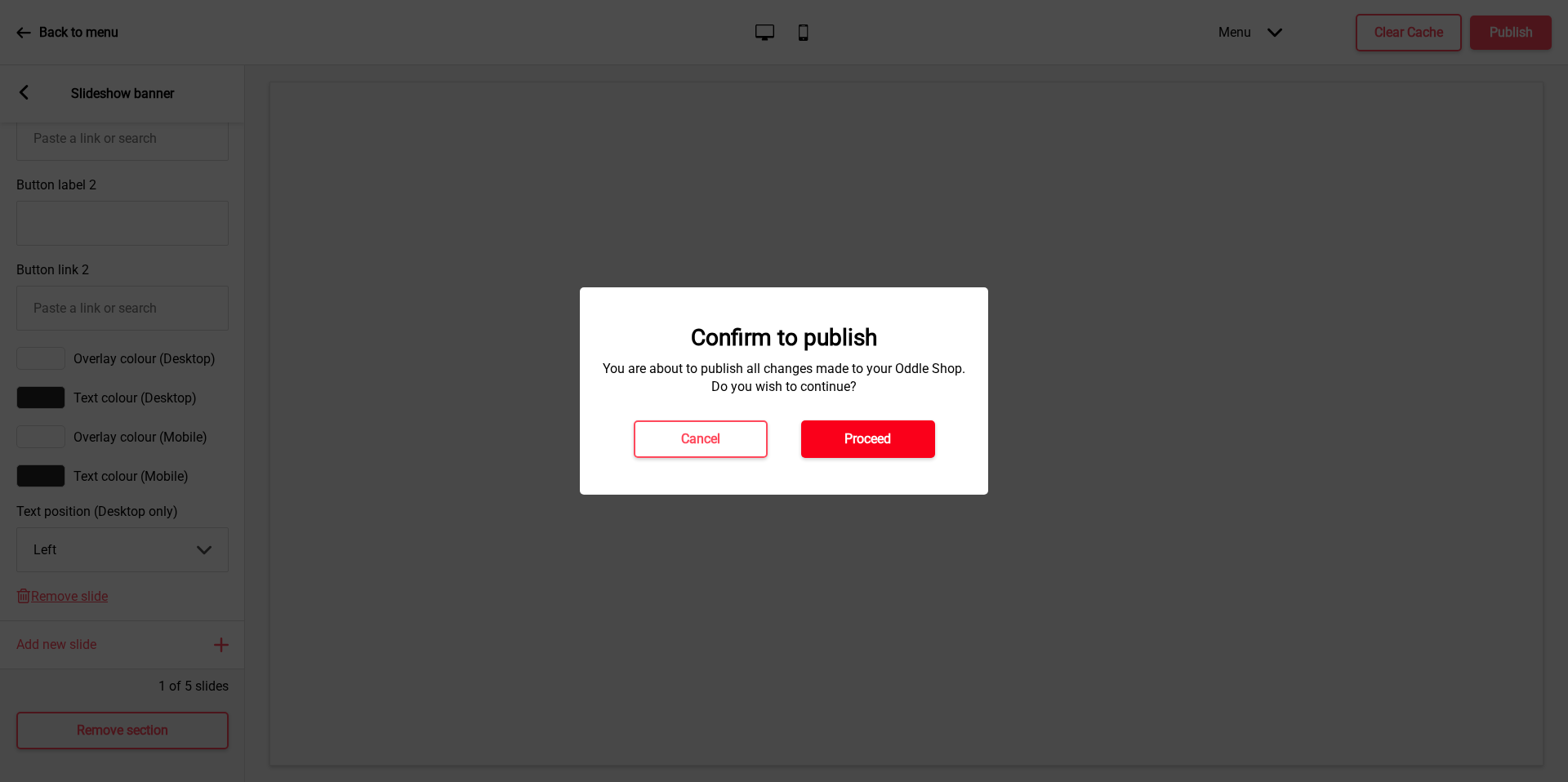
click at [909, 433] on button "Proceed" at bounding box center [867, 438] width 134 height 37
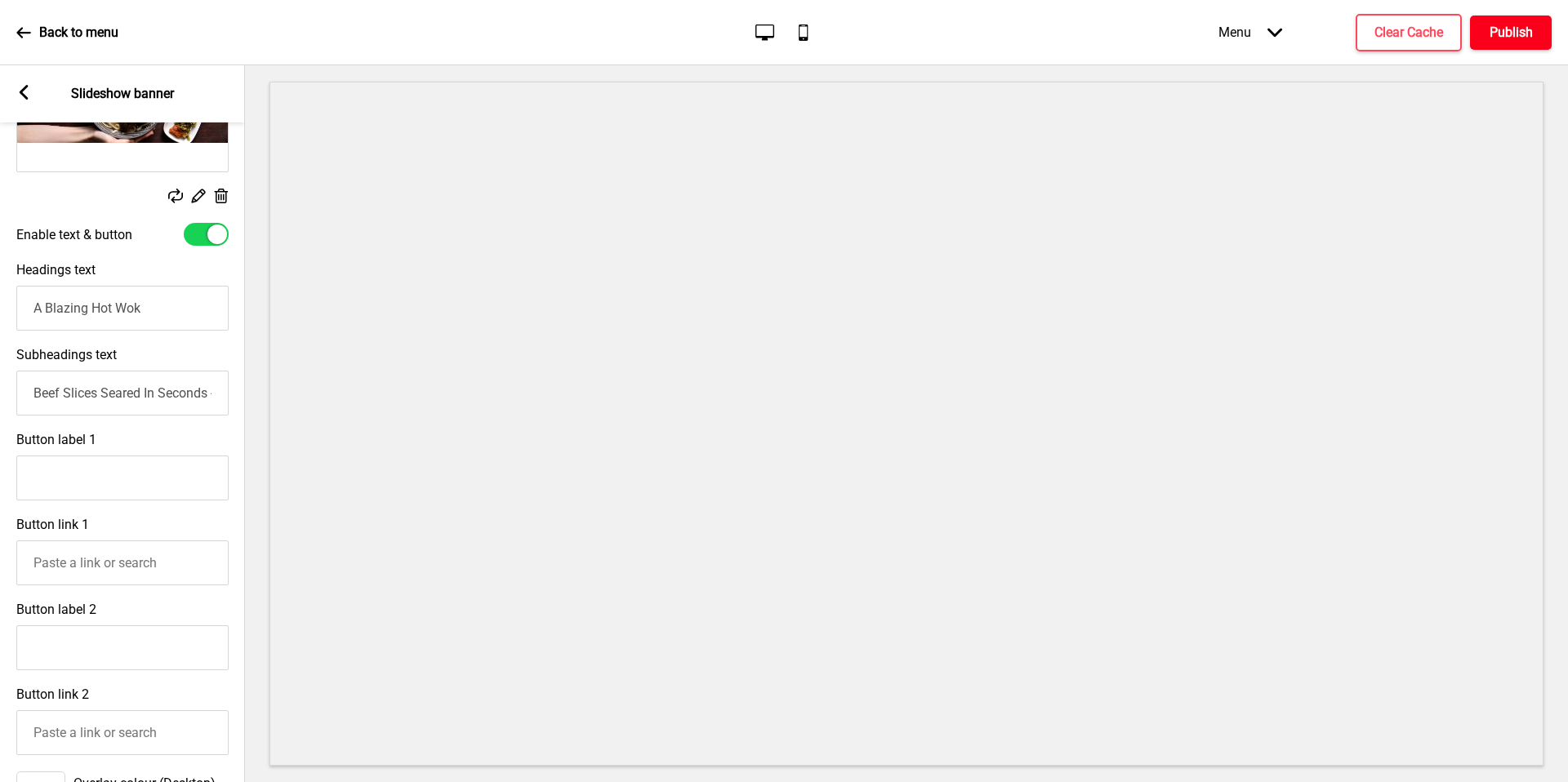
scroll to position [0, 0]
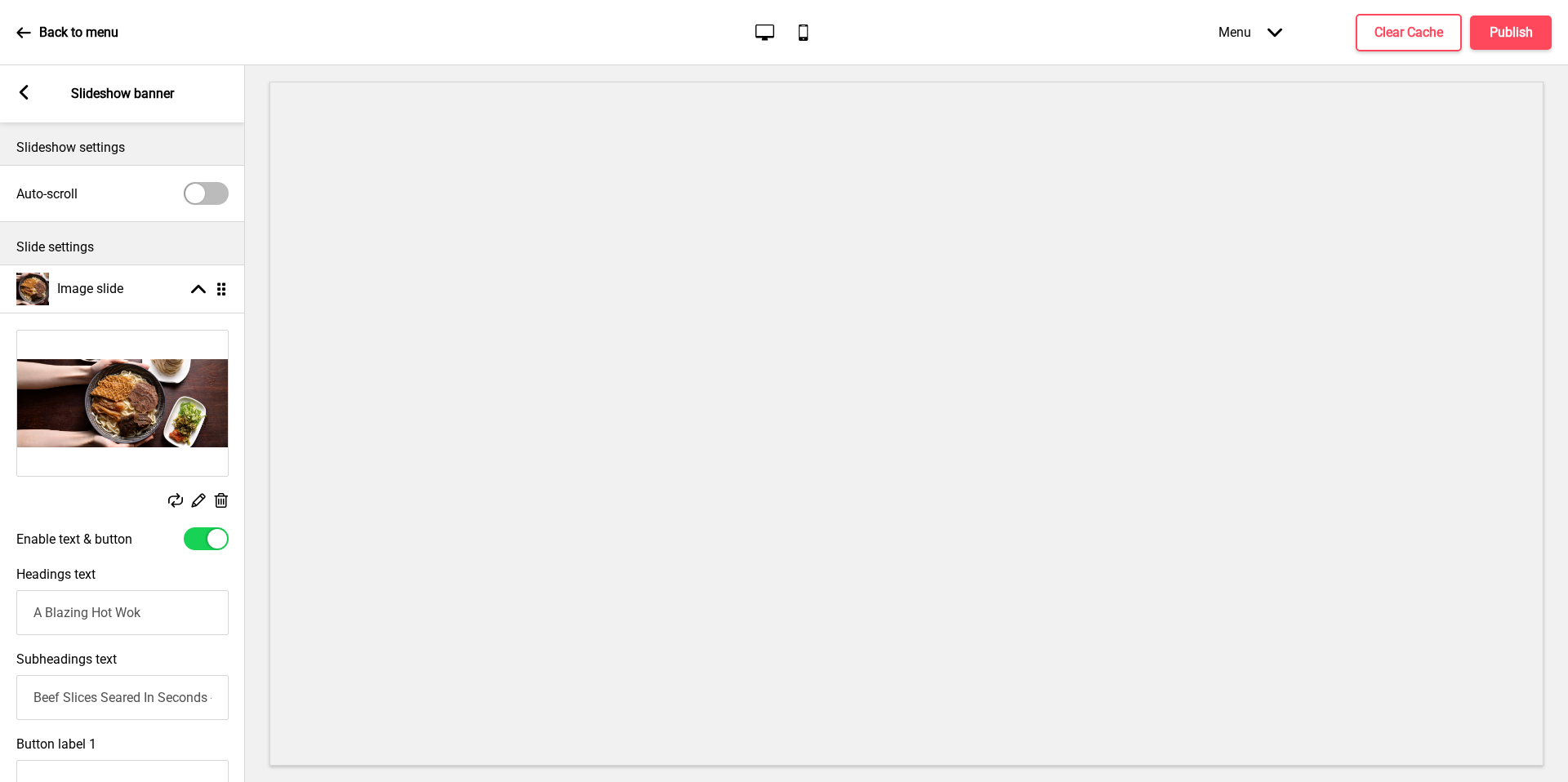
click at [136, 619] on input "A Blazing Hot Wok" at bounding box center [123, 613] width 213 height 45
click at [20, 90] on rect at bounding box center [24, 92] width 15 height 15
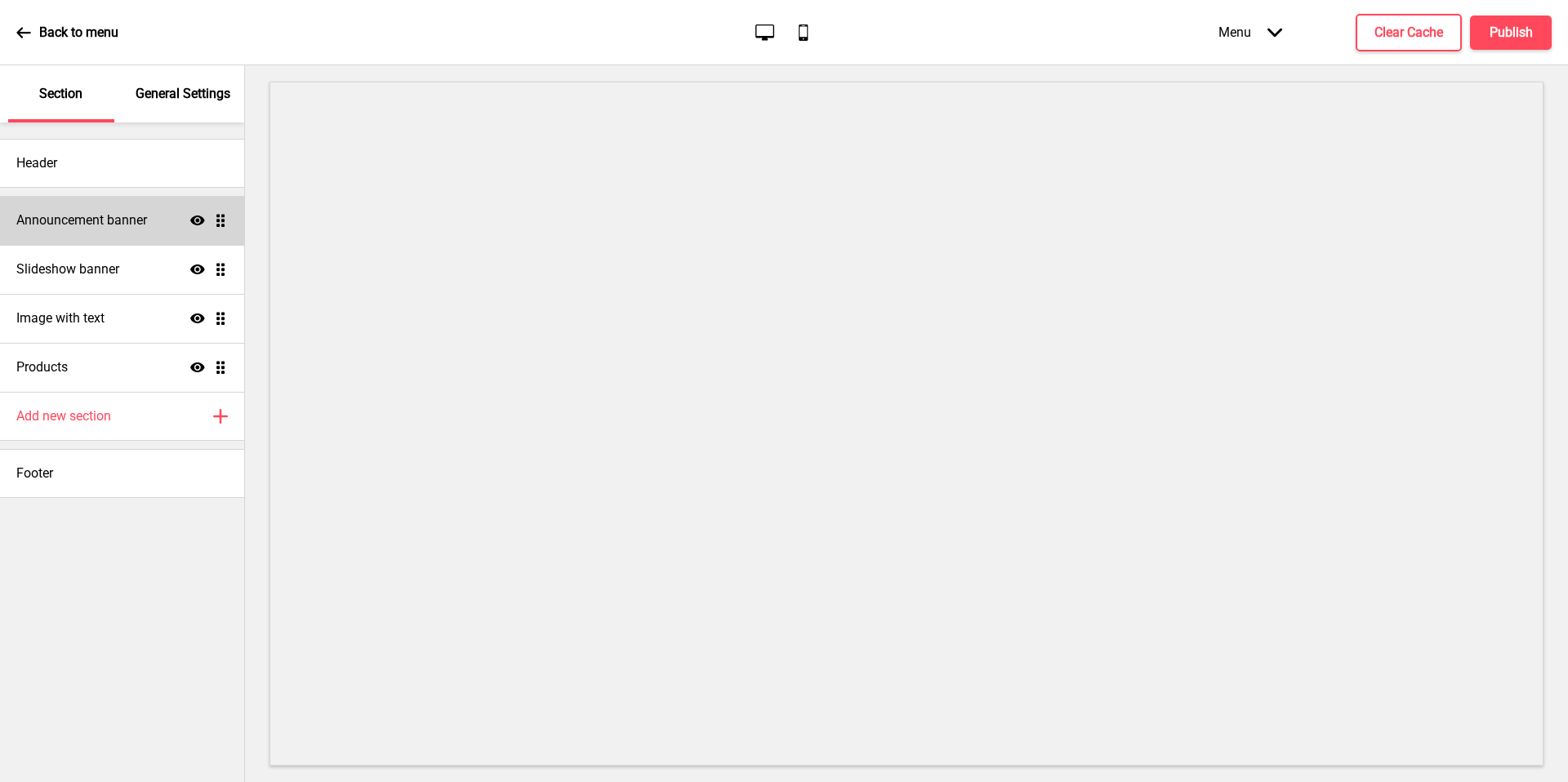
click at [114, 221] on h4 "Announcement banner" at bounding box center [81, 221] width 130 height 18
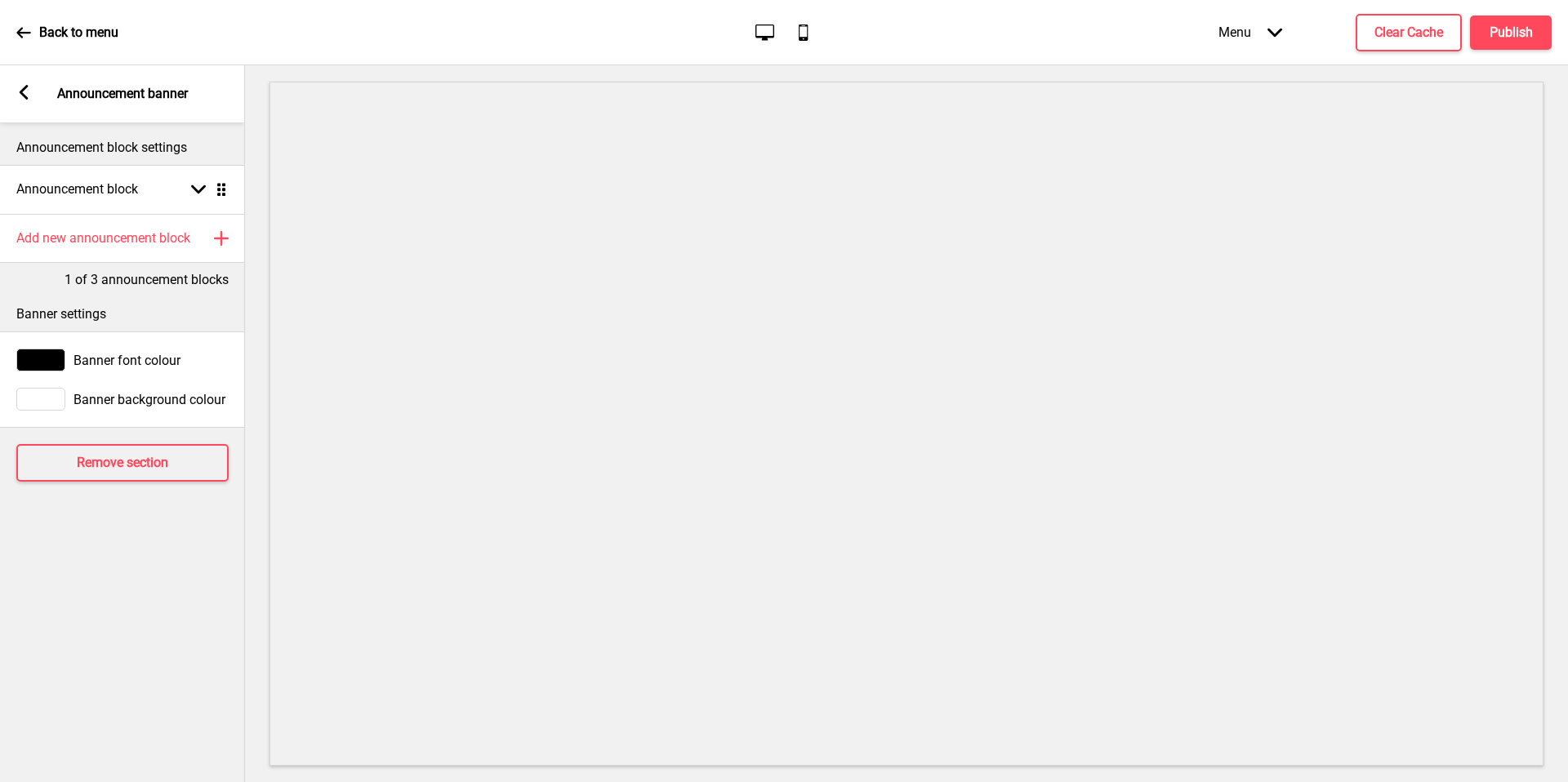
click at [114, 264] on div "1 of 3 announcement blocks" at bounding box center [122, 276] width 245 height 26
click at [116, 253] on div "Add new announcement block Plus" at bounding box center [122, 238] width 245 height 49
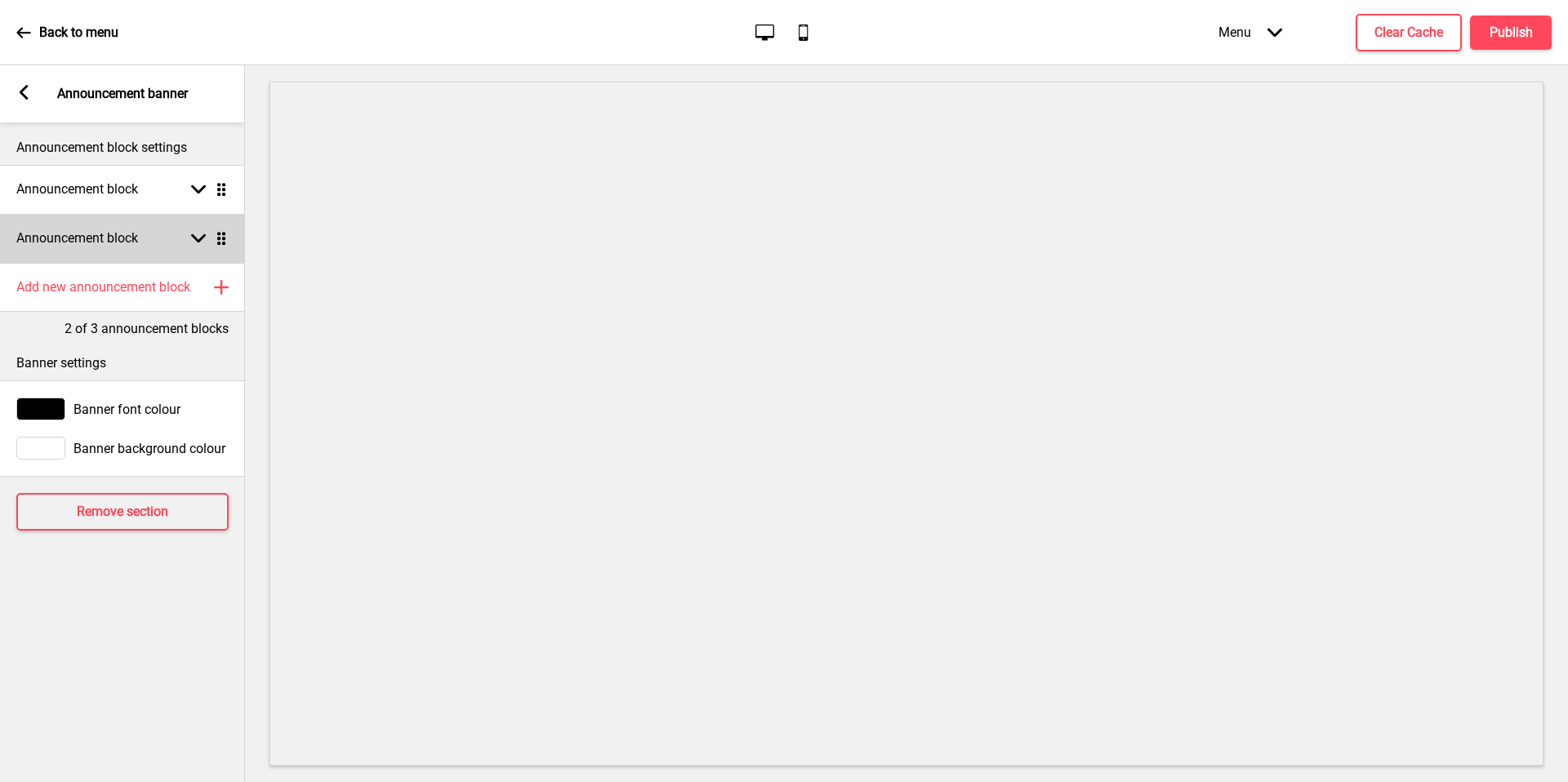
click at [131, 229] on h4 "Announcement block" at bounding box center [77, 238] width 121 height 18
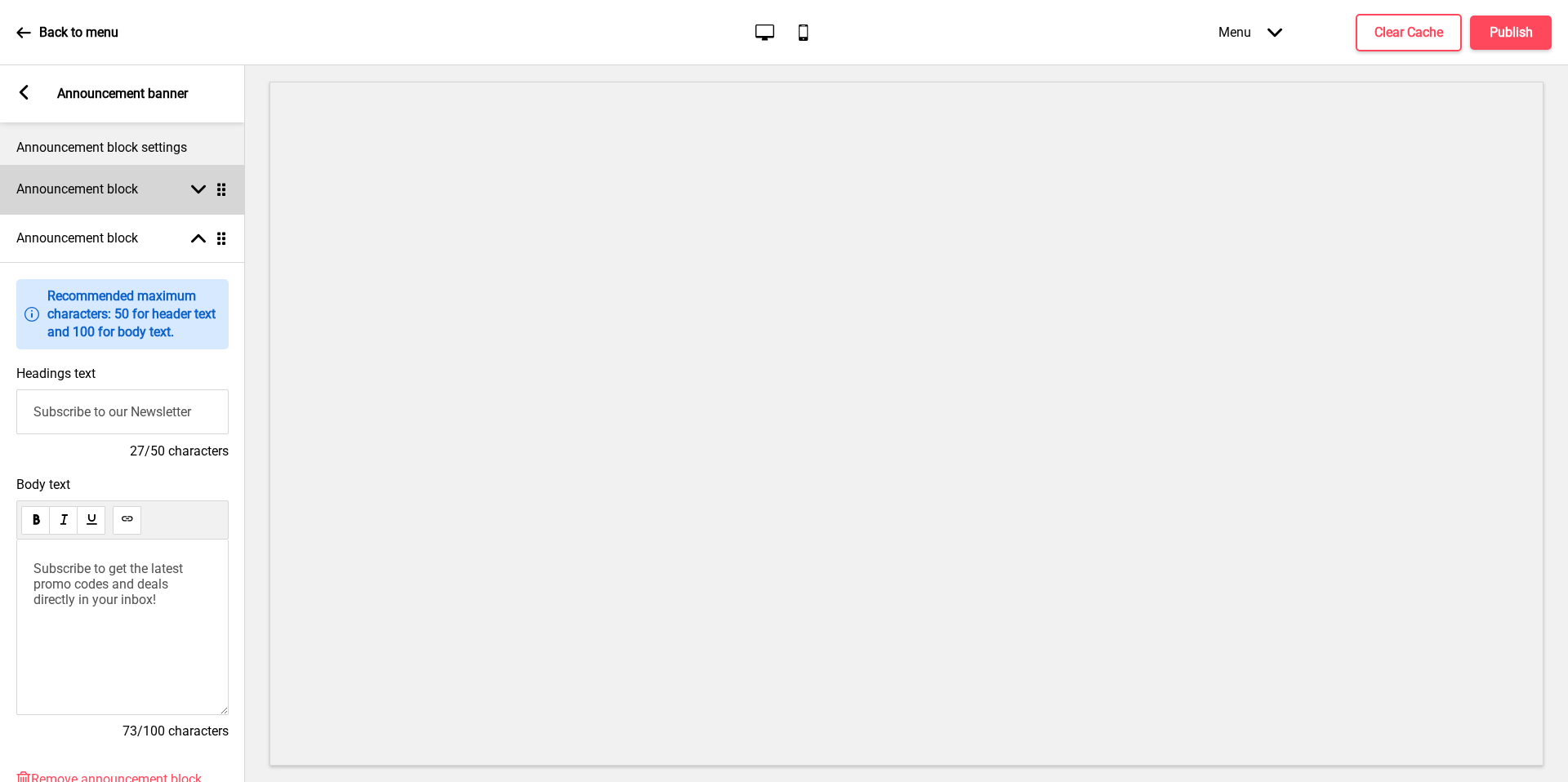
click at [150, 195] on div "Announcement block Arrow down Drag" at bounding box center [122, 189] width 245 height 49
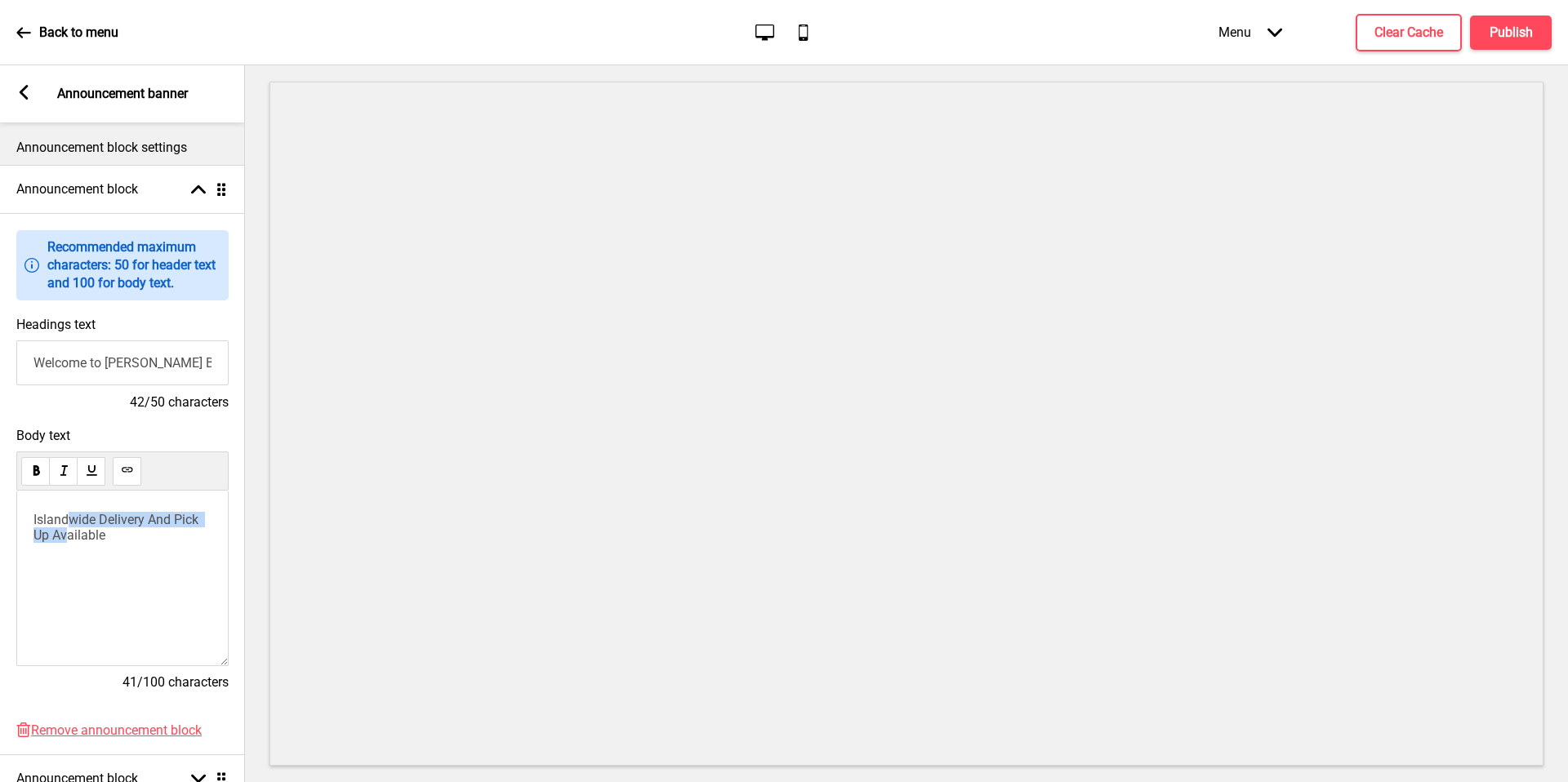
click at [67, 526] on span "Islandwide Delivery And Pick Up Available" at bounding box center [117, 526] width 169 height 31
drag, startPoint x: 38, startPoint y: 515, endPoint x: 263, endPoint y: 511, distance: 225.0
click at [38, 515] on span "Islandwide Delivery And Pick Up Available" at bounding box center [117, 526] width 169 height 31
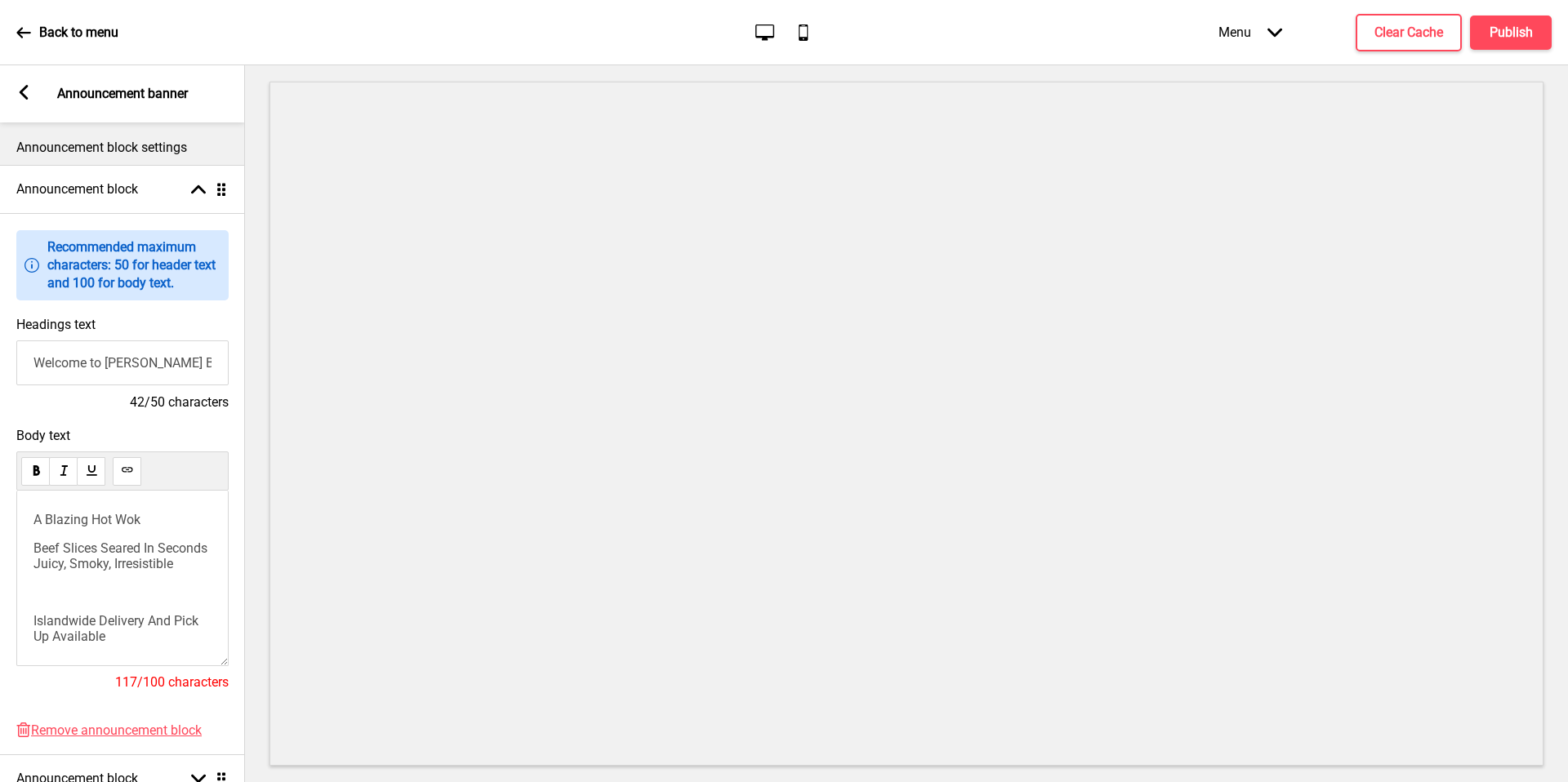
click at [71, 548] on span "Beef Slices Seared In Seconds Juicy, Smoky, Irresistible" at bounding box center [121, 555] width 177 height 31
drag, startPoint x: 162, startPoint y: 574, endPoint x: 140, endPoint y: 579, distance: 22.6
click at [163, 571] on p "Beef Slices Seared In Seconds Juicy, Smoky, Irresistible" at bounding box center [122, 555] width 178 height 31
click at [89, 562] on span "Beef Slices Seared In Seconds Juicy, Smoky, Irresistible" at bounding box center [121, 555] width 177 height 31
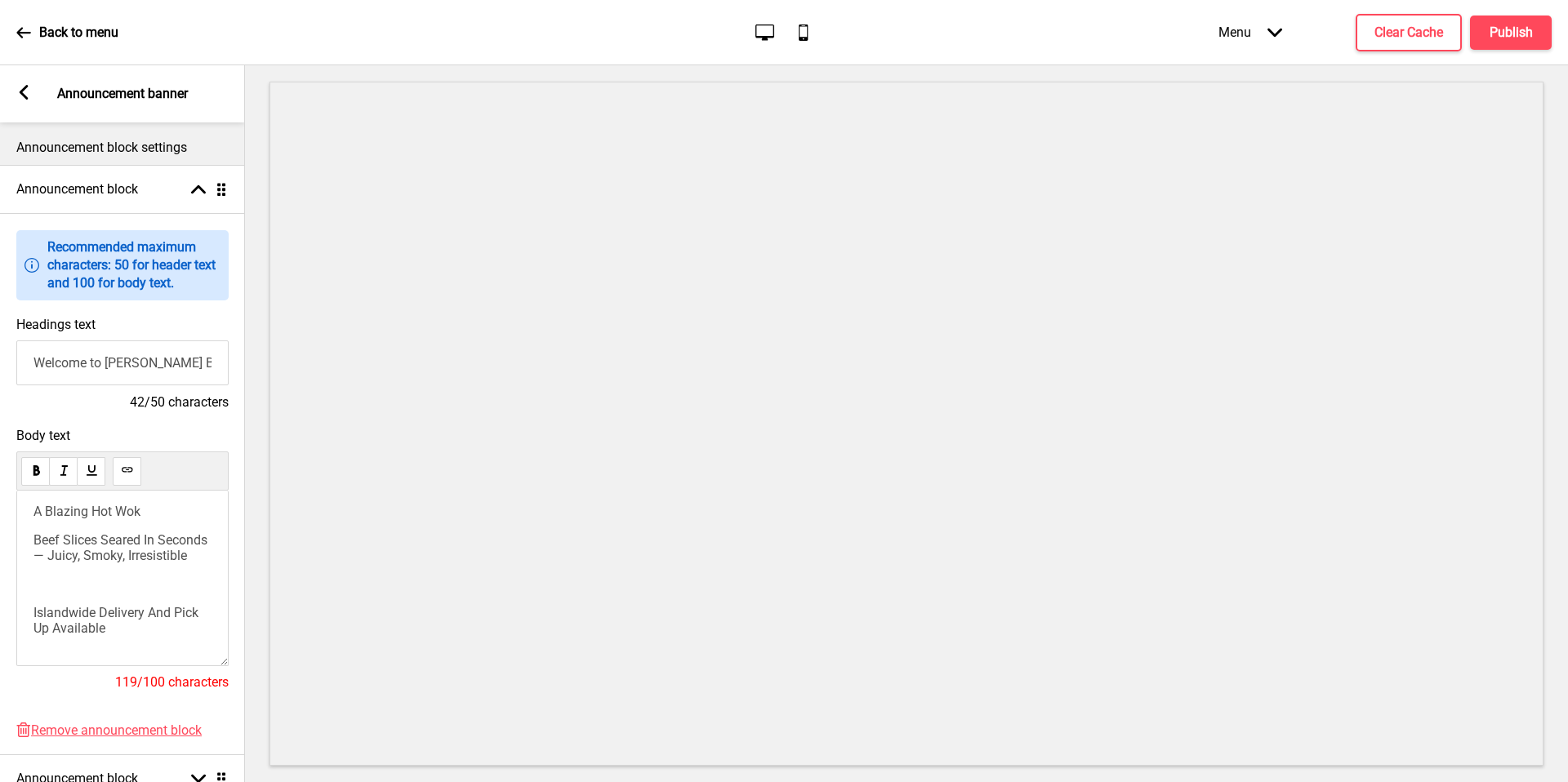
click at [73, 613] on span "Islandwide Delivery And Pick Up Available" at bounding box center [117, 619] width 169 height 31
click at [34, 613] on div "A Blazing Hot Wok Beef Slices Seared In Seconds — Juicy, Smoky, Irresistible ﻿ …" at bounding box center [123, 578] width 213 height 175
copy span "Islandwide Delivery And Pick Up Available"
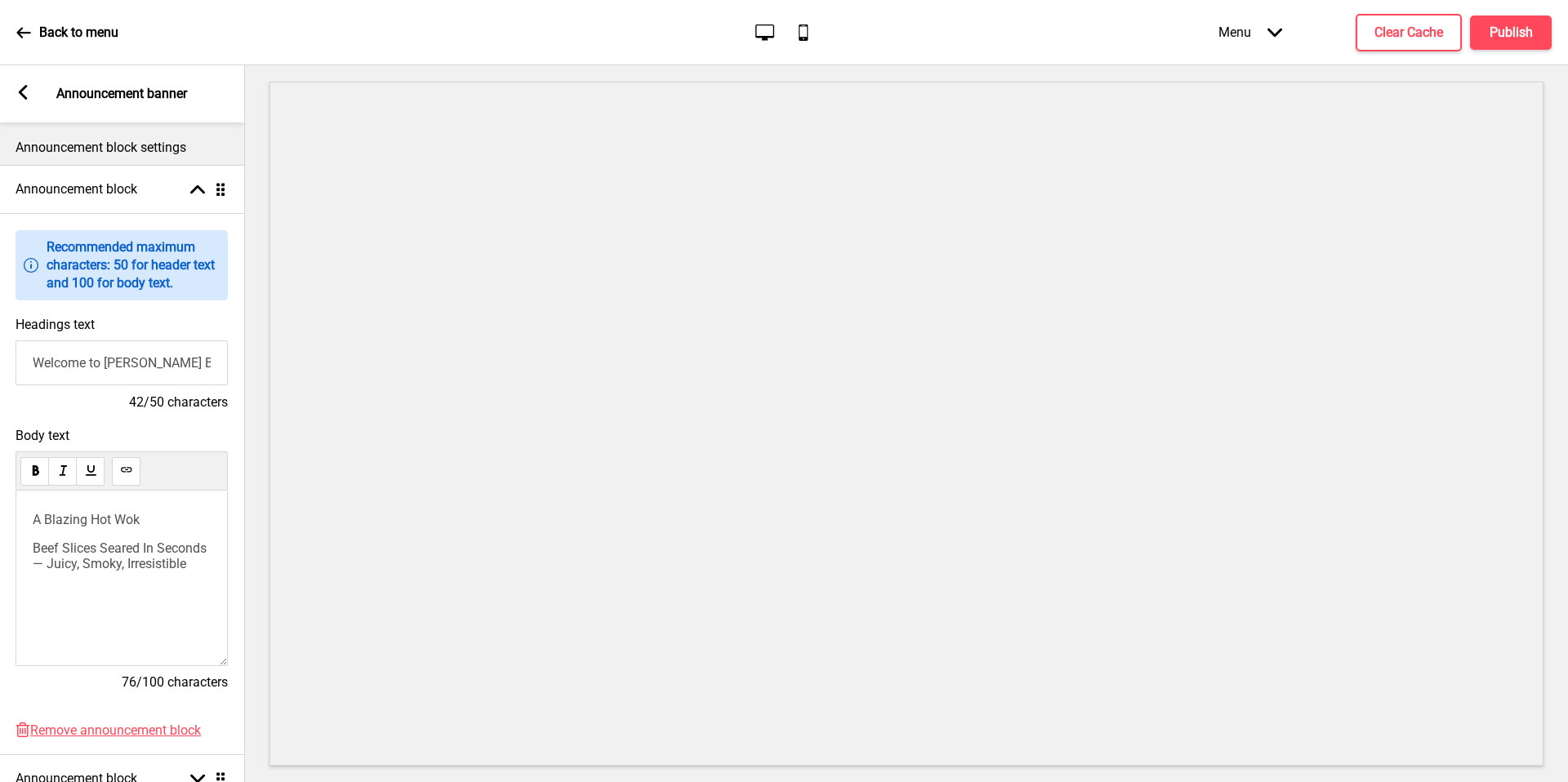
click at [88, 525] on span "A Blazing Hot Wok" at bounding box center [86, 519] width 107 height 16
click at [125, 571] on p "Beef Slices Seared In Seconds — Juicy, Smoky, Irresistible" at bounding box center [121, 555] width 178 height 31
click at [111, 528] on div "A Blazing Hot Wok Beef Slices Seared In Seconds — Juicy, Smoky, Irresistible" at bounding box center [121, 541] width 178 height 60
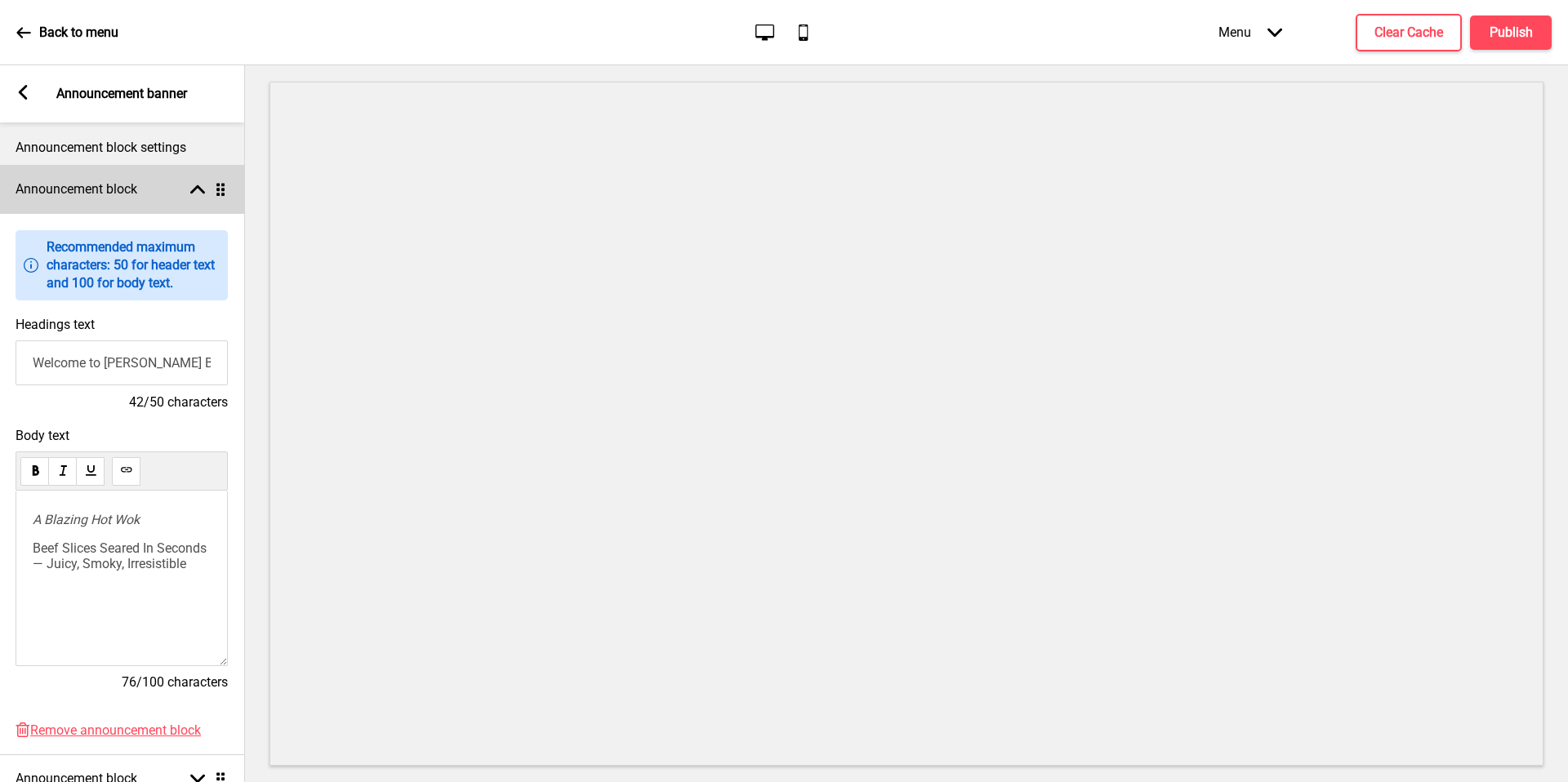
click at [103, 201] on div "Announcement block Arrow up Drag" at bounding box center [121, 189] width 245 height 49
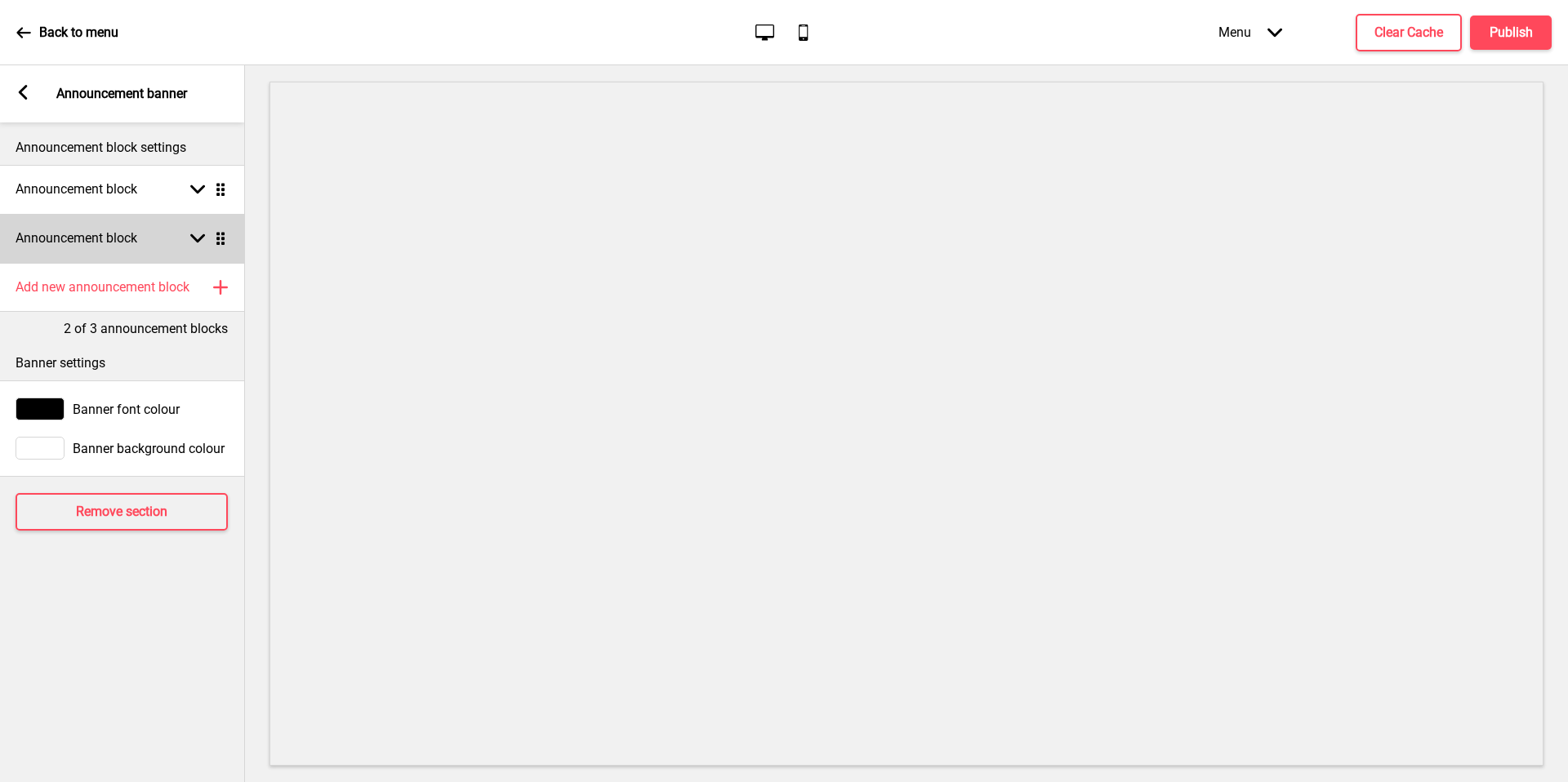
click at [120, 251] on div "Announcement block Arrow down Drag" at bounding box center [121, 238] width 245 height 49
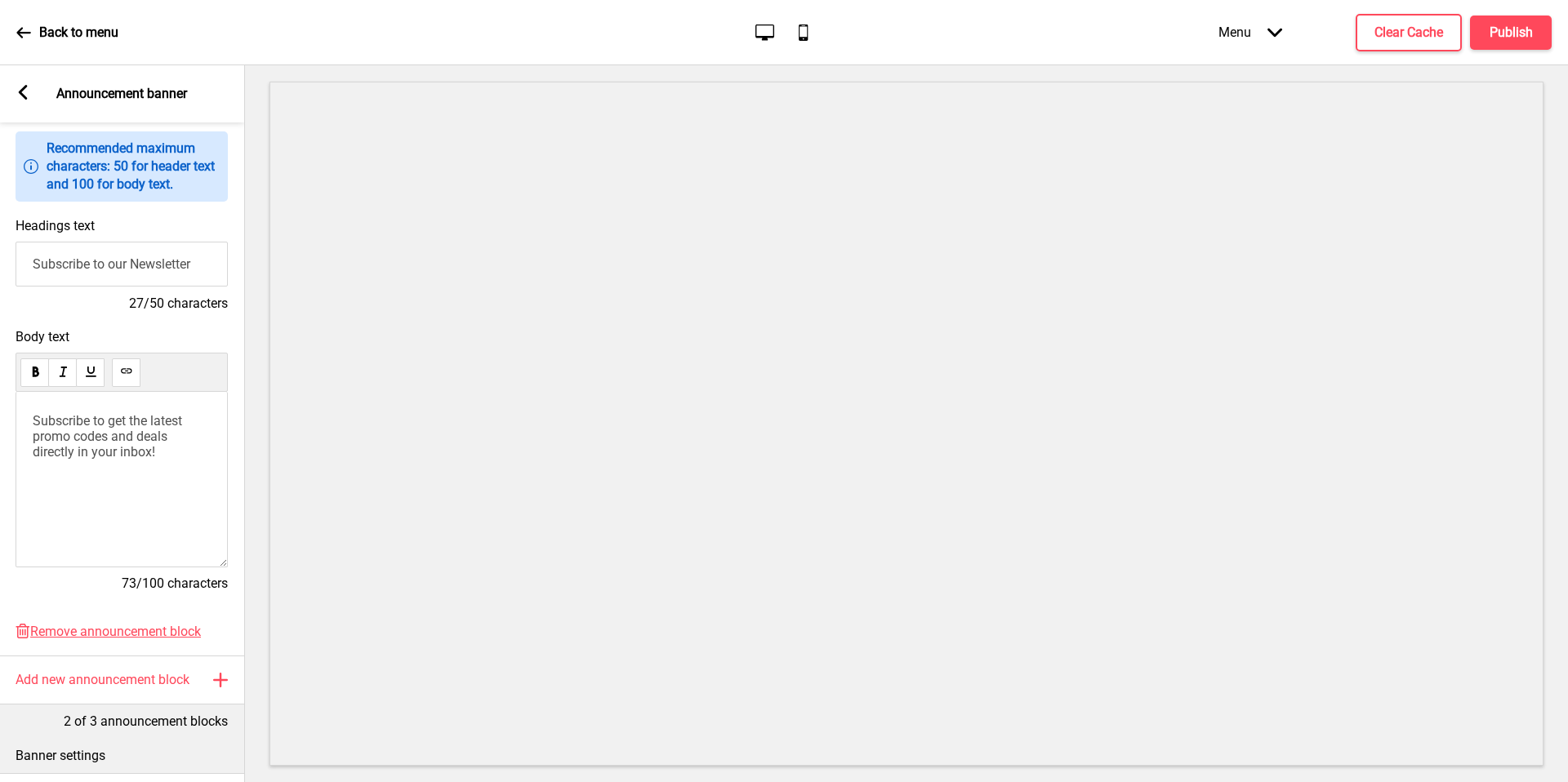
scroll to position [151, 0]
click at [124, 427] on span "Subscribe to get the latest promo codes and deals directly in your inbox!" at bounding box center [109, 433] width 153 height 46
click at [190, 248] on input "Subscribe to our Newsletter" at bounding box center [122, 261] width 213 height 45
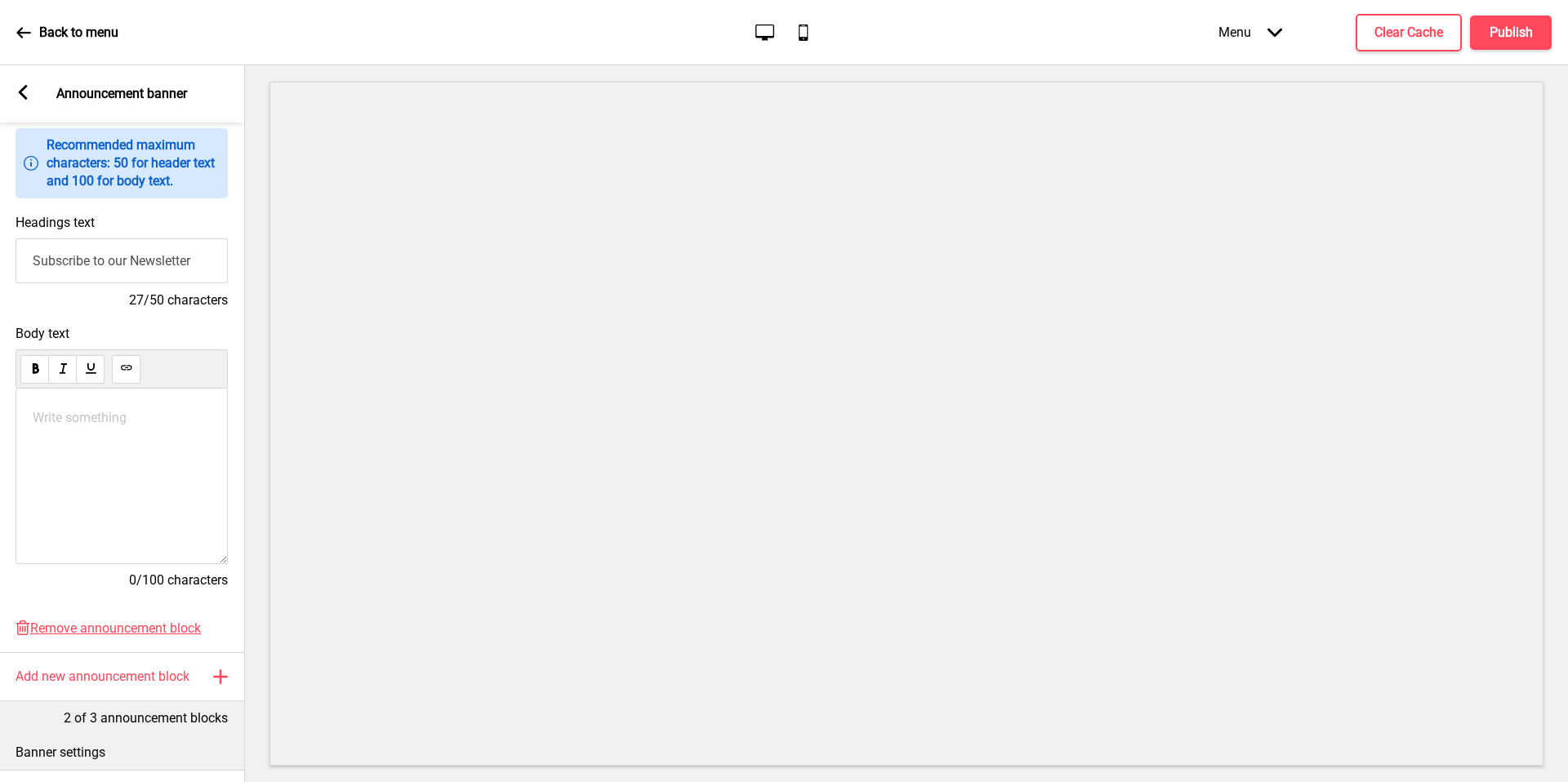
click at [190, 248] on input "Subscribe to our Newsletter" at bounding box center [122, 261] width 213 height 45
paste input "Islandwide Delivery And Pick Up Available"
type input "Islandwide Delivery And Pick Up Available"
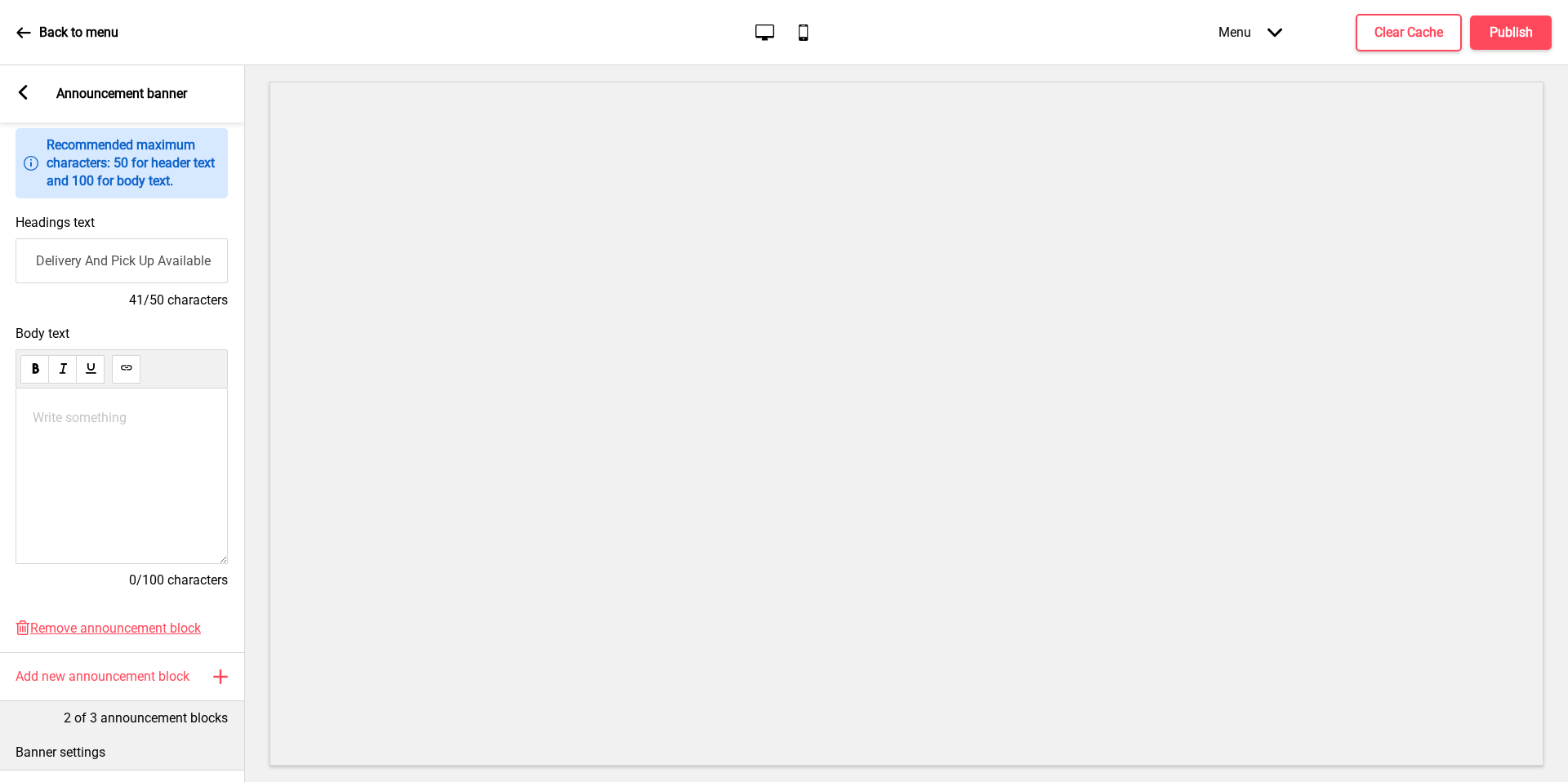
scroll to position [0, 0]
click at [179, 309] on h4 "41/50 characters" at bounding box center [122, 301] width 213 height 18
click at [121, 442] on div "Write something ﻿" at bounding box center [122, 476] width 213 height 175
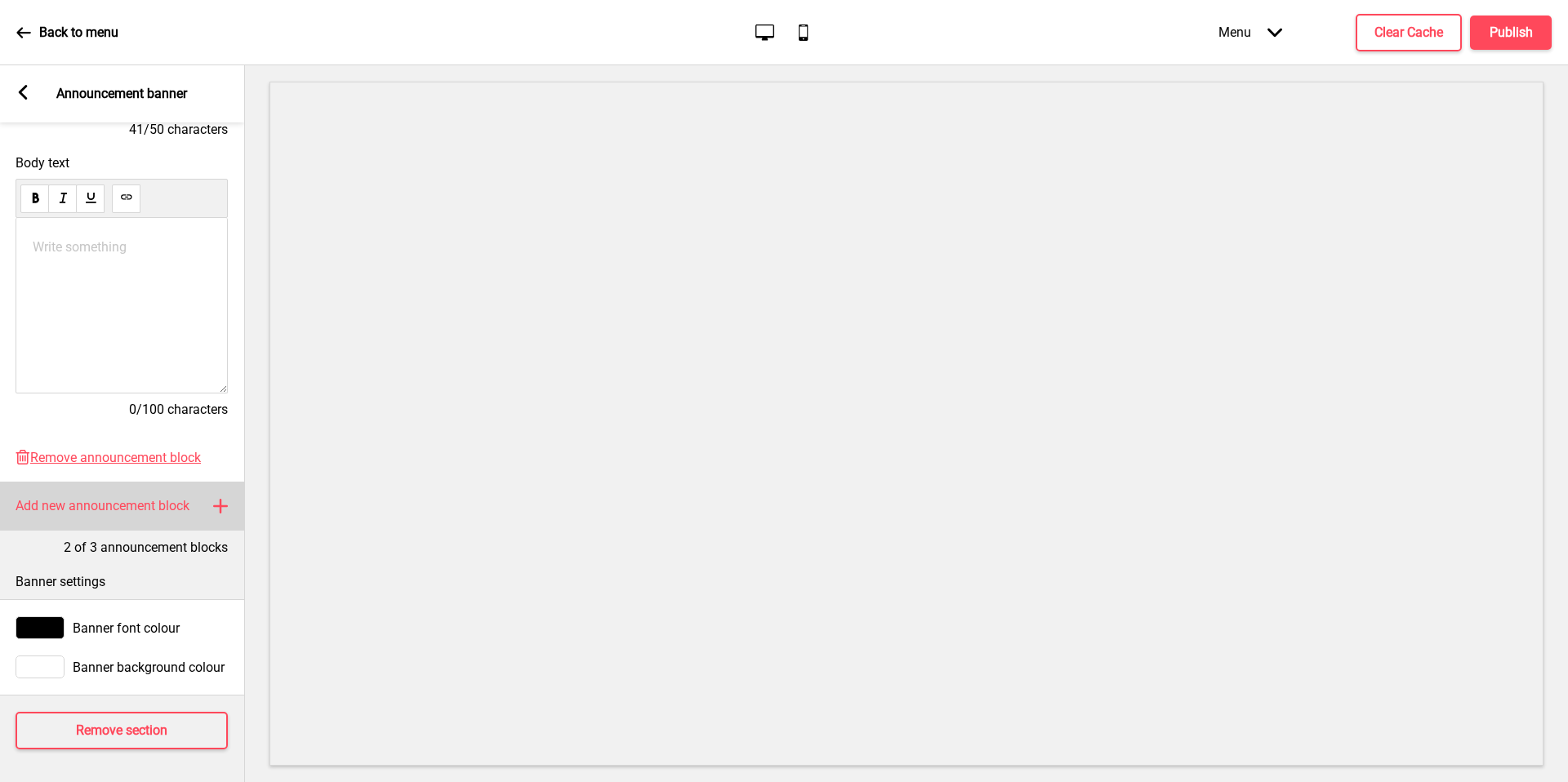
scroll to position [334, 0]
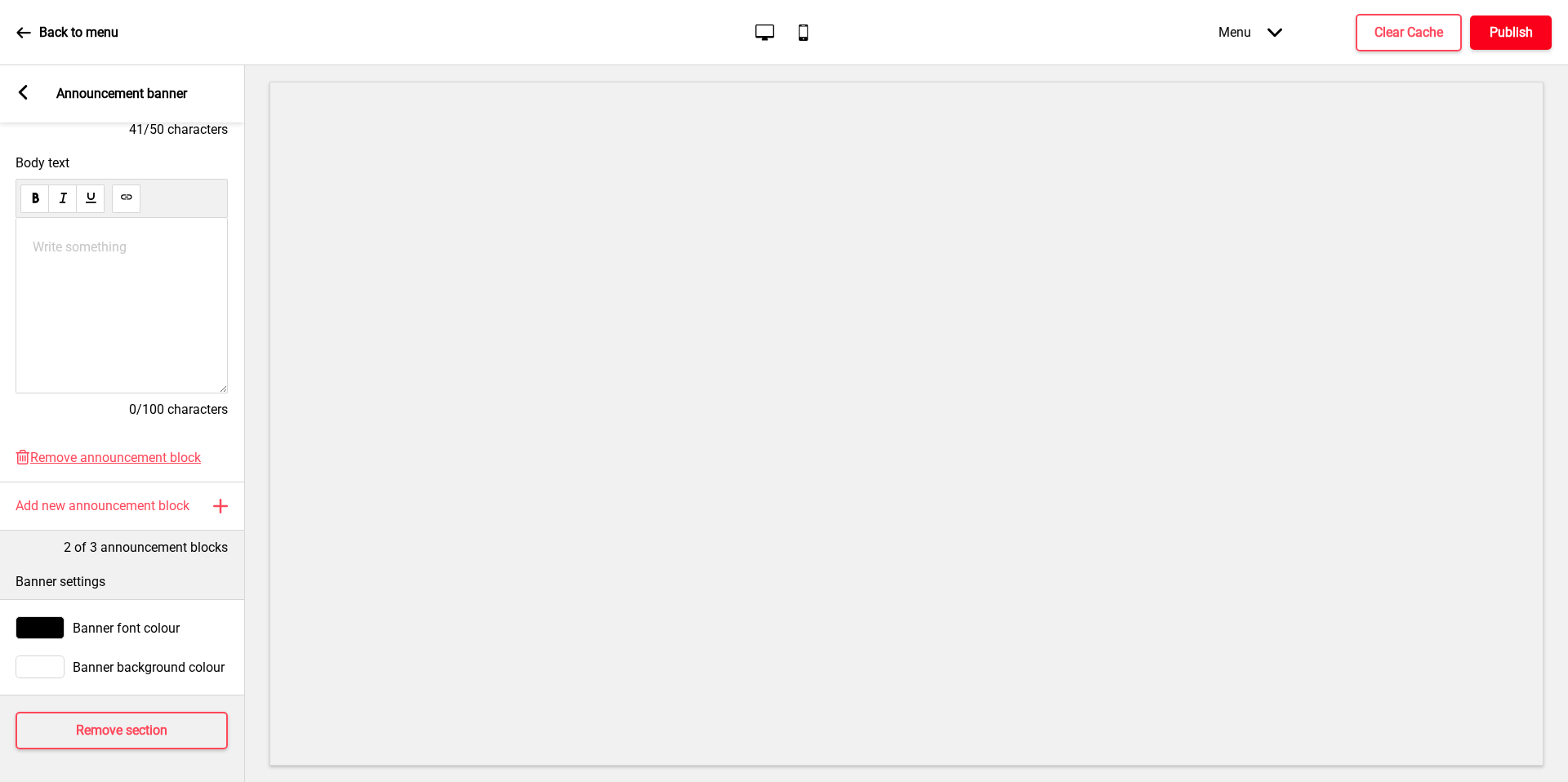
click at [1521, 27] on h4 "Publish" at bounding box center [1511, 33] width 43 height 18
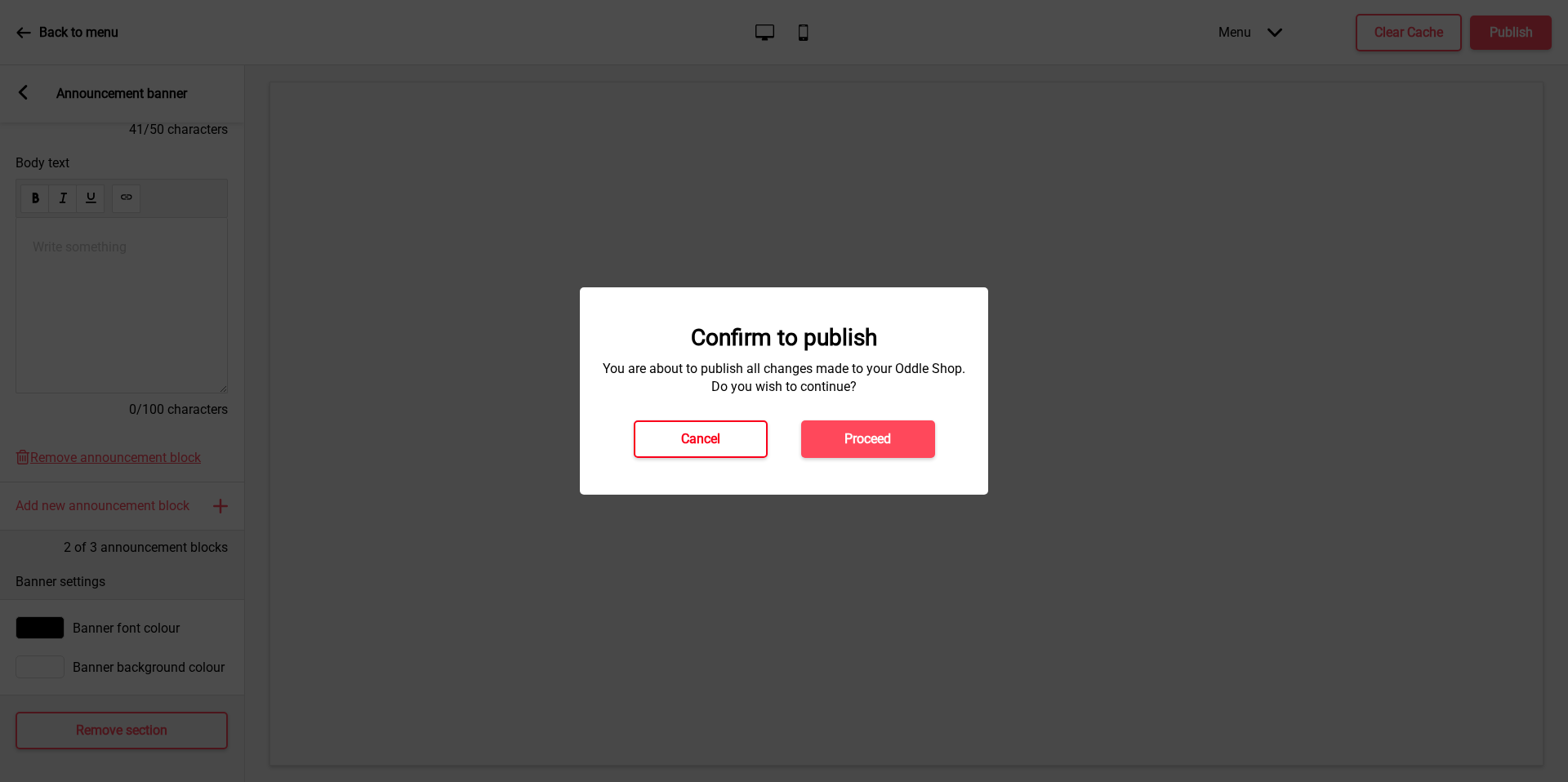
click at [677, 454] on button "Cancel" at bounding box center [700, 438] width 134 height 37
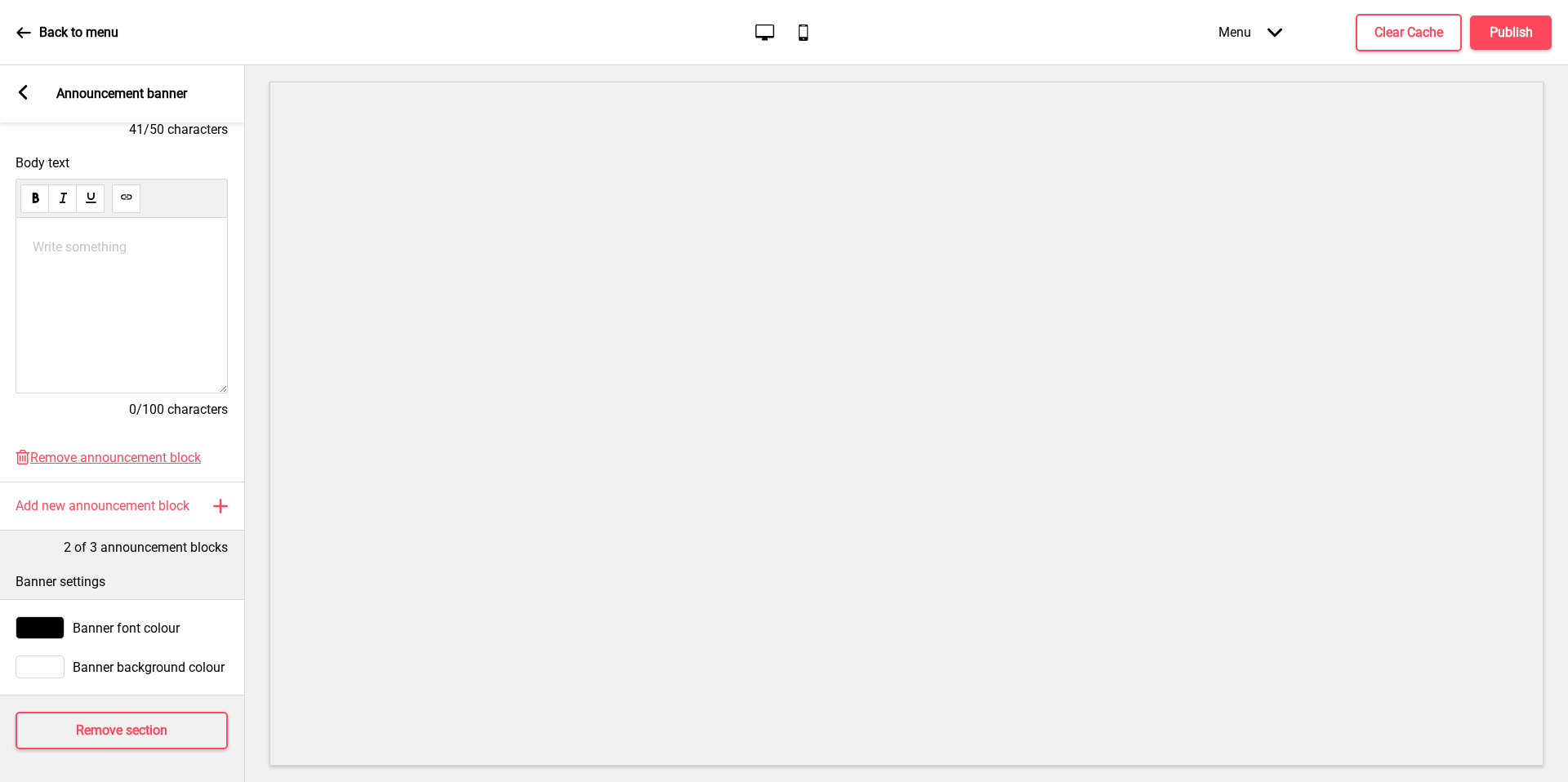
click at [6, 89] on div "Arrow left Announcement banner" at bounding box center [121, 94] width 245 height 57
click at [15, 91] on div "Arrow left Announcement banner" at bounding box center [121, 94] width 245 height 57
click at [22, 95] on icon at bounding box center [23, 92] width 9 height 15
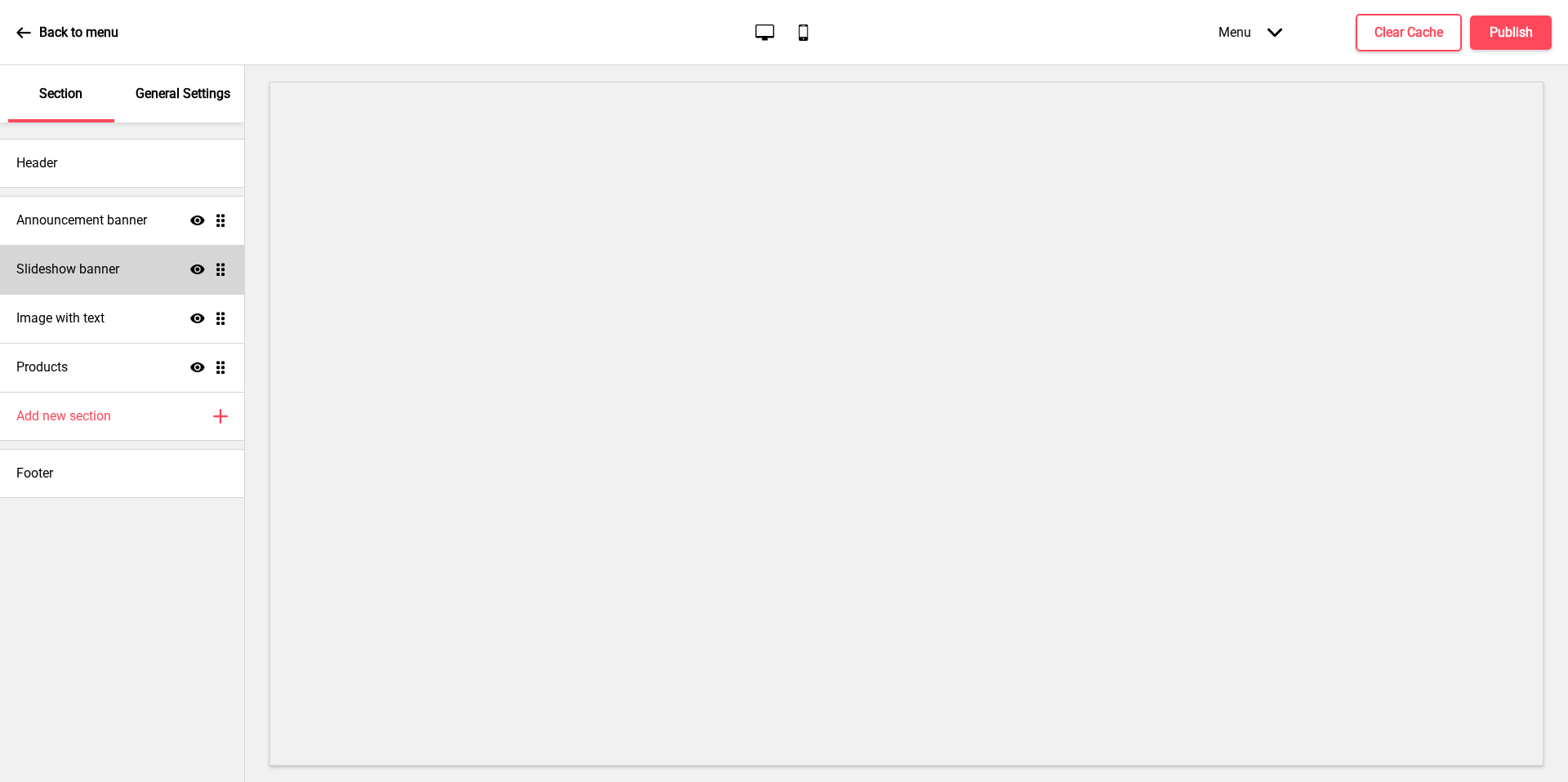
click at [101, 273] on h4 "Slideshow banner" at bounding box center [68, 270] width 103 height 18
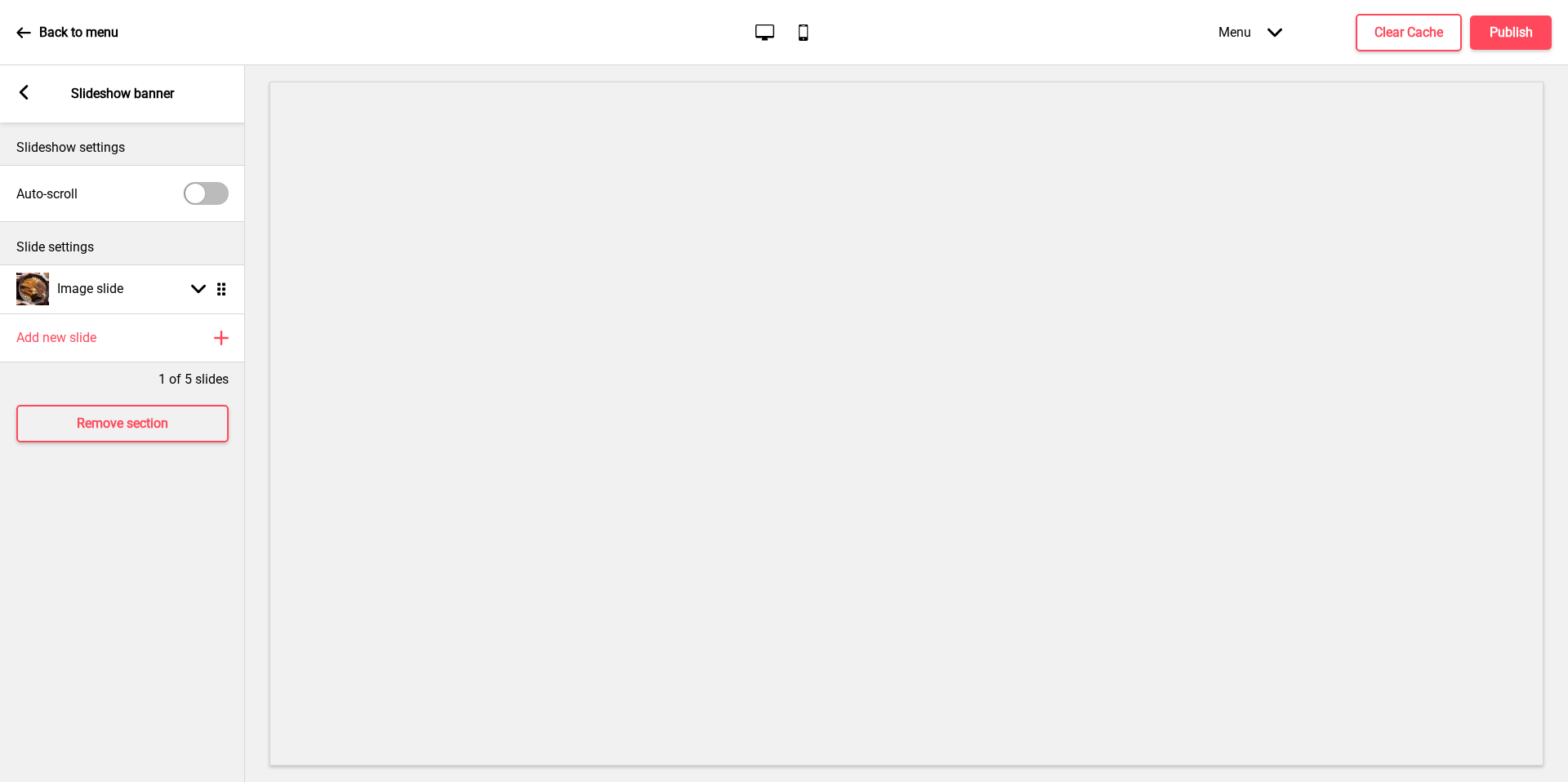
click at [19, 86] on div "Arrow left Slideshow banner" at bounding box center [122, 94] width 245 height 57
click at [24, 81] on div "Arrow left Slideshow banner" at bounding box center [122, 94] width 245 height 57
click at [23, 97] on icon at bounding box center [24, 92] width 9 height 15
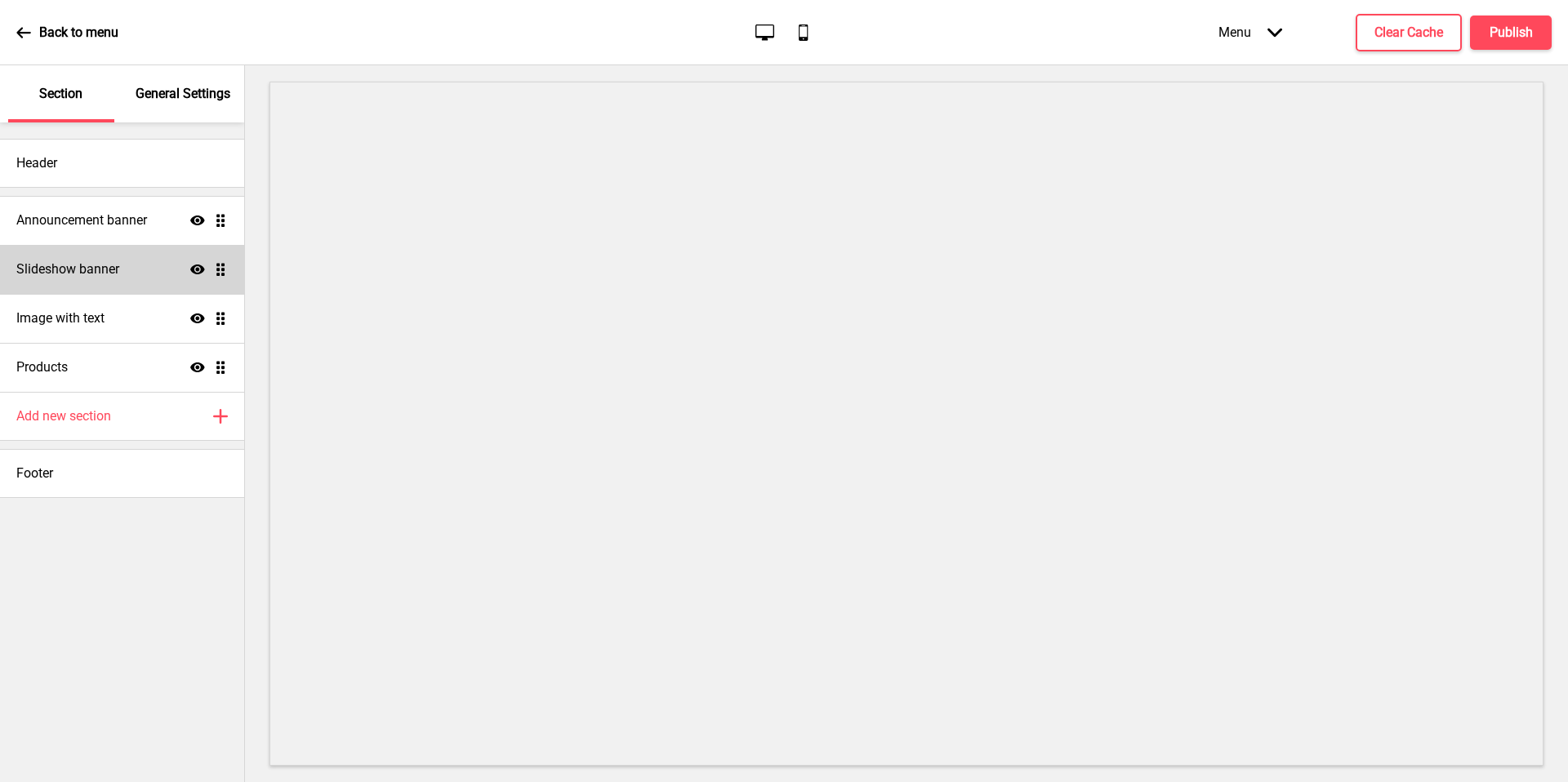
click at [202, 271] on icon at bounding box center [198, 270] width 15 height 10
click at [196, 260] on div "Slideshow banner Hide Drag" at bounding box center [122, 269] width 244 height 49
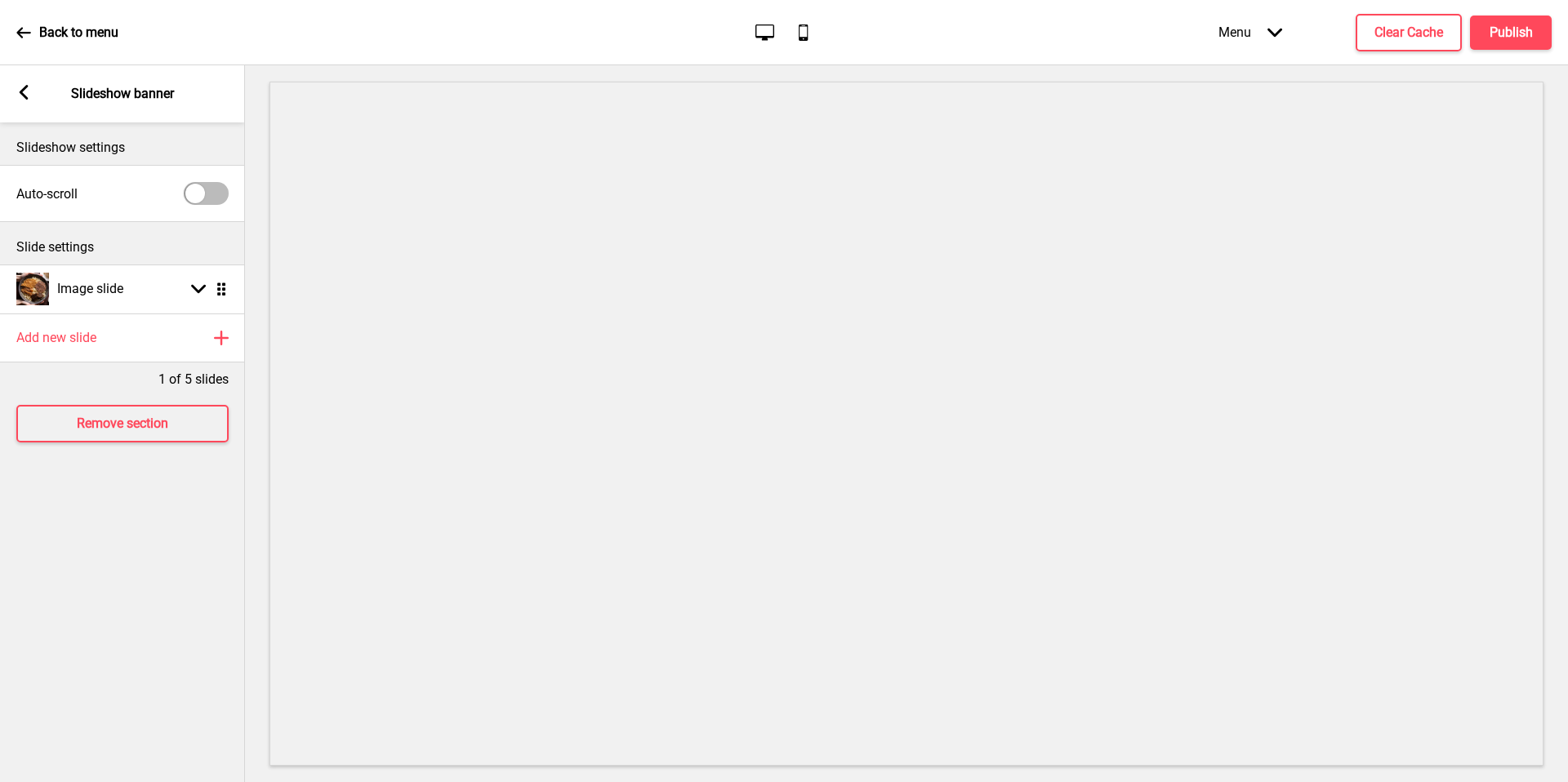
click at [149, 262] on div "Slide settings" at bounding box center [122, 242] width 245 height 42
click at [127, 290] on div "Image slide Arrow down Drag" at bounding box center [122, 289] width 245 height 49
select select "left"
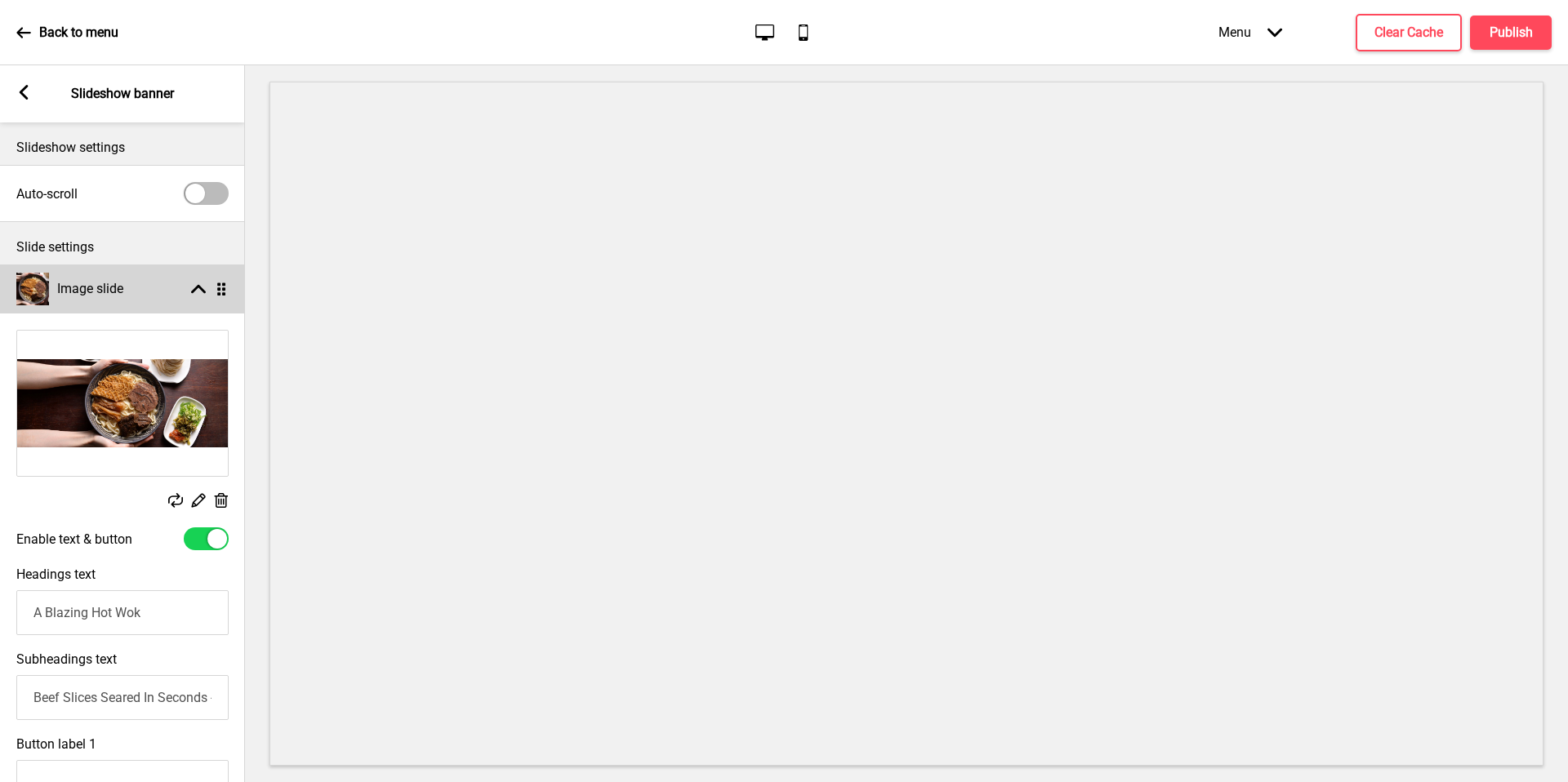
click at [145, 284] on div "Image slide Arrow up Drag" at bounding box center [122, 289] width 245 height 49
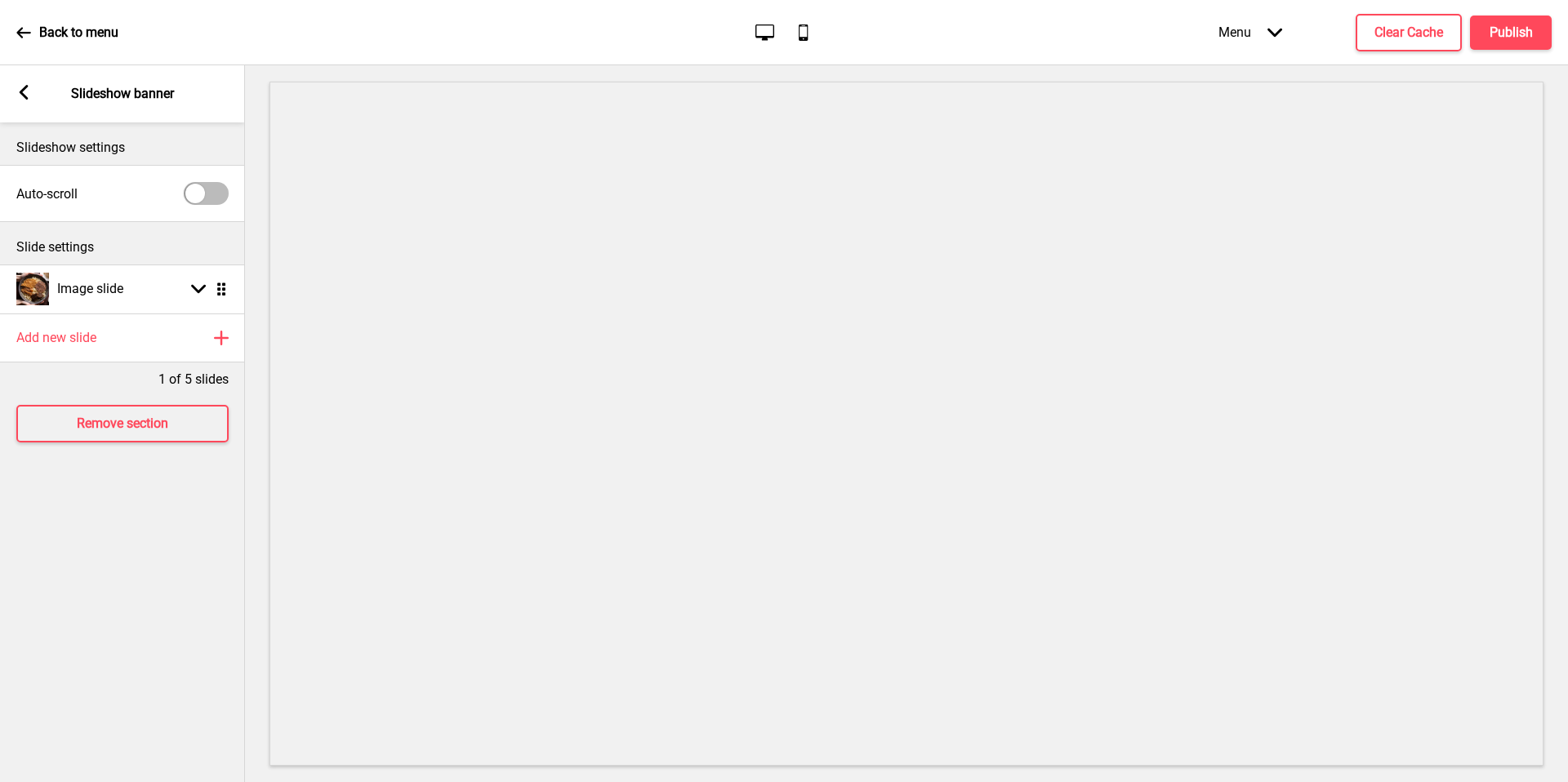
click at [31, 96] on div "Arrow left Slideshow banner" at bounding box center [122, 94] width 245 height 57
click at [30, 96] on rect at bounding box center [24, 92] width 15 height 15
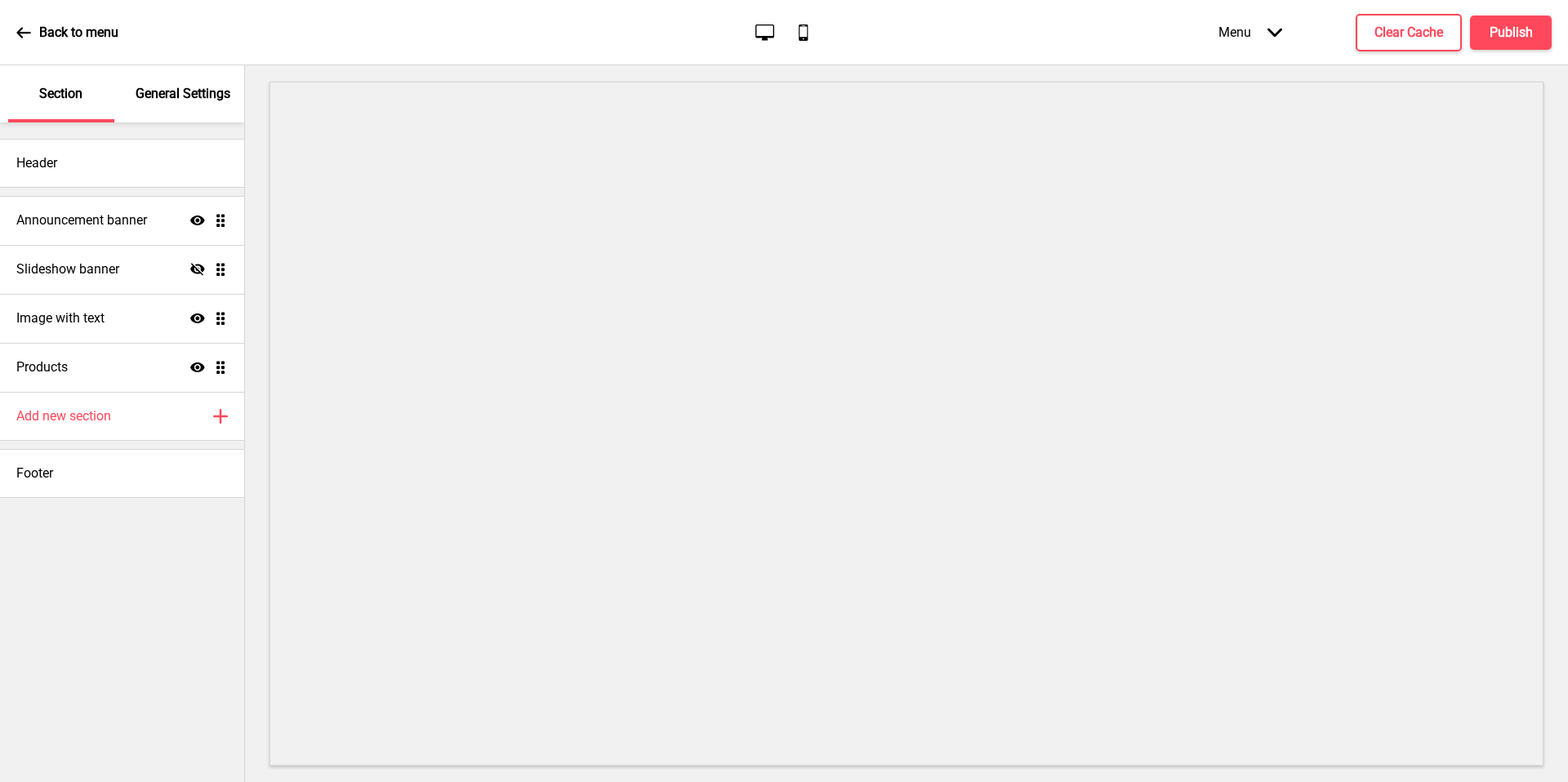
click at [198, 266] on icon "Hide" at bounding box center [198, 270] width 15 height 15
click at [86, 278] on div "Slideshow banner Show Drag" at bounding box center [122, 269] width 244 height 49
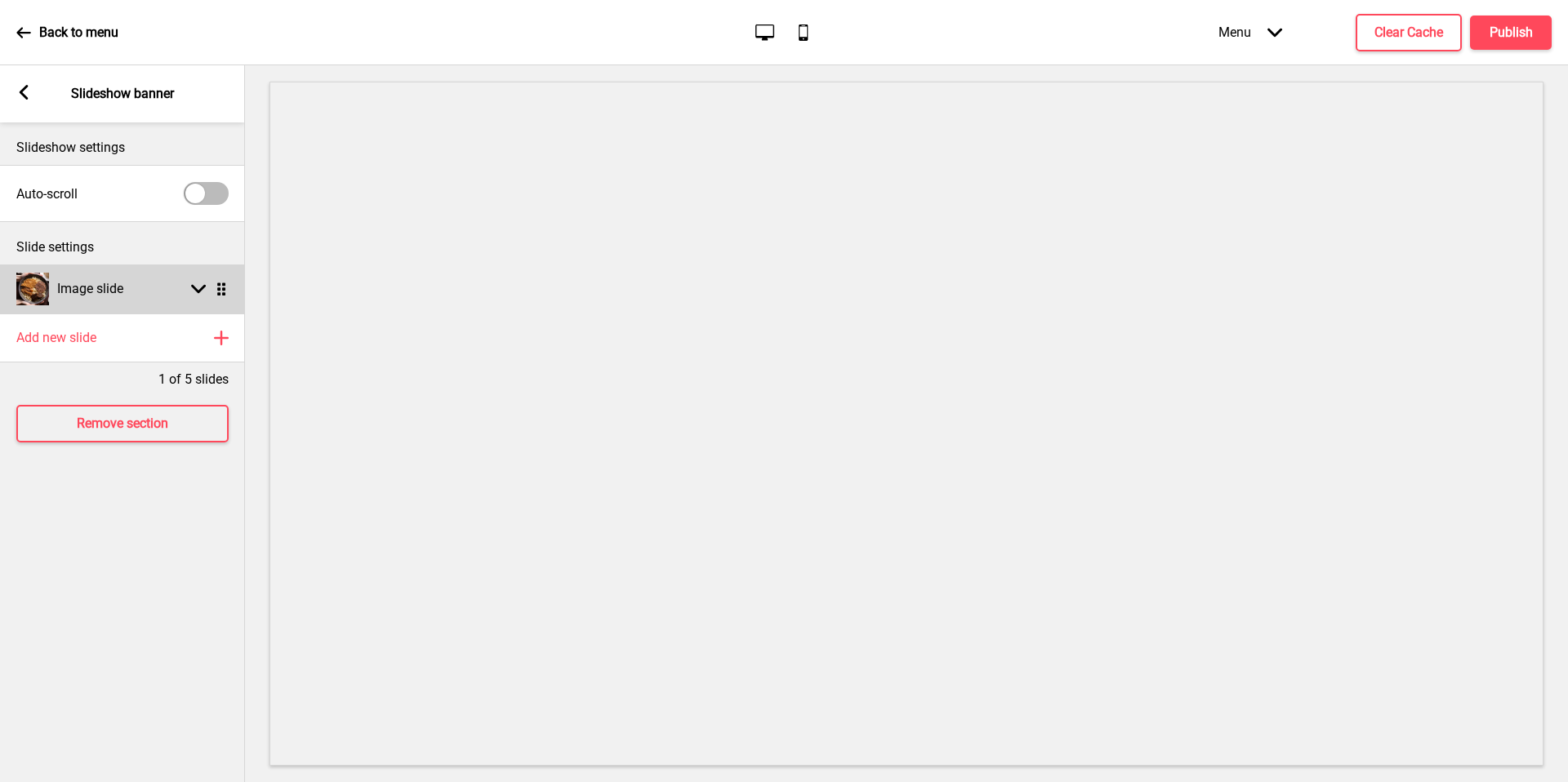
click at [130, 293] on div "Image slide Arrow down Drag" at bounding box center [122, 289] width 245 height 49
select select "left"
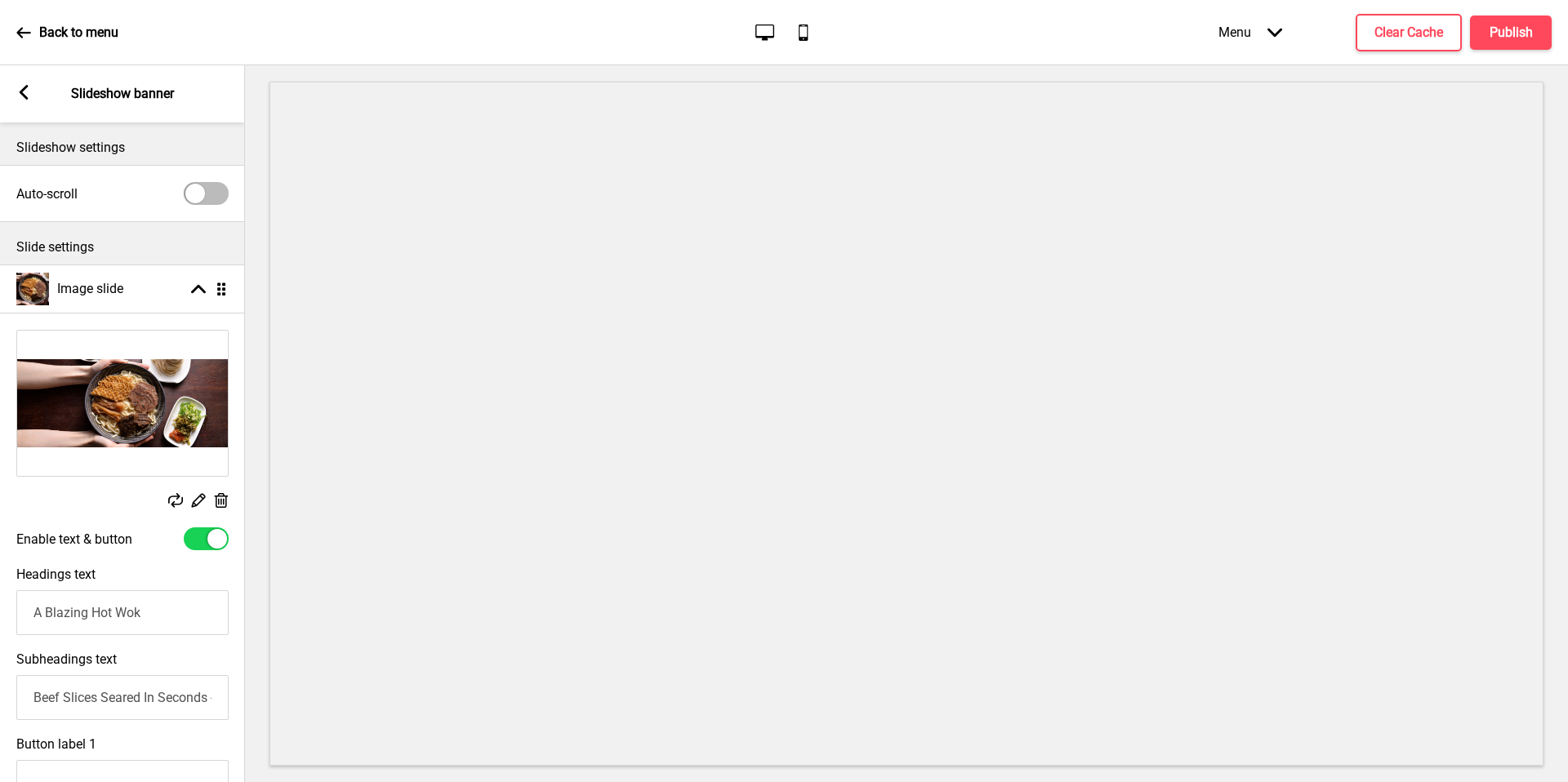
click at [198, 546] on div at bounding box center [206, 539] width 45 height 23
checkbox input "false"
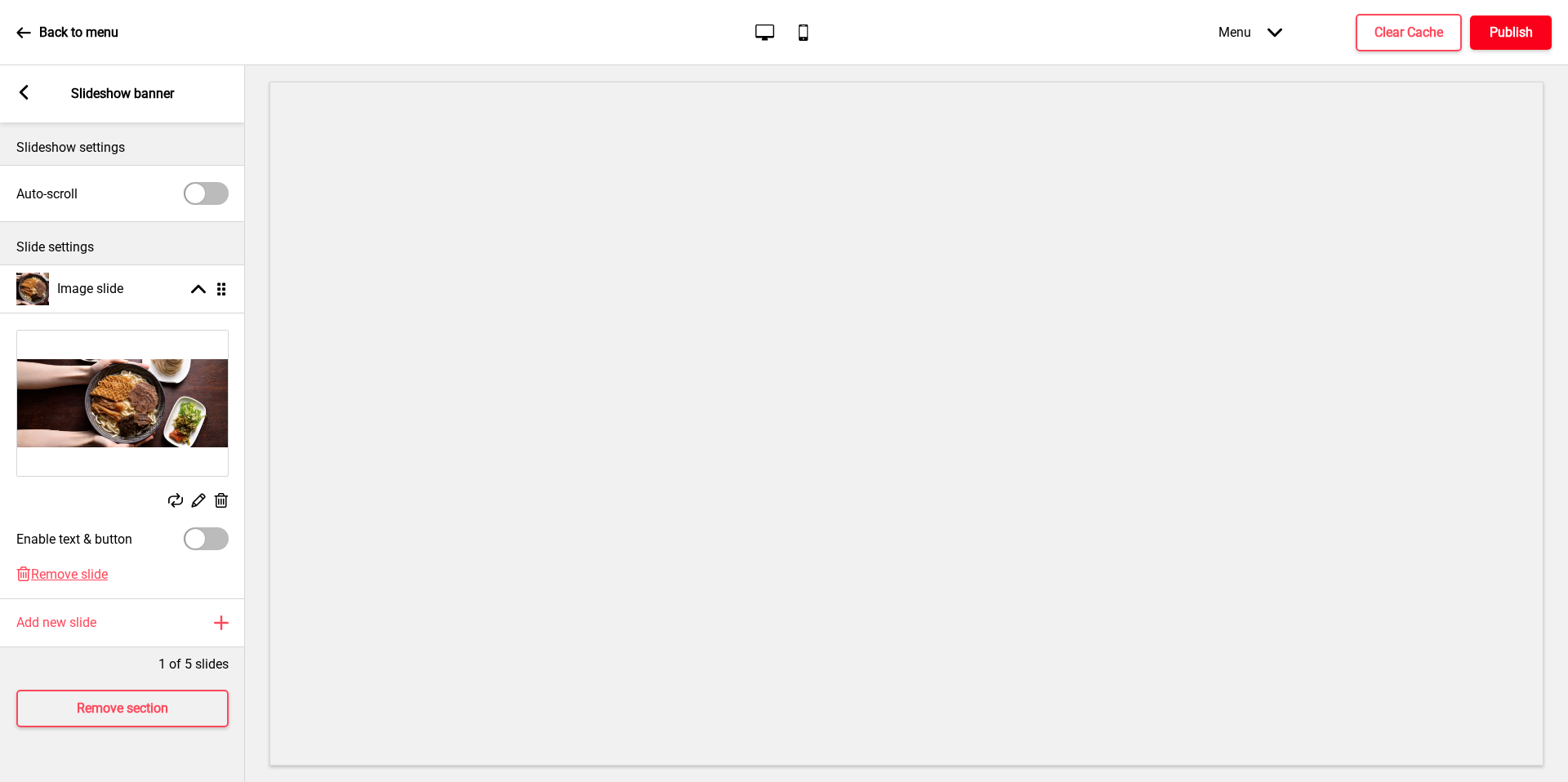
click at [1519, 38] on h4 "Publish" at bounding box center [1511, 33] width 43 height 18
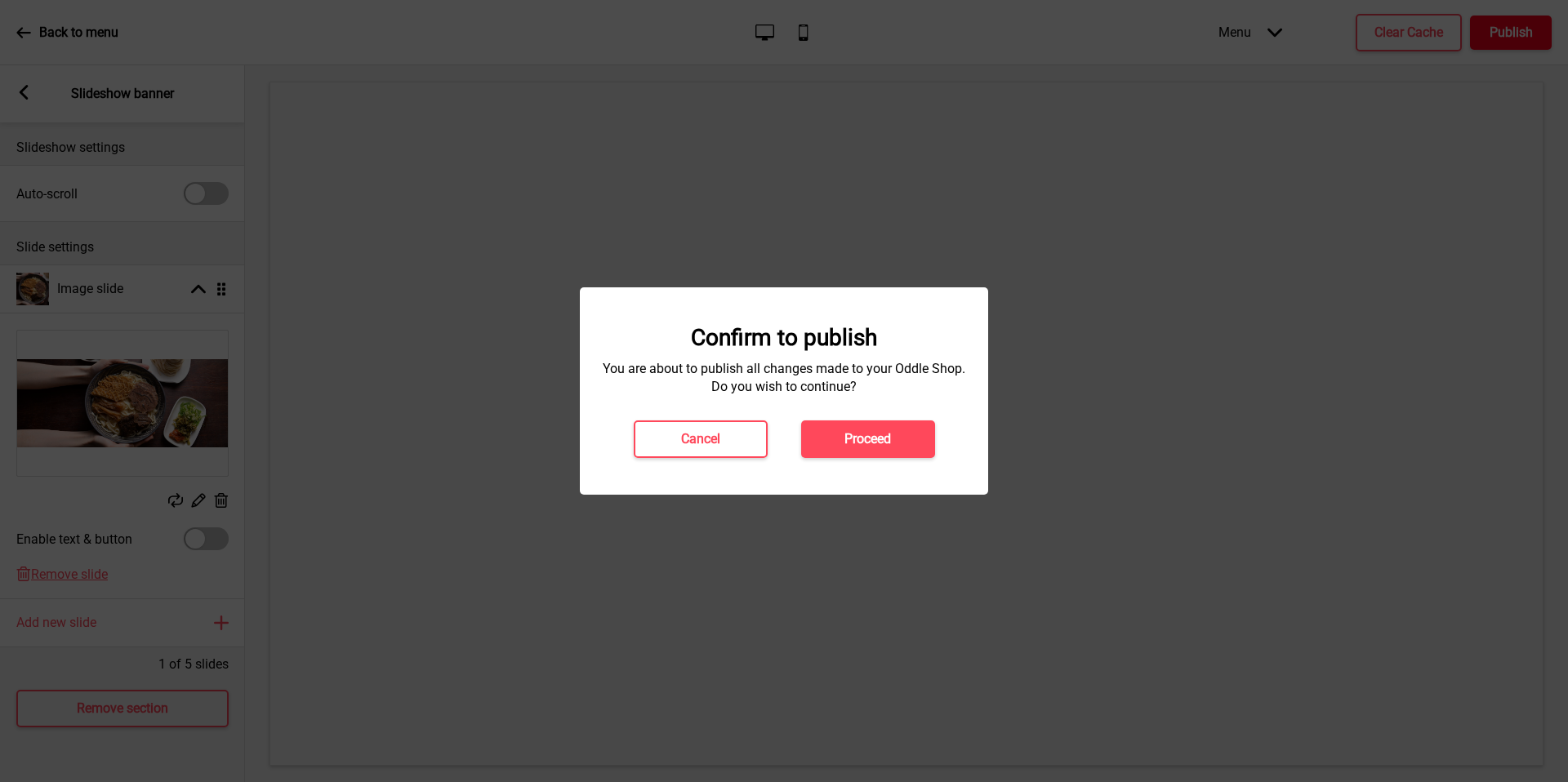
drag, startPoint x: 1416, startPoint y: 306, endPoint x: 963, endPoint y: 397, distance: 462.0
click at [1414, 305] on div at bounding box center [784, 391] width 1568 height 782
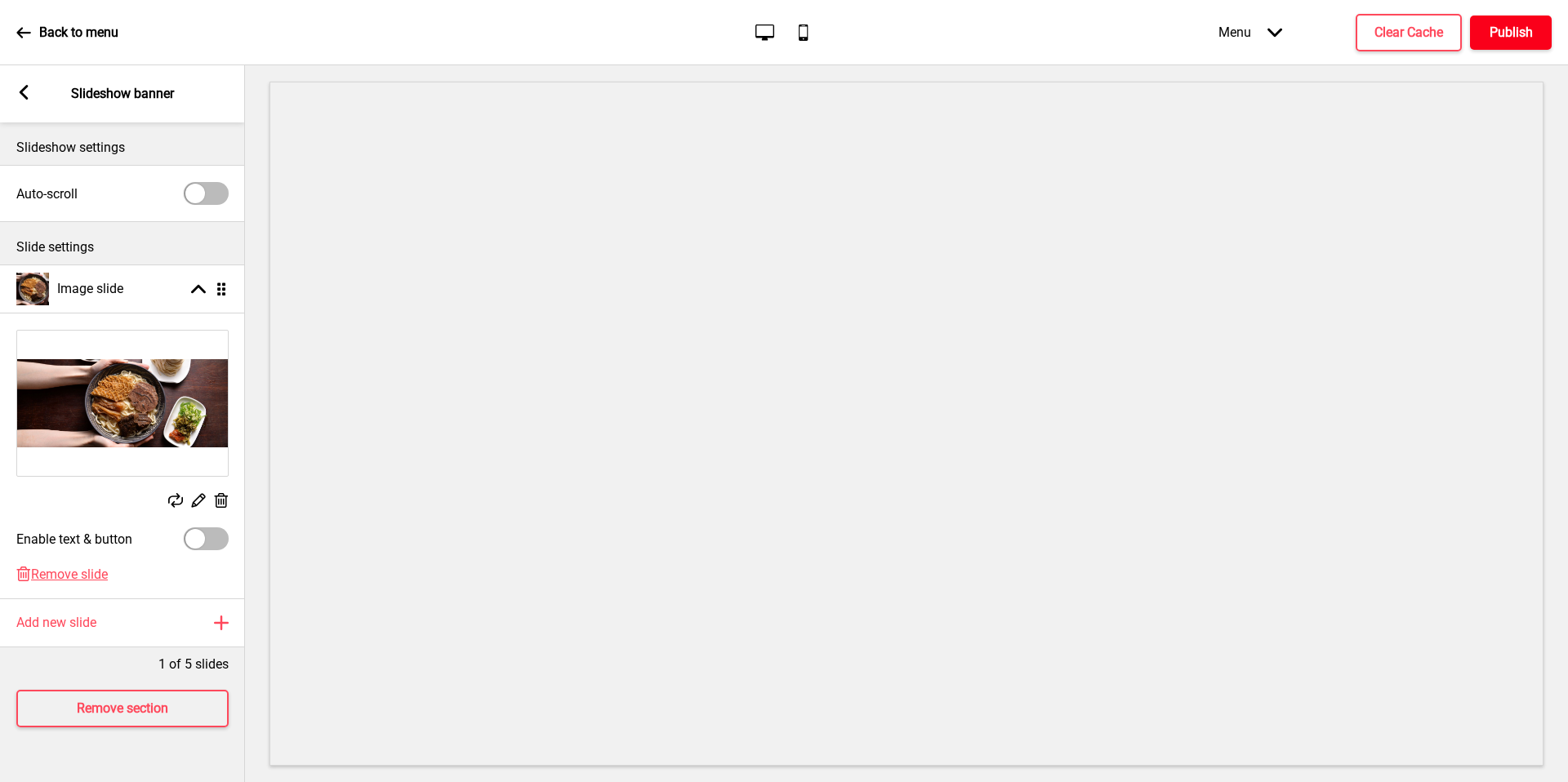
click at [1509, 20] on button "Publish" at bounding box center [1511, 32] width 81 height 34
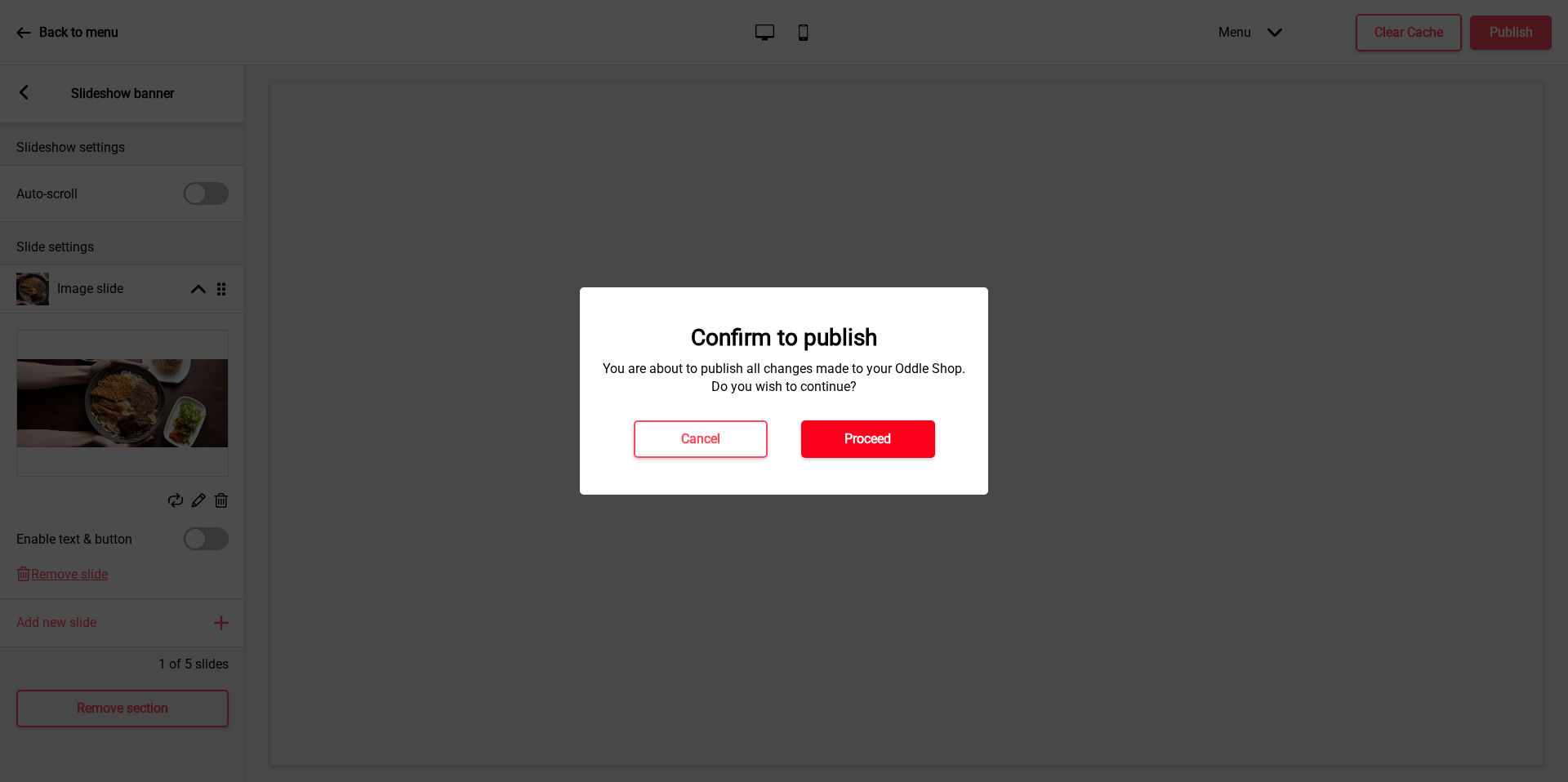
click at [840, 433] on button "Proceed" at bounding box center [867, 438] width 134 height 37
